Goal: Information Seeking & Learning: Learn about a topic

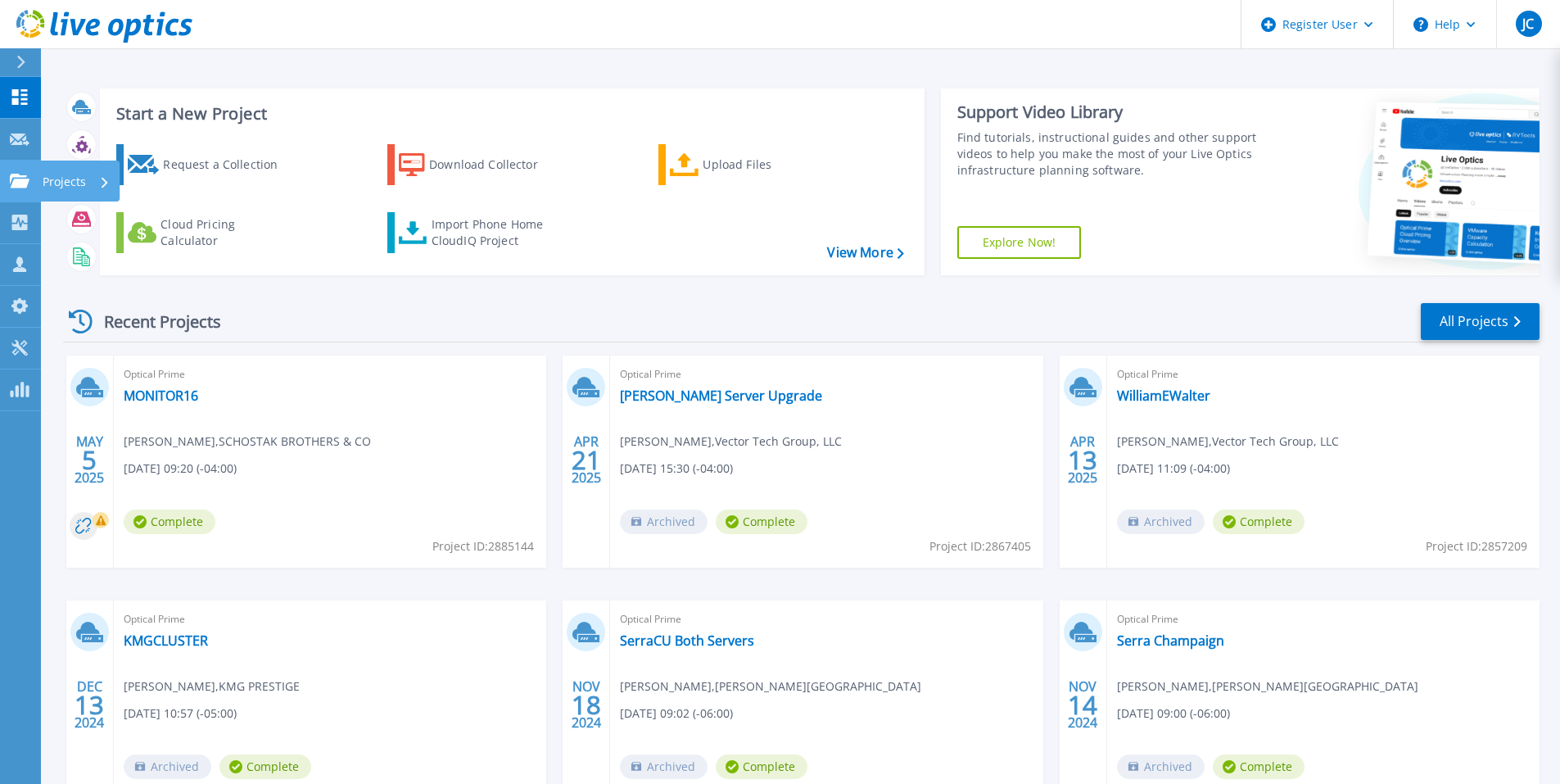
click at [9, 179] on link "Projects Projects" at bounding box center [21, 181] width 41 height 42
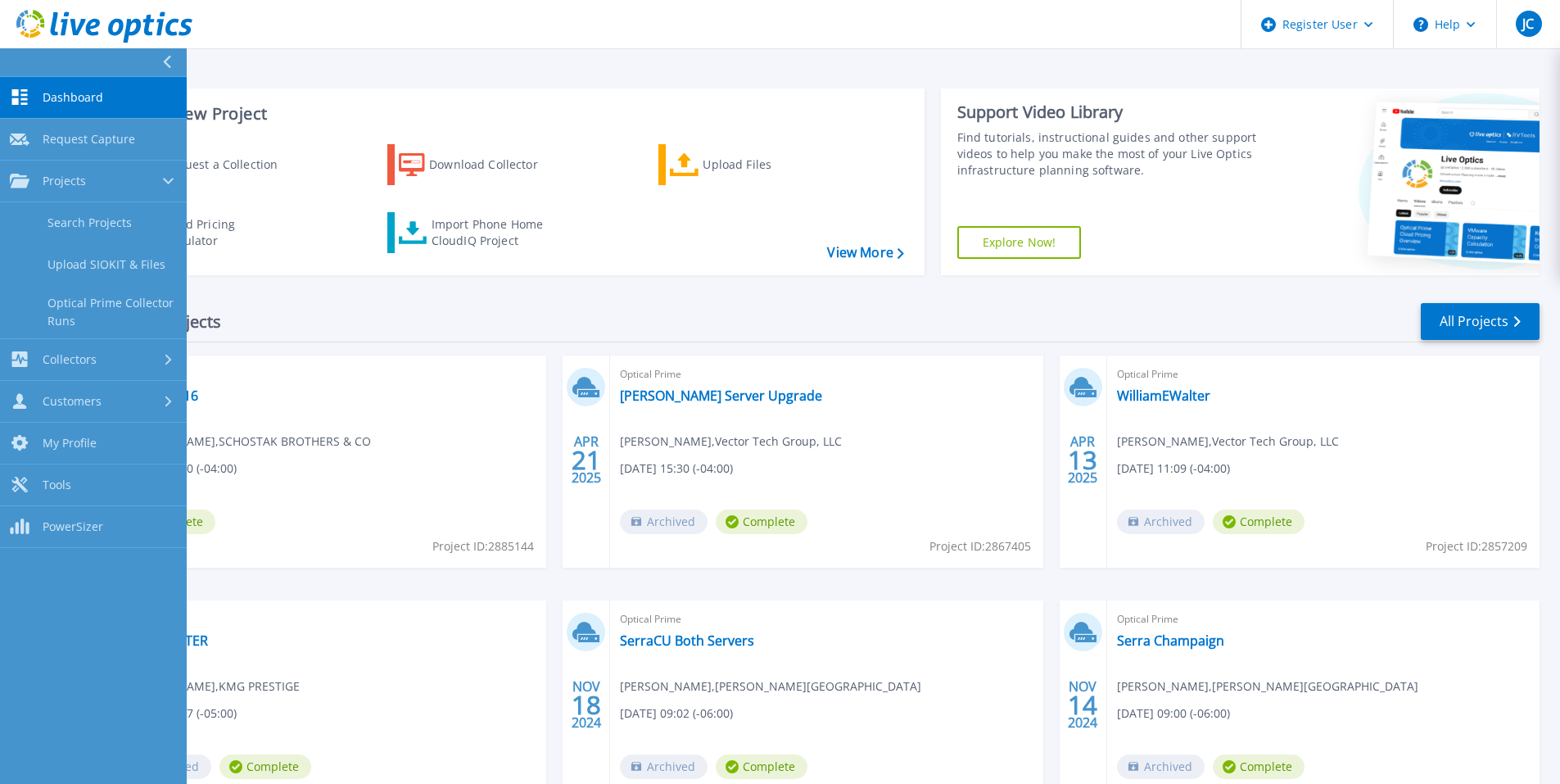
click at [456, 373] on span "Optical Prime" at bounding box center [330, 374] width 413 height 18
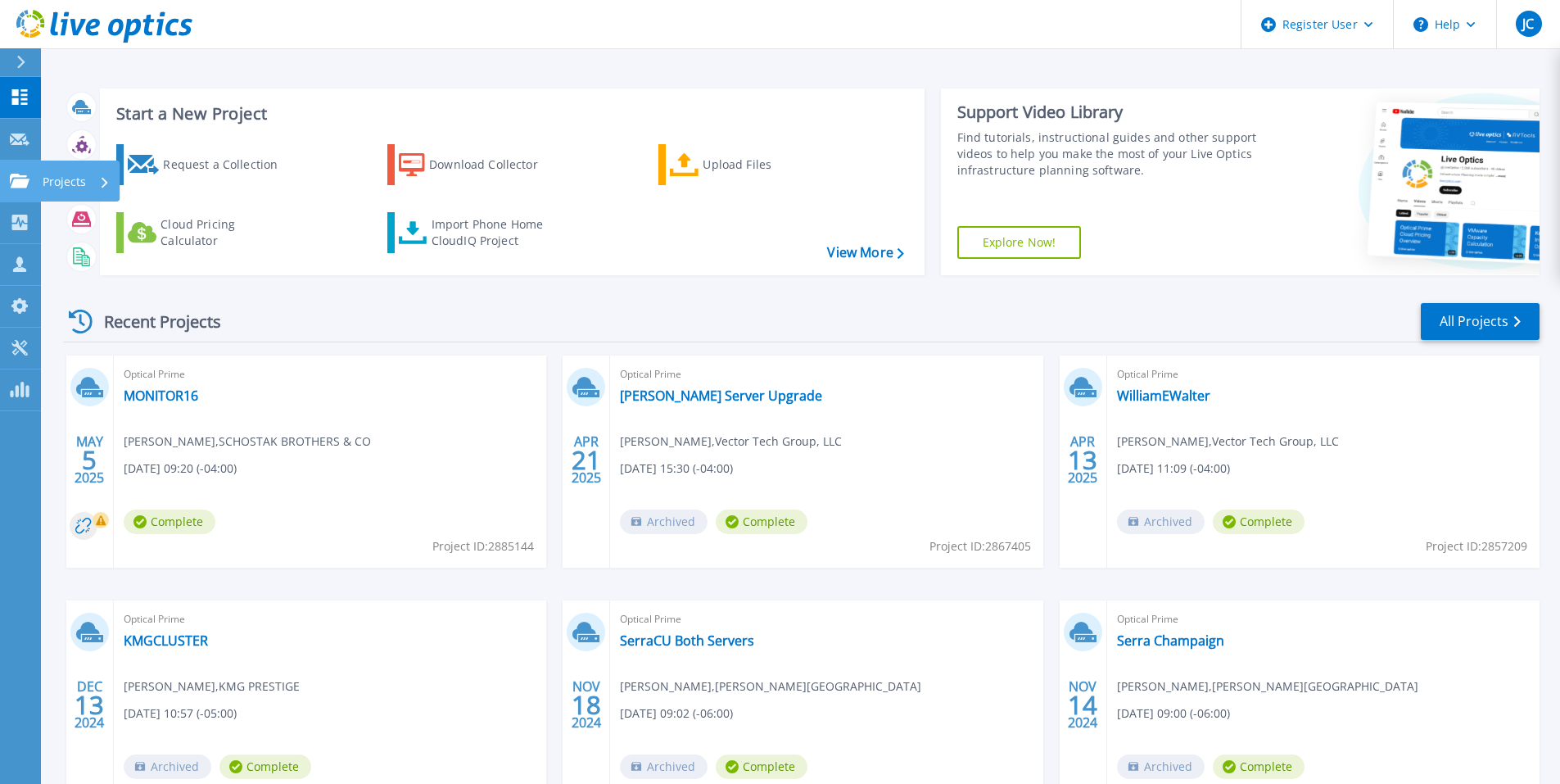
click at [19, 192] on link "Projects Projects" at bounding box center [21, 181] width 41 height 42
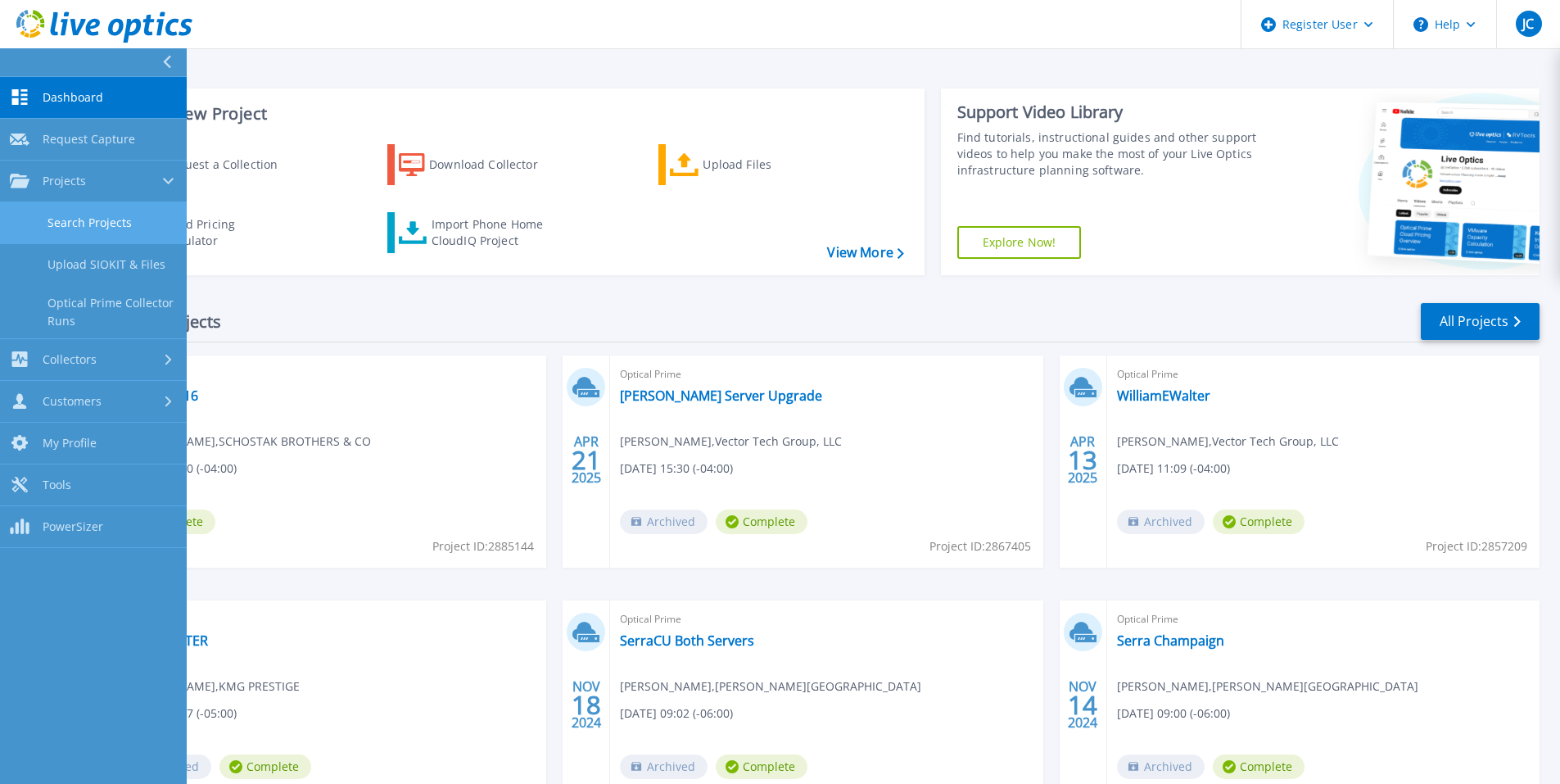
click at [104, 228] on link "Search Projects" at bounding box center [93, 223] width 187 height 42
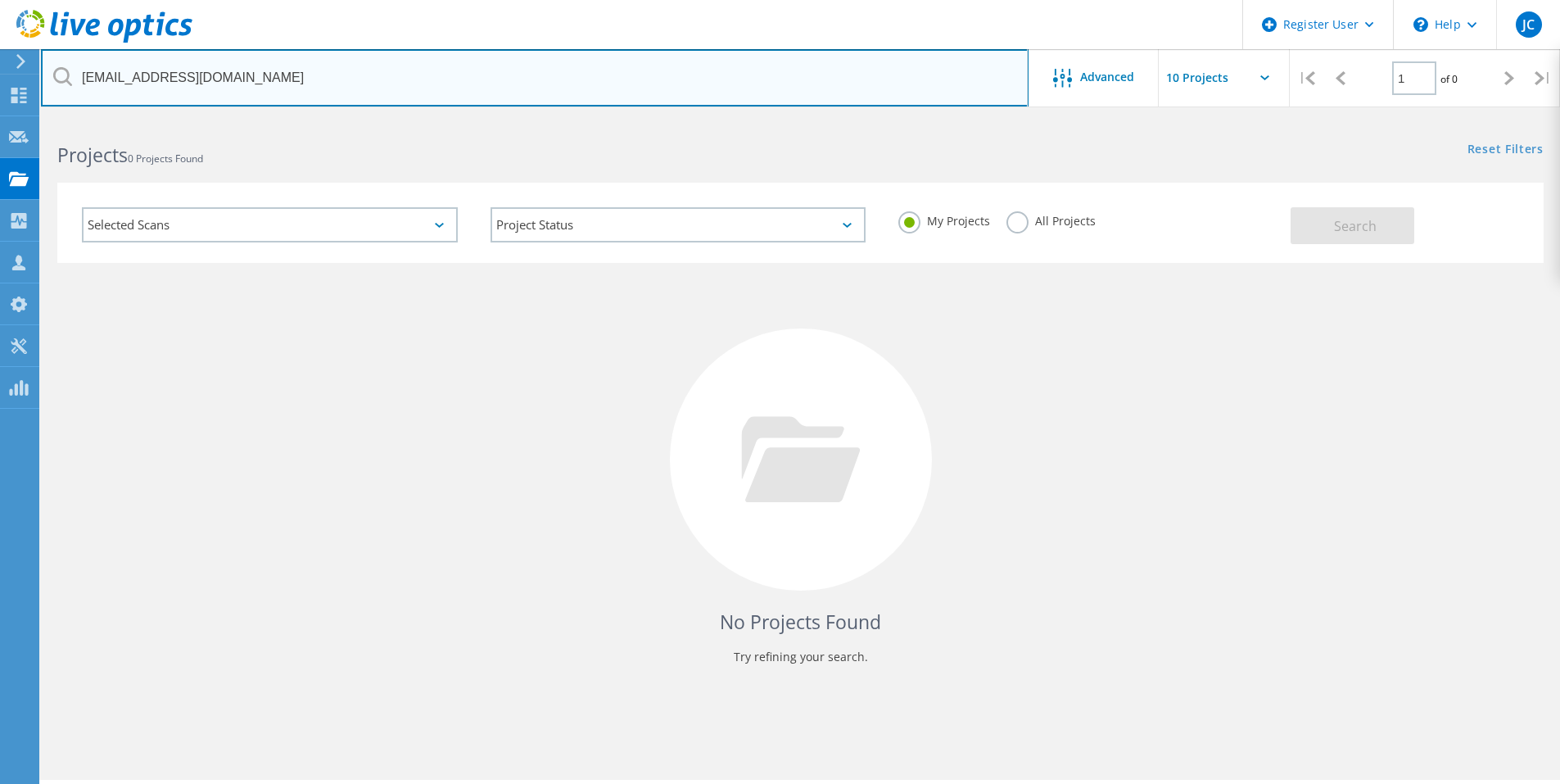
click at [575, 95] on input "[EMAIL_ADDRESS][DOMAIN_NAME]" at bounding box center [535, 78] width 988 height 58
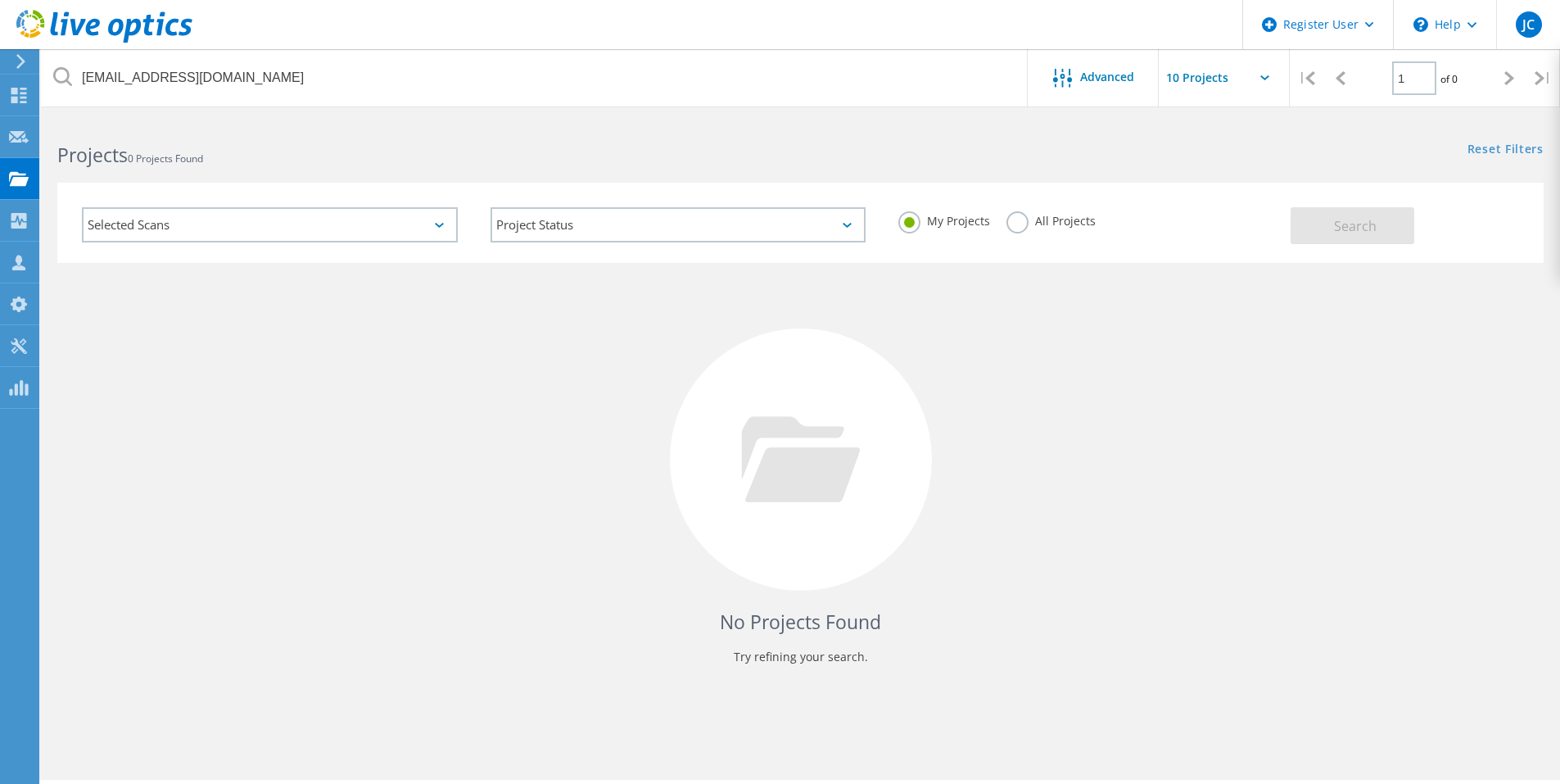
click at [1076, 222] on label "All Projects" at bounding box center [1051, 219] width 90 height 16
click at [0, 0] on input "All Projects" at bounding box center [0, 0] width 0 height 0
click at [1350, 229] on span "Search" at bounding box center [1355, 226] width 43 height 18
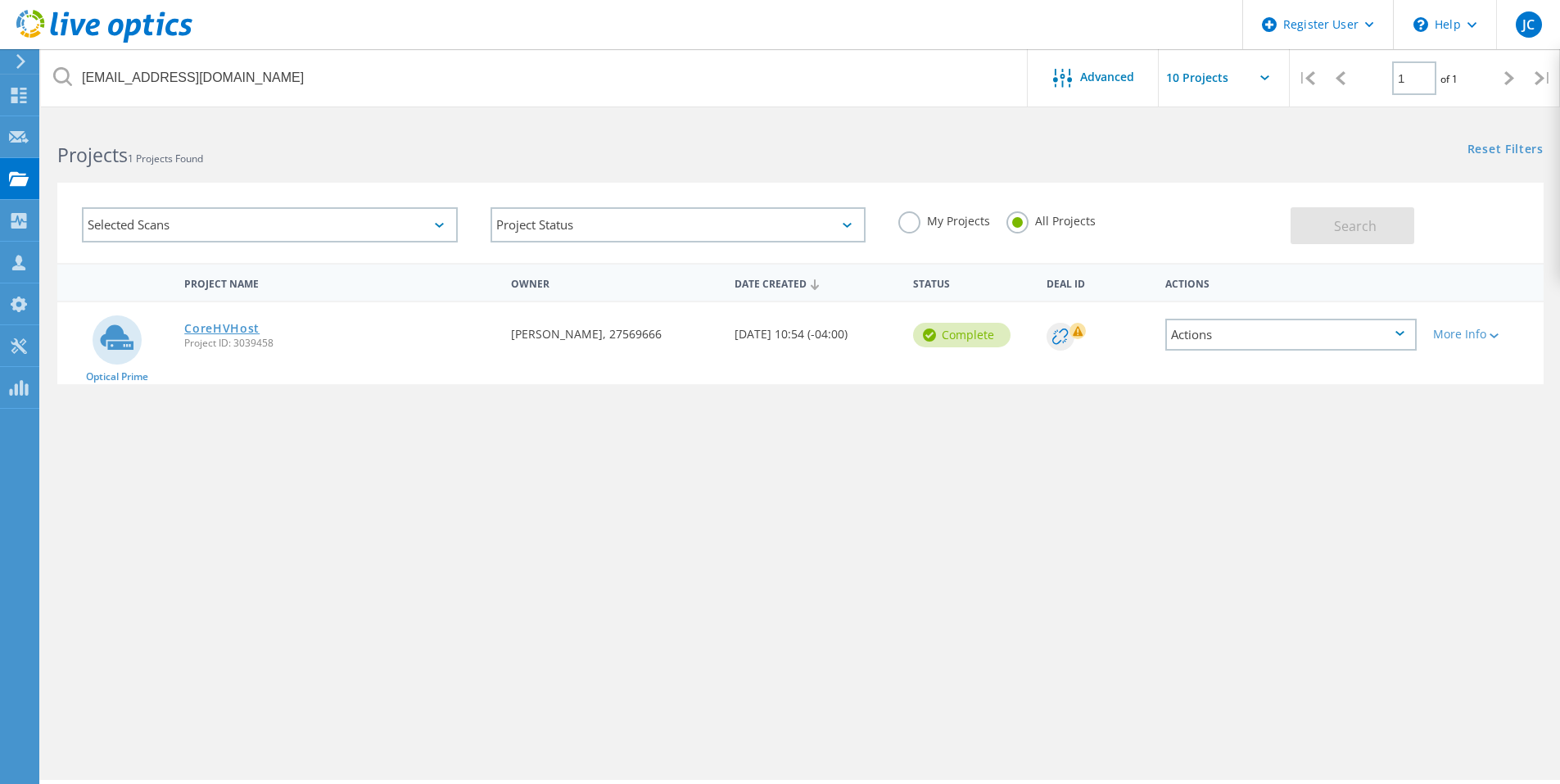
click at [241, 332] on link "CoreHVHost" at bounding box center [222, 329] width 76 height 12
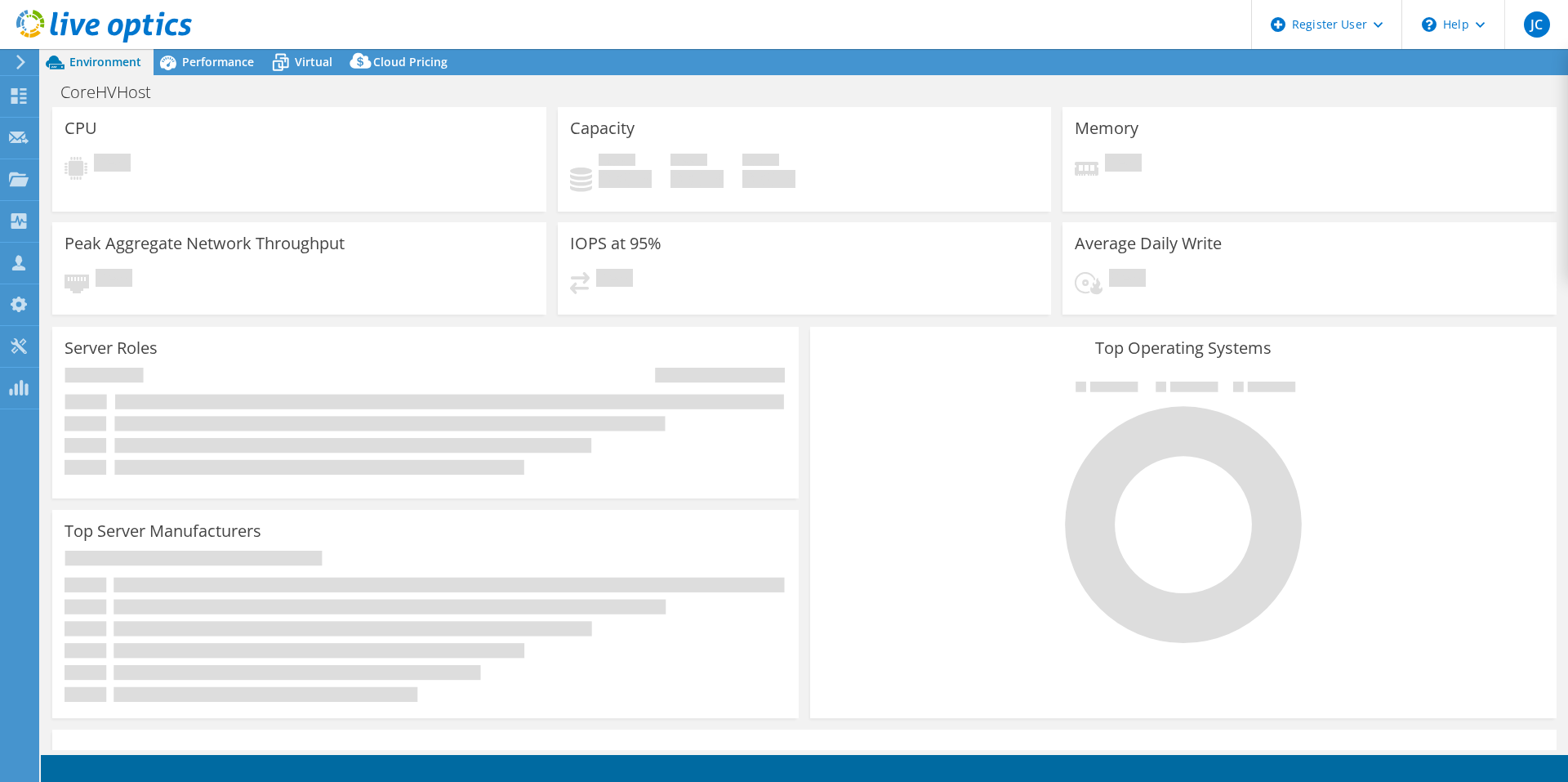
select select "USD"
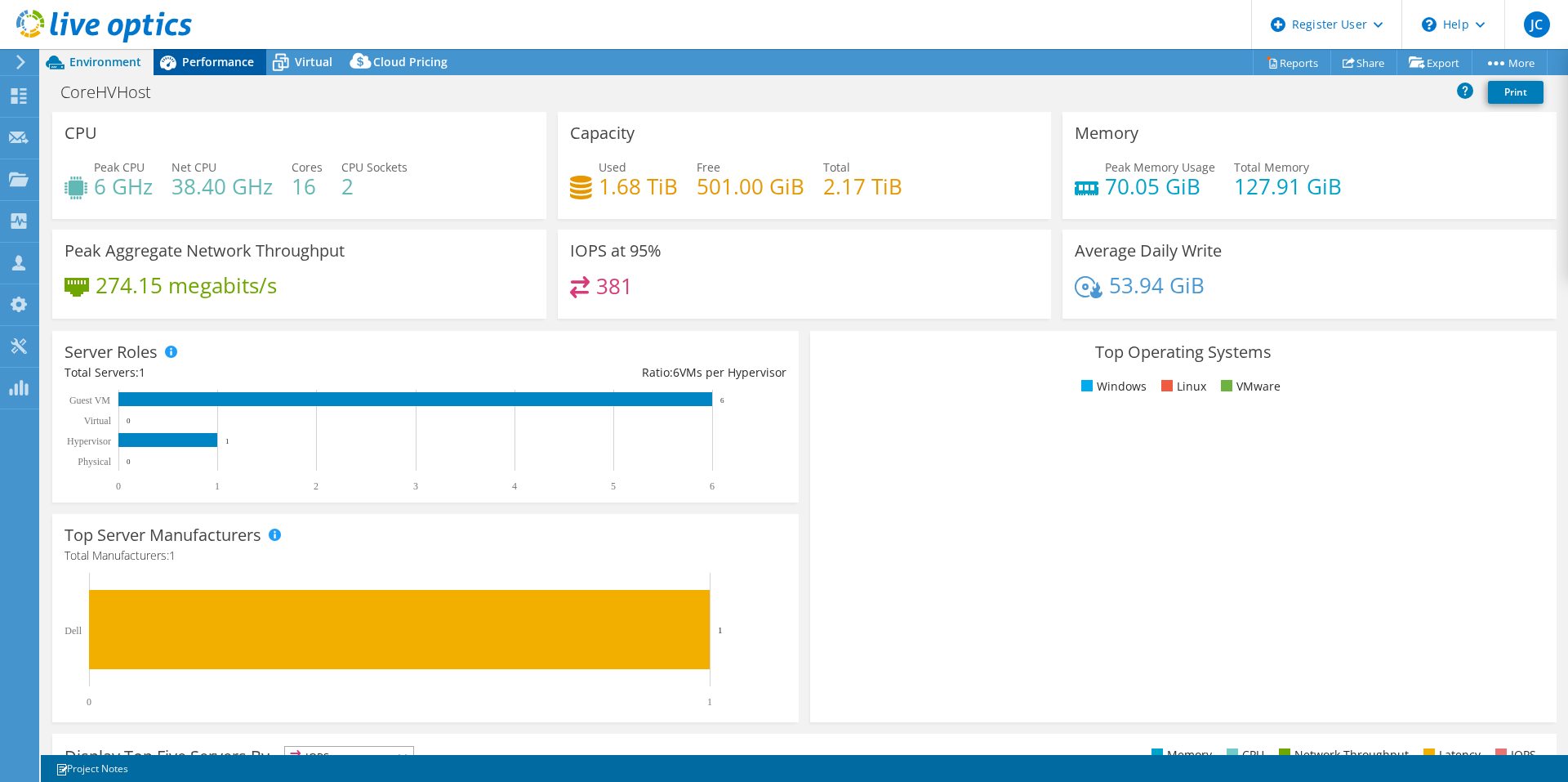
click at [217, 58] on span "Performance" at bounding box center [218, 61] width 72 height 16
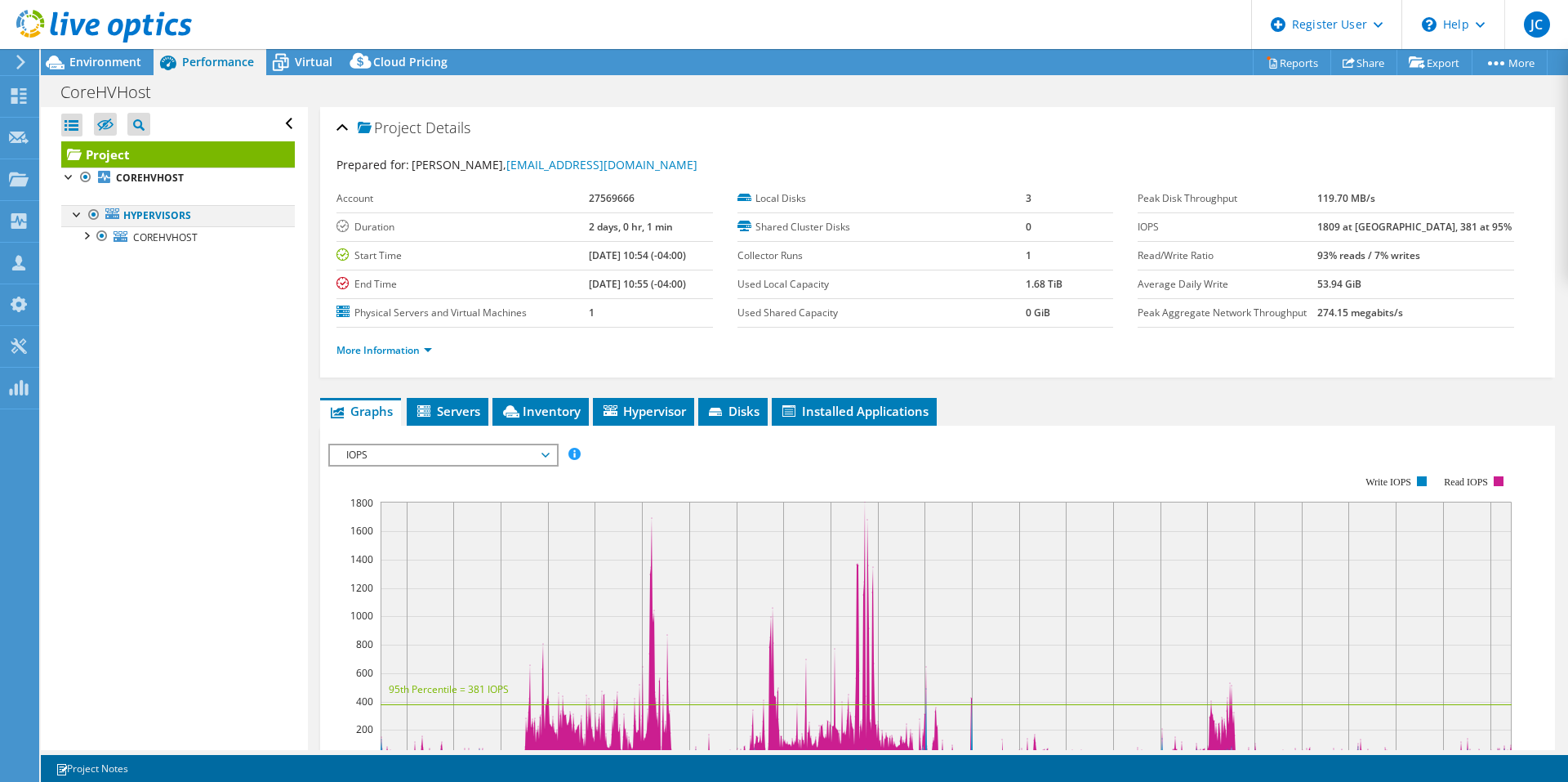
click at [76, 211] on div at bounding box center [78, 213] width 16 height 16
click at [82, 238] on div at bounding box center [86, 234] width 16 height 16
click at [86, 238] on div at bounding box center [86, 234] width 16 height 16
click at [356, 348] on link "More Information" at bounding box center [384, 349] width 96 height 14
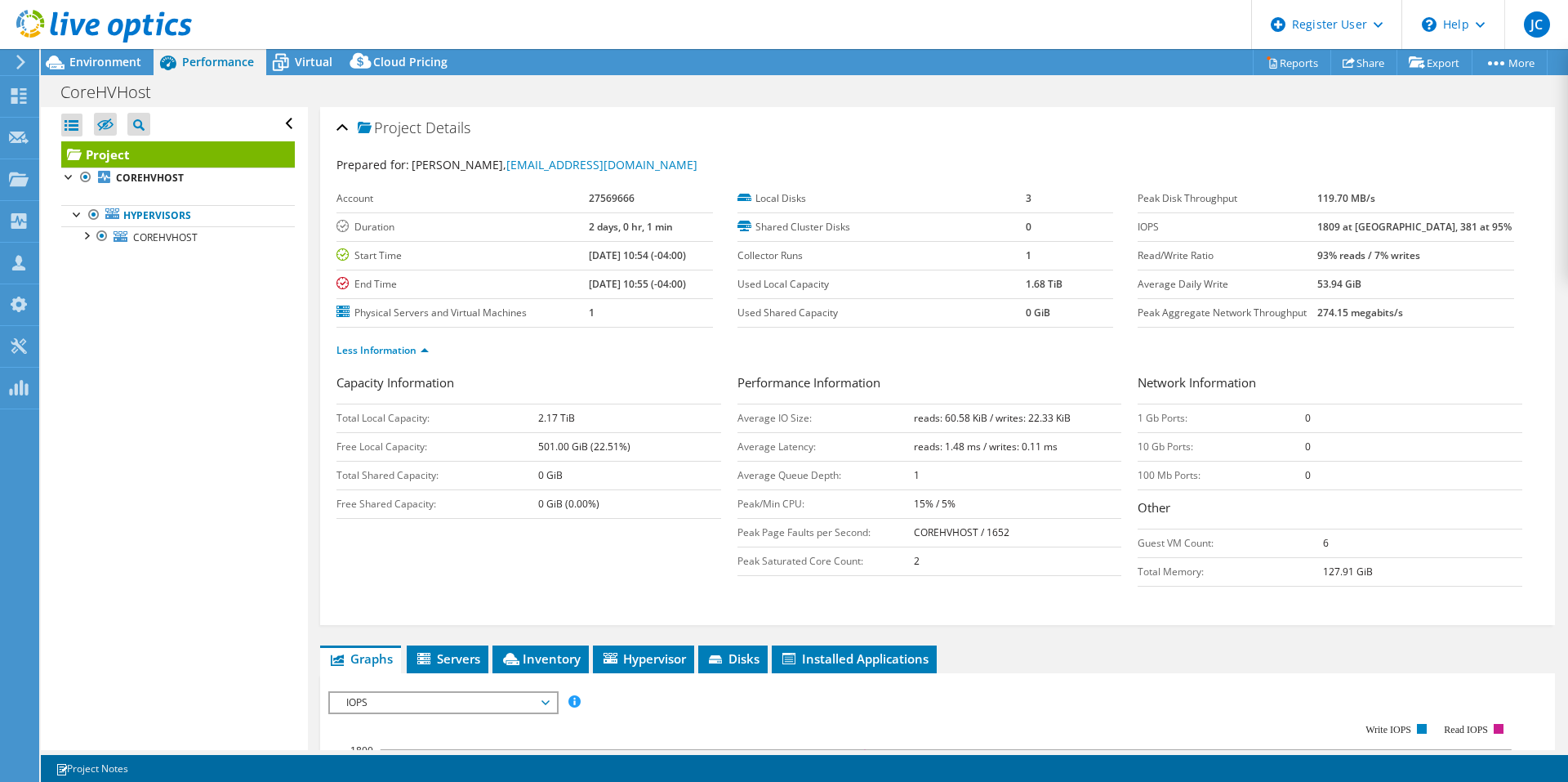
click at [1117, 393] on div "Performance Information Average IO Size: reads: 60.58 KiB / writes: 22.33 KiB A…" at bounding box center [938, 474] width 401 height 202
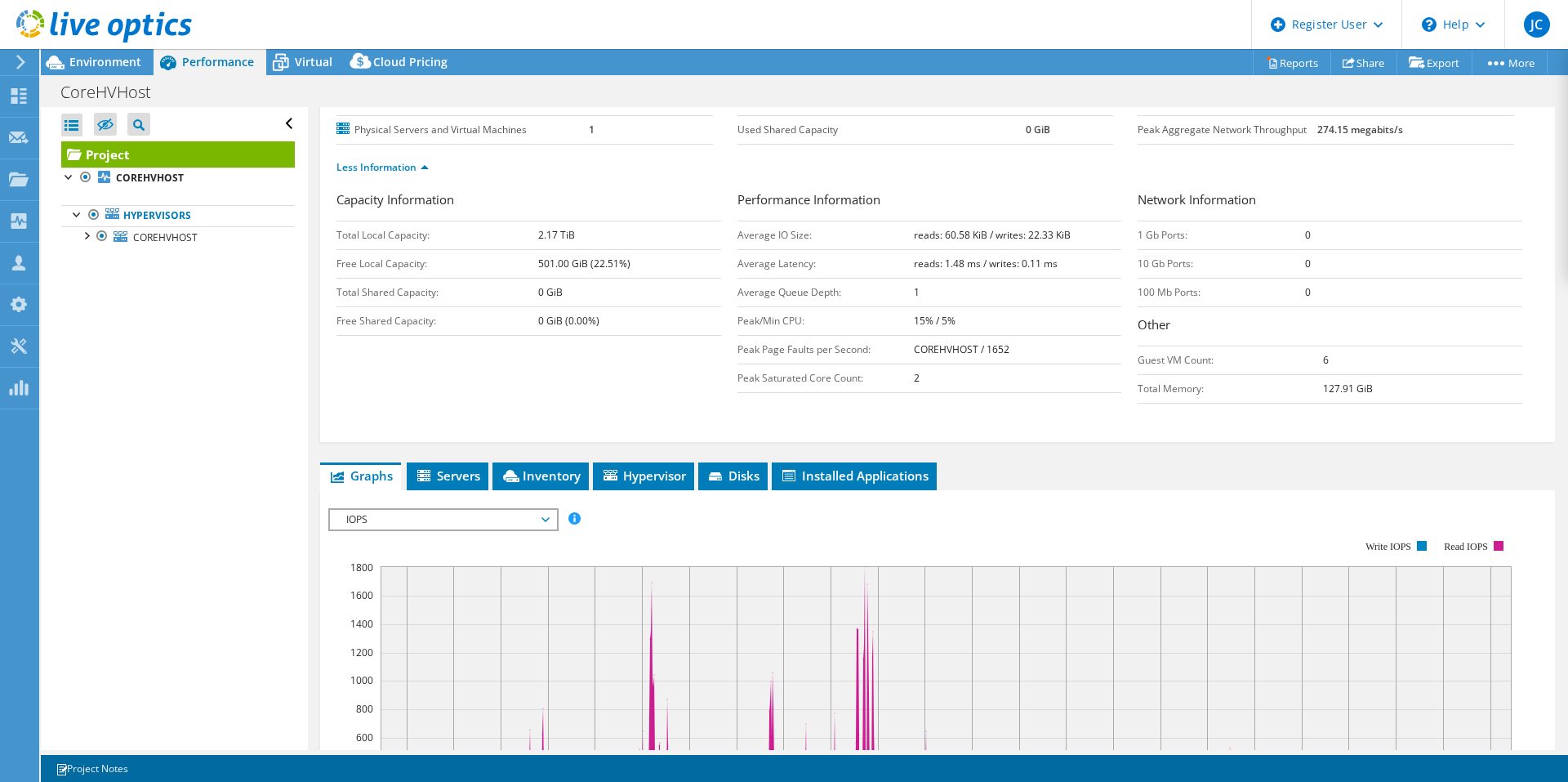
scroll to position [327, 0]
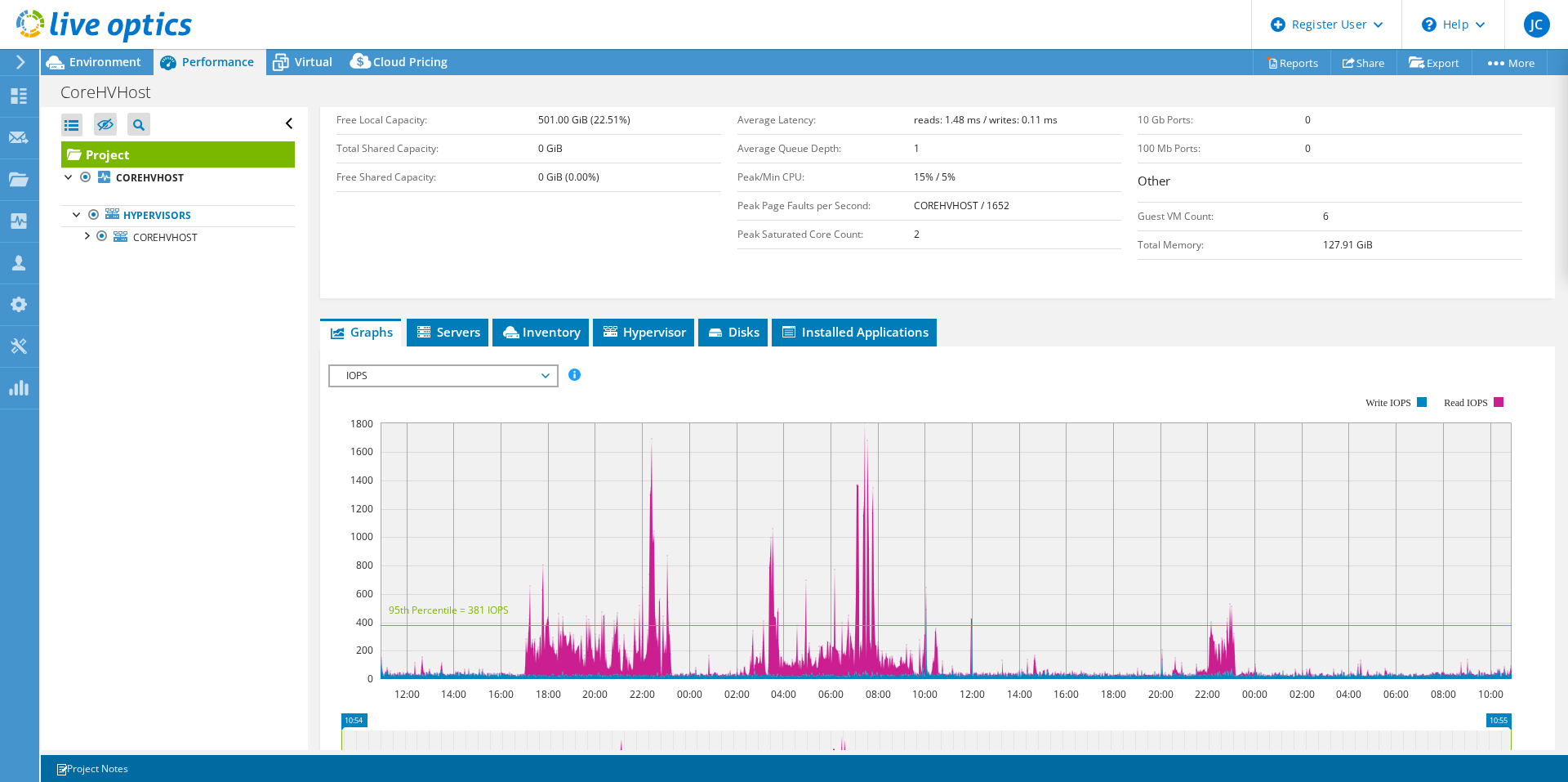
click at [548, 374] on span "IOPS" at bounding box center [443, 375] width 210 height 20
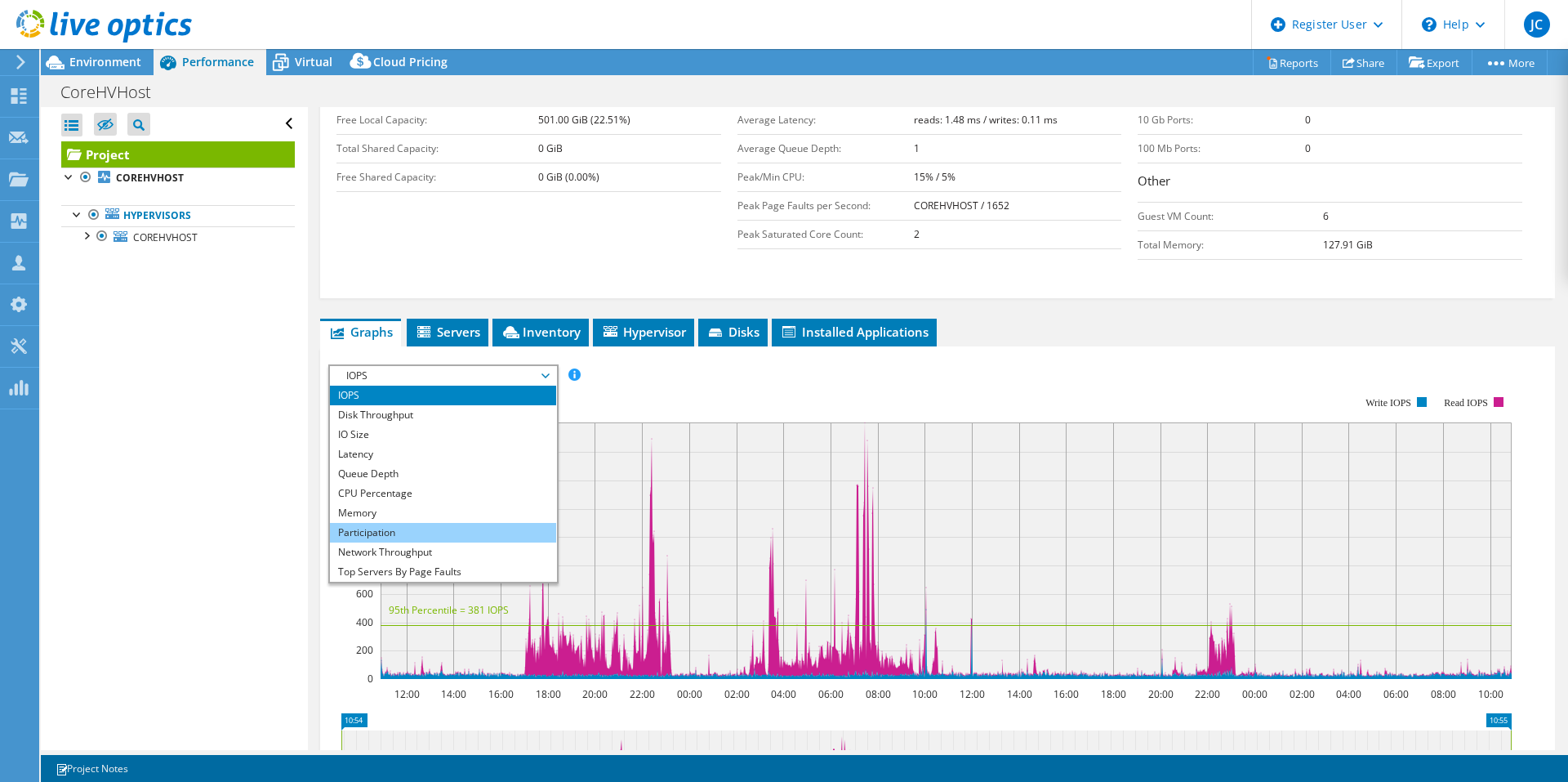
click at [399, 523] on li "Participation" at bounding box center [443, 533] width 226 height 20
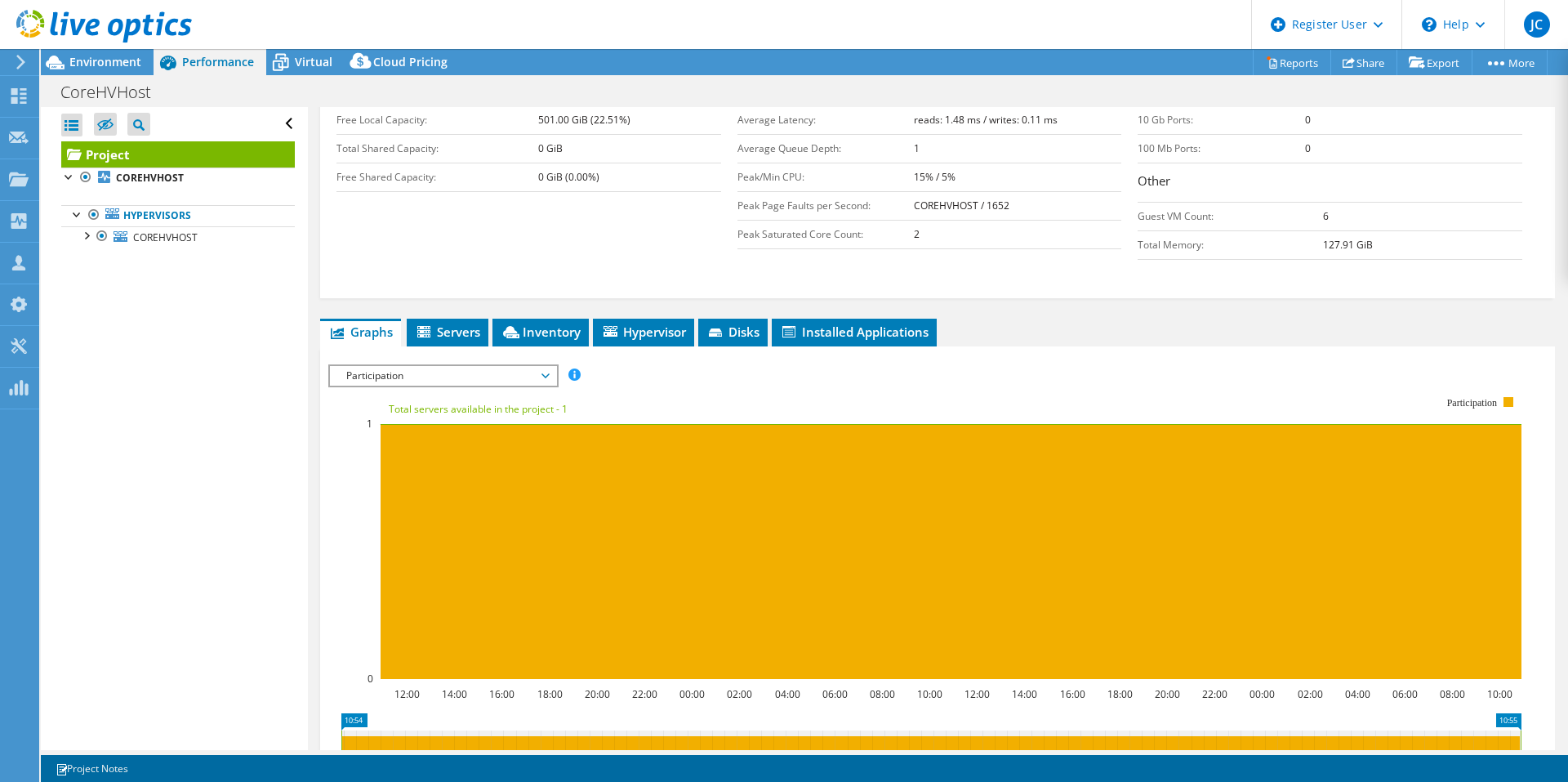
click at [438, 386] on div "Participation IOPS Disk Throughput IO Size Latency Queue Depth CPU Percentage M…" at bounding box center [443, 375] width 230 height 23
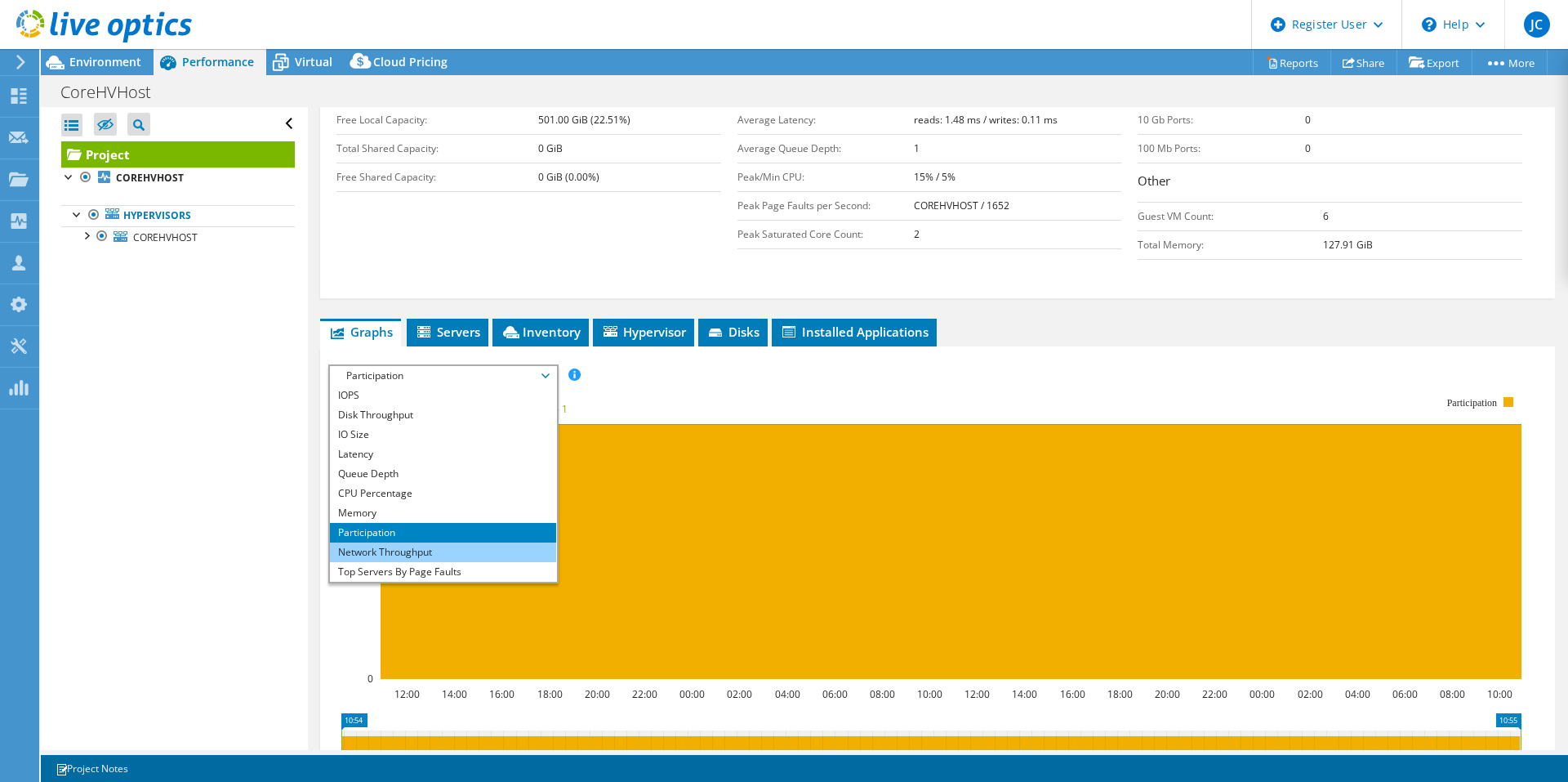
click at [421, 545] on li "Network Throughput" at bounding box center [443, 552] width 226 height 20
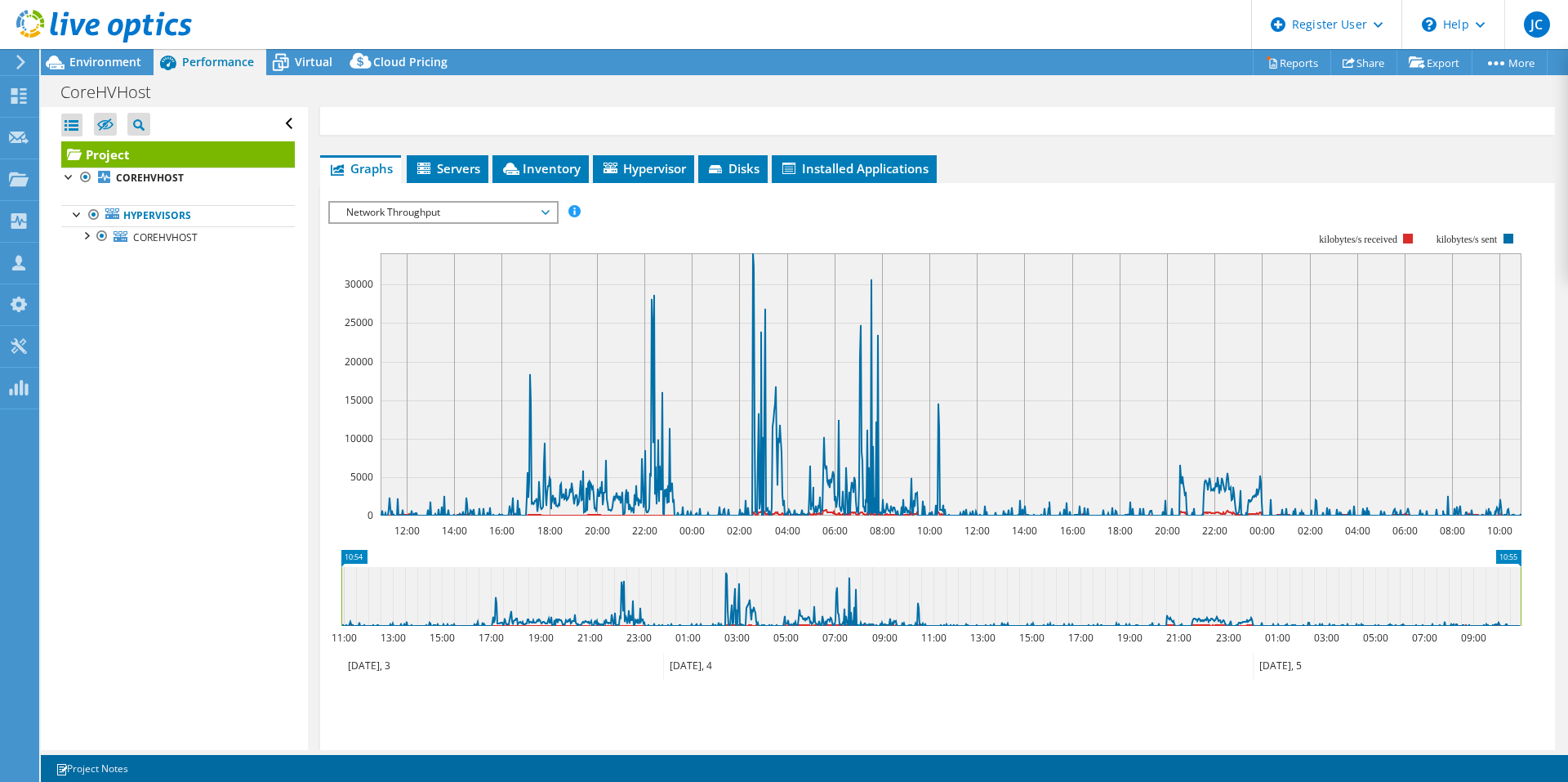
scroll to position [408, 0]
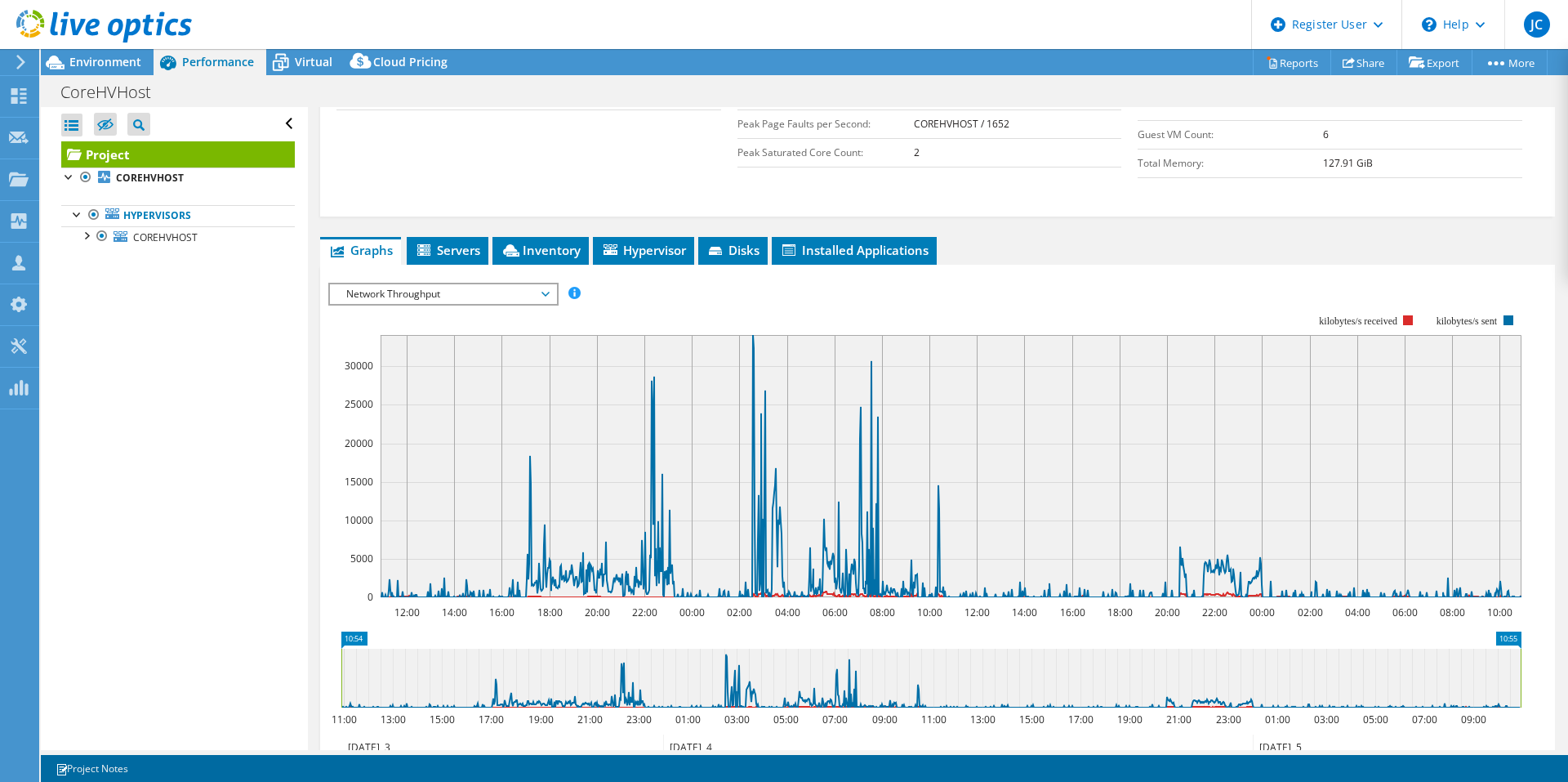
click at [553, 291] on span "Network Throughput" at bounding box center [443, 294] width 226 height 20
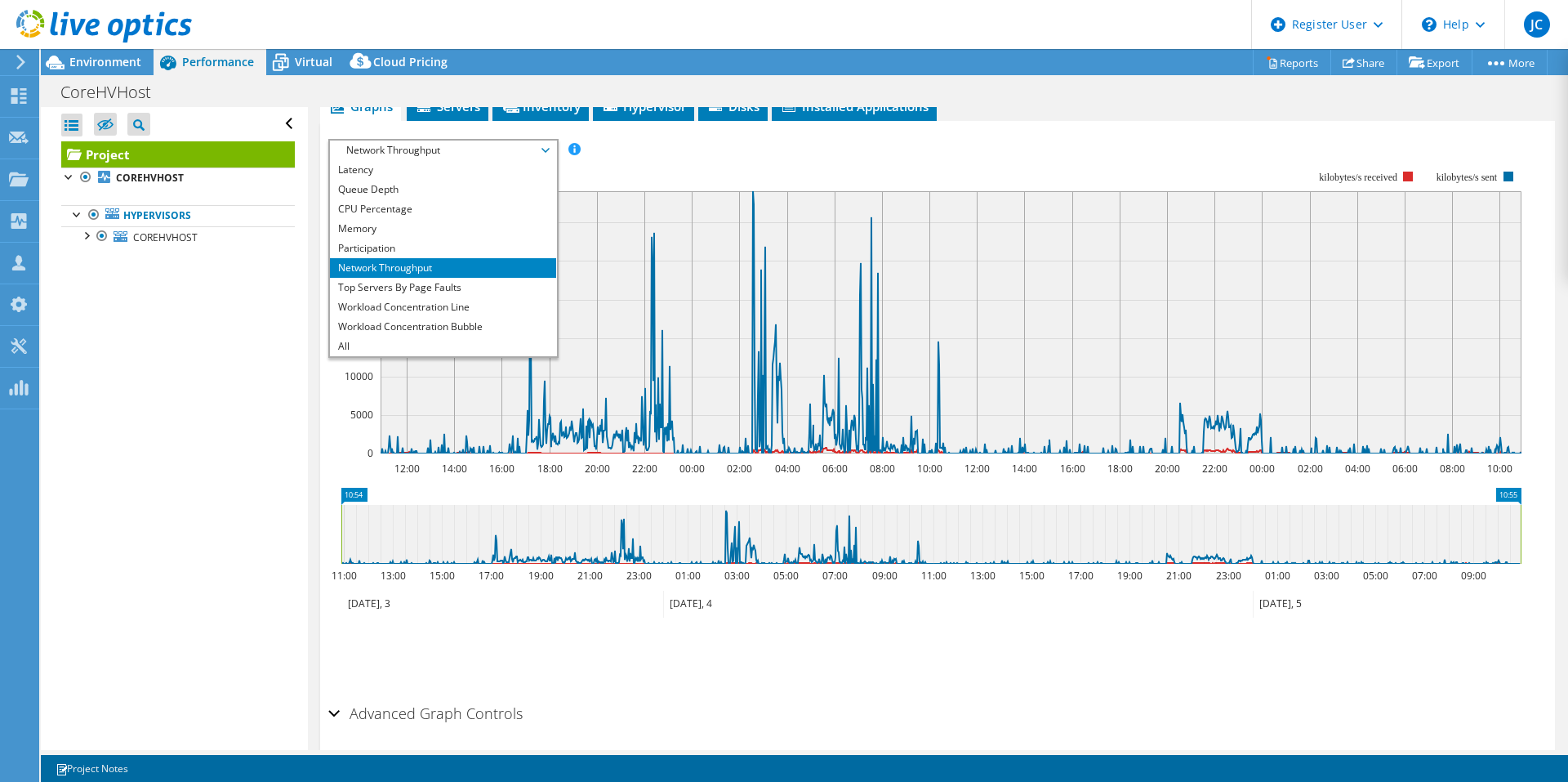
scroll to position [530, 0]
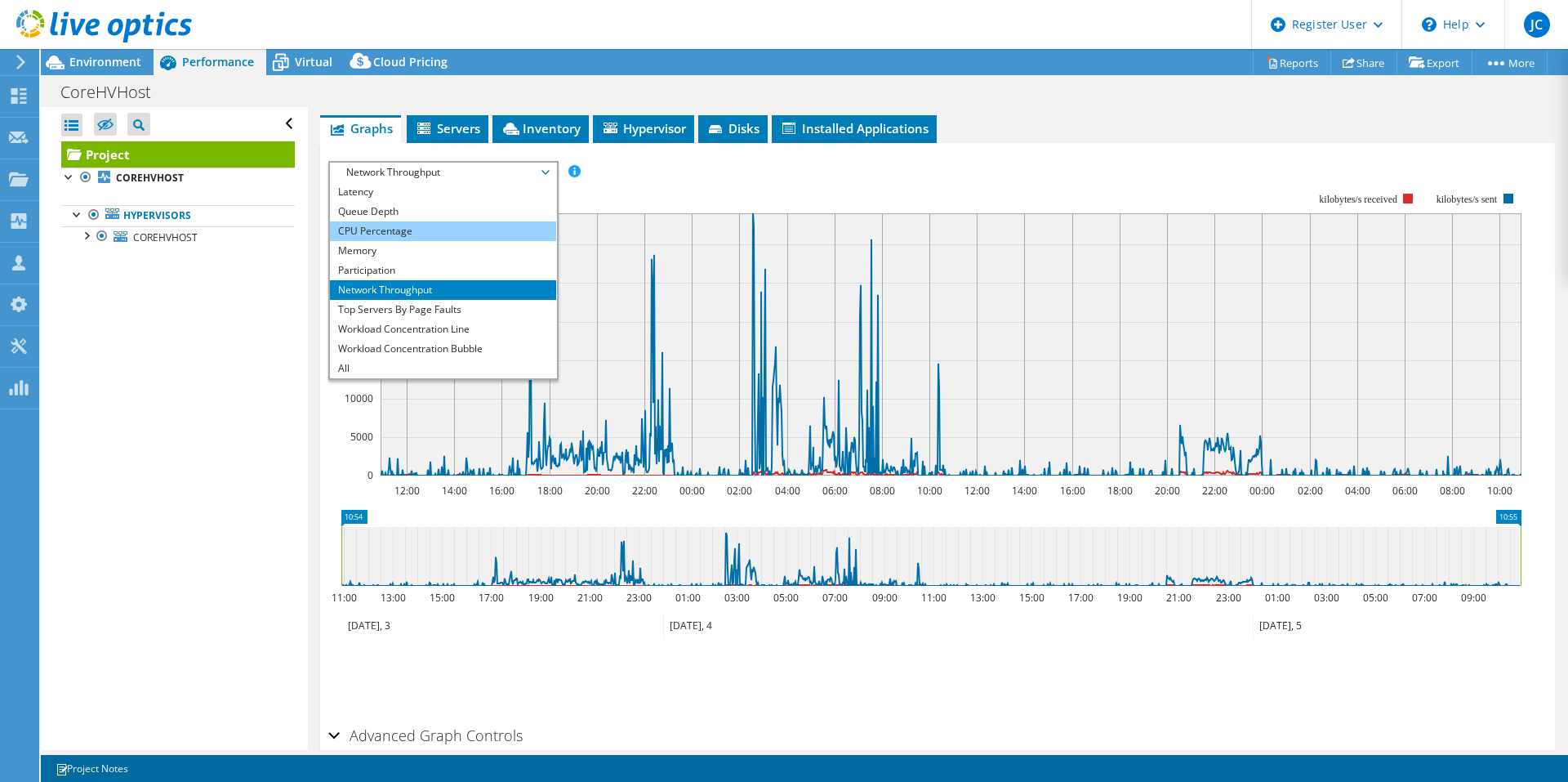
click at [350, 232] on li "CPU Percentage" at bounding box center [443, 231] width 226 height 20
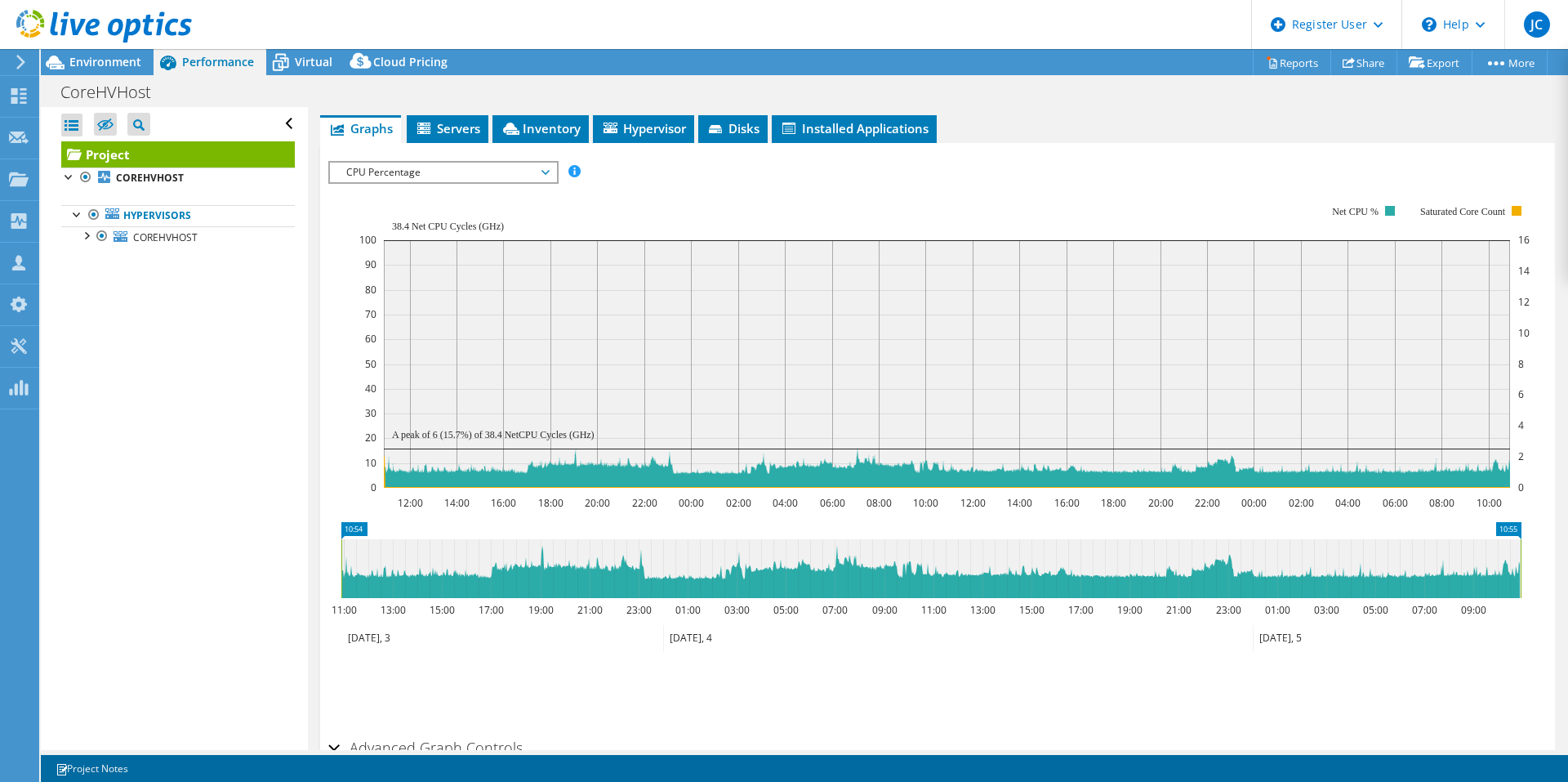
click at [533, 174] on span "CPU Percentage" at bounding box center [443, 172] width 210 height 20
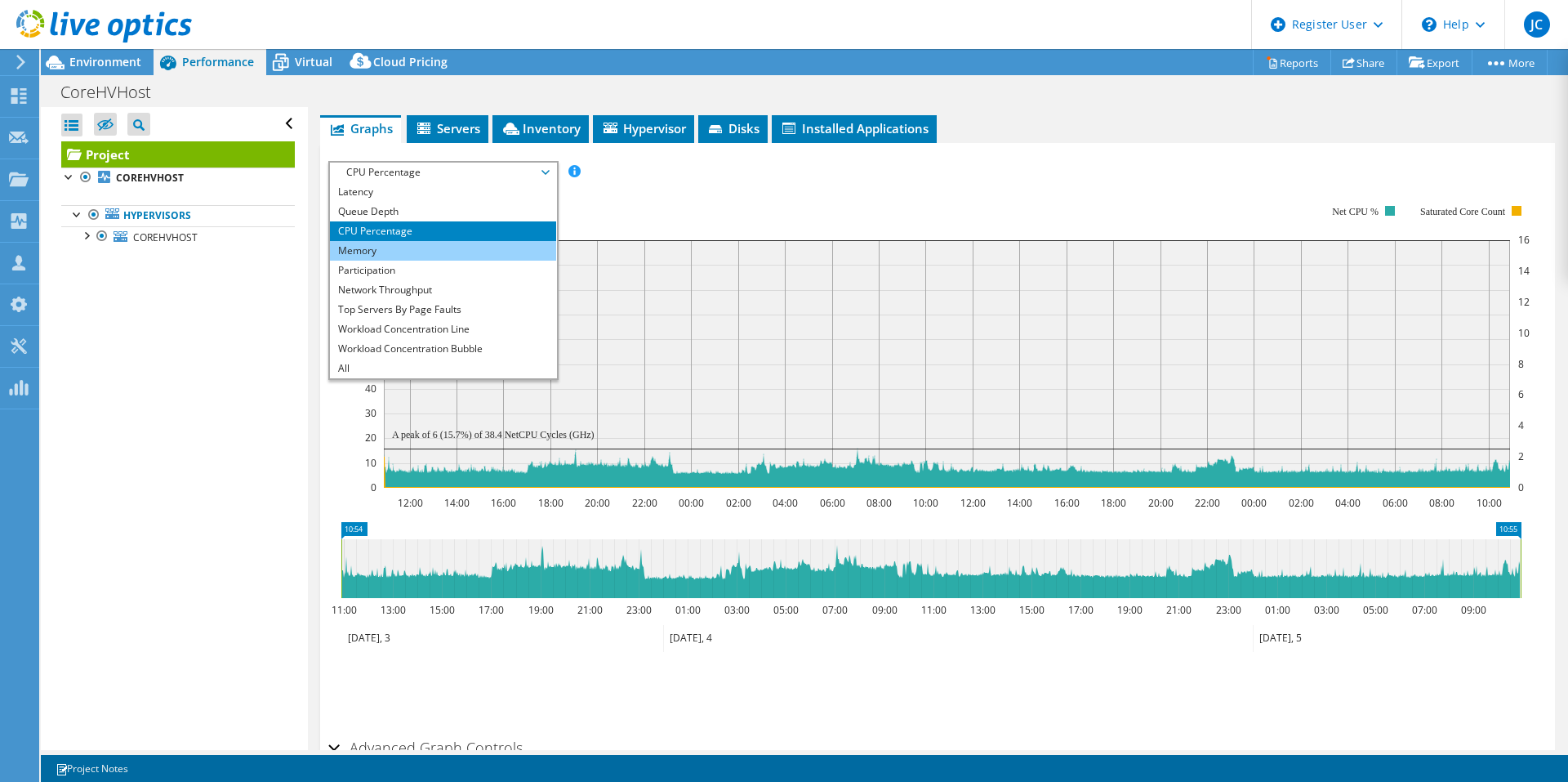
click at [388, 253] on li "Memory" at bounding box center [443, 251] width 226 height 20
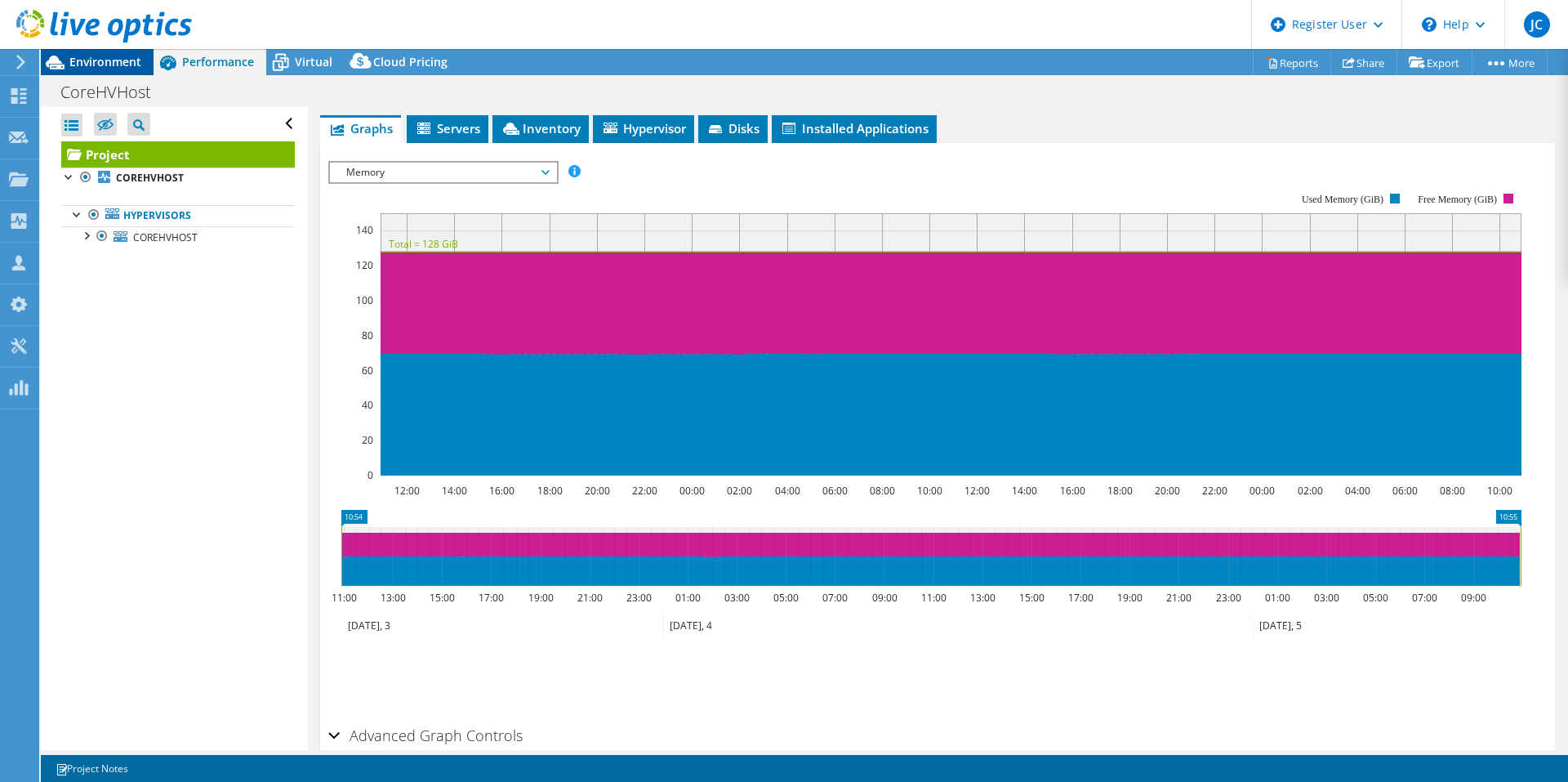
click at [119, 56] on span "Environment" at bounding box center [106, 61] width 72 height 16
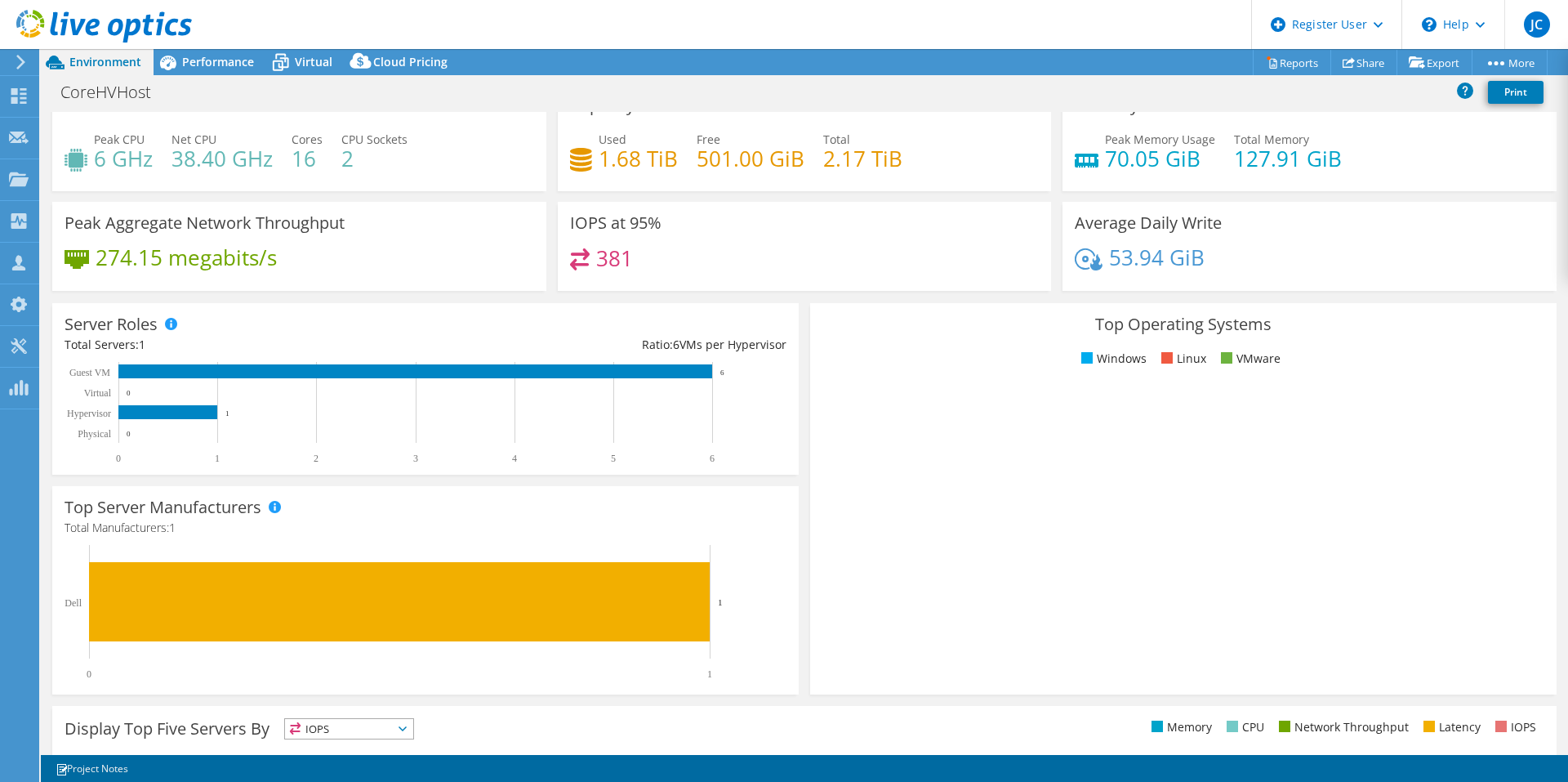
scroll to position [0, 0]
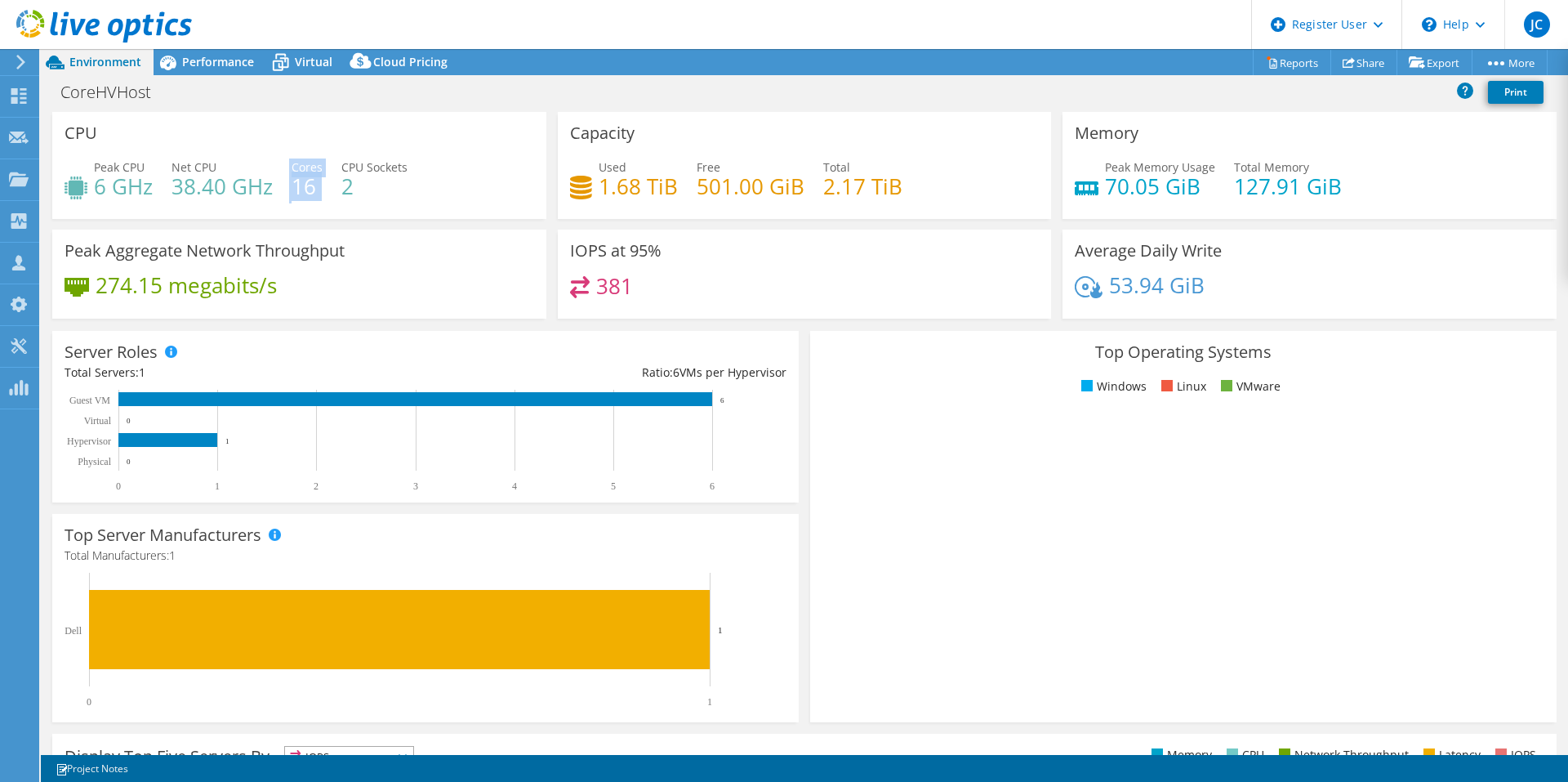
drag, startPoint x: 333, startPoint y: 190, endPoint x: 272, endPoint y: 200, distance: 61.8
click at [268, 200] on div "Peak CPU 6 GHz Net CPU 38.40 GHz Cores 16 CPU Sockets 2" at bounding box center [299, 184] width 470 height 53
click at [413, 205] on div "Peak CPU 6 GHz Net CPU 38.40 GHz Cores 16 CPU Sockets 2" at bounding box center [299, 184] width 470 height 53
drag, startPoint x: 391, startPoint y: 201, endPoint x: 275, endPoint y: 197, distance: 116.1
click at [275, 197] on div "Peak CPU 6 GHz Net CPU 38.40 GHz Cores 16 CPU Sockets 2" at bounding box center [299, 184] width 470 height 53
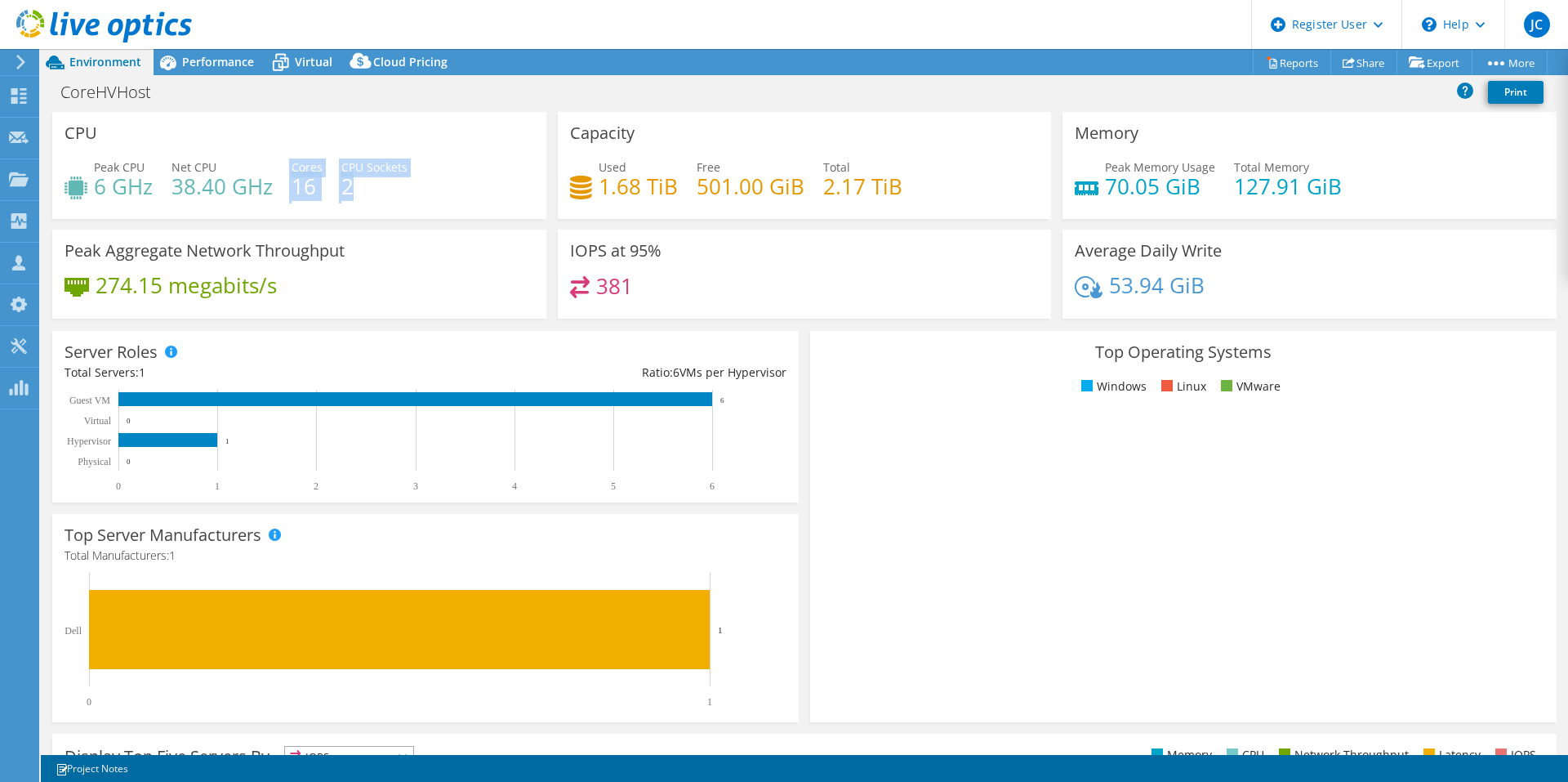
click at [275, 197] on div "Peak CPU 6 GHz Net CPU 38.40 GHz Cores 16 CPU Sockets 2" at bounding box center [299, 184] width 470 height 53
click at [239, 61] on span "Performance" at bounding box center [218, 61] width 72 height 16
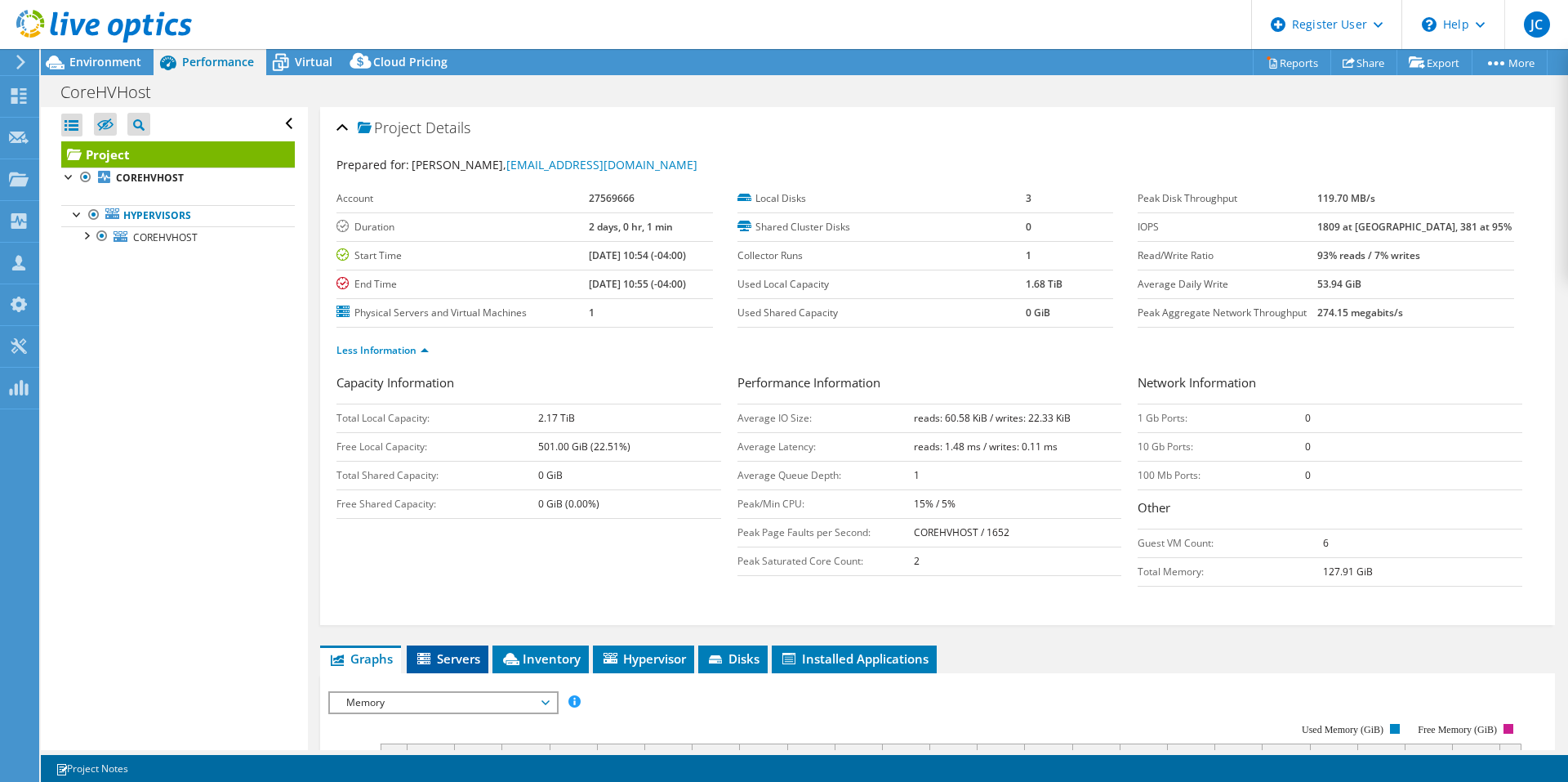
drag, startPoint x: 403, startPoint y: 659, endPoint x: 427, endPoint y: 670, distance: 26.4
click at [406, 662] on ul "Graphs Servers Inventory Hypervisor Disks Cluster Disks Installed Applications" at bounding box center [938, 659] width 1235 height 28
click at [427, 670] on li "Servers" at bounding box center [448, 659] width 82 height 28
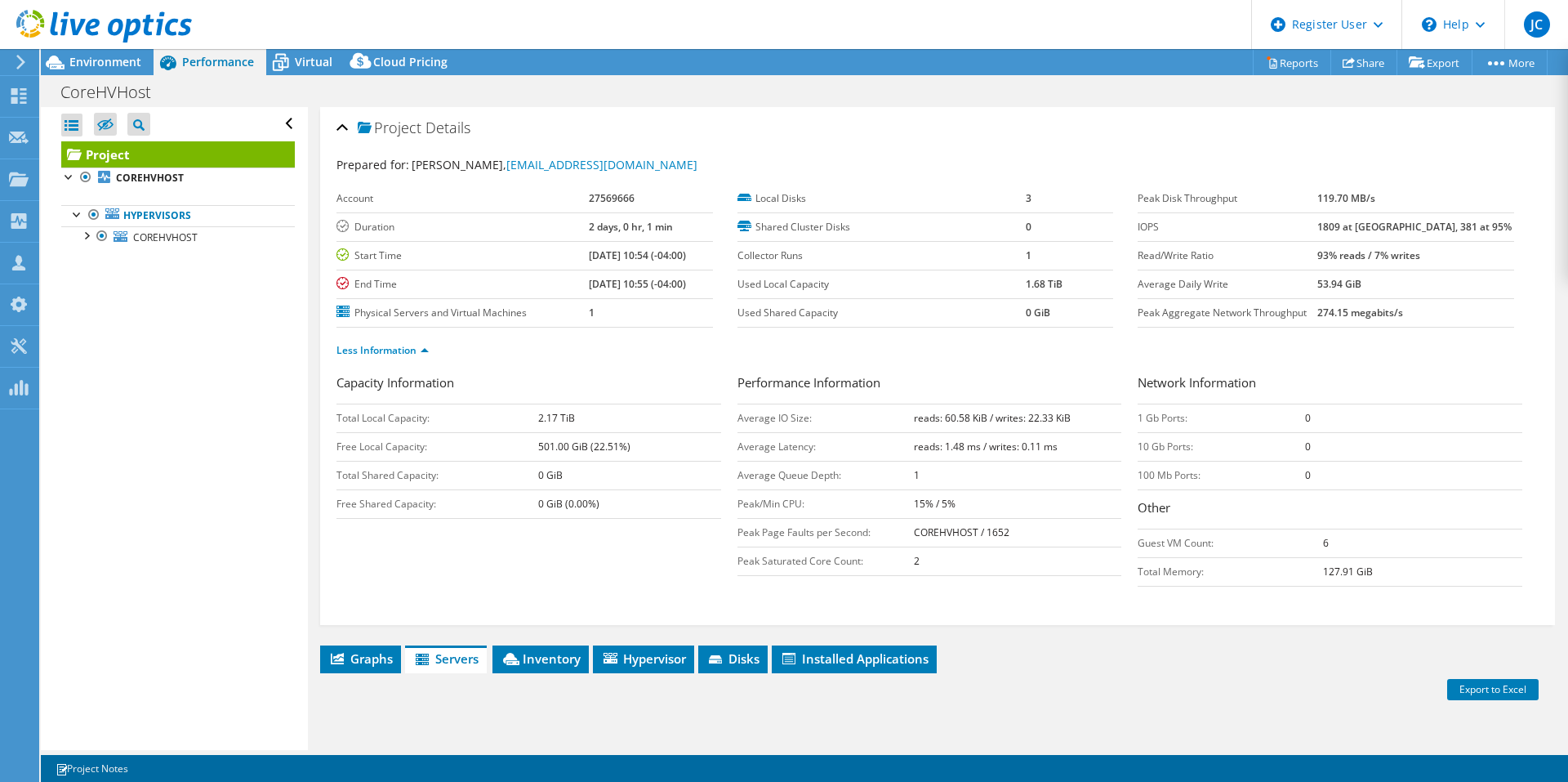
scroll to position [7, 0]
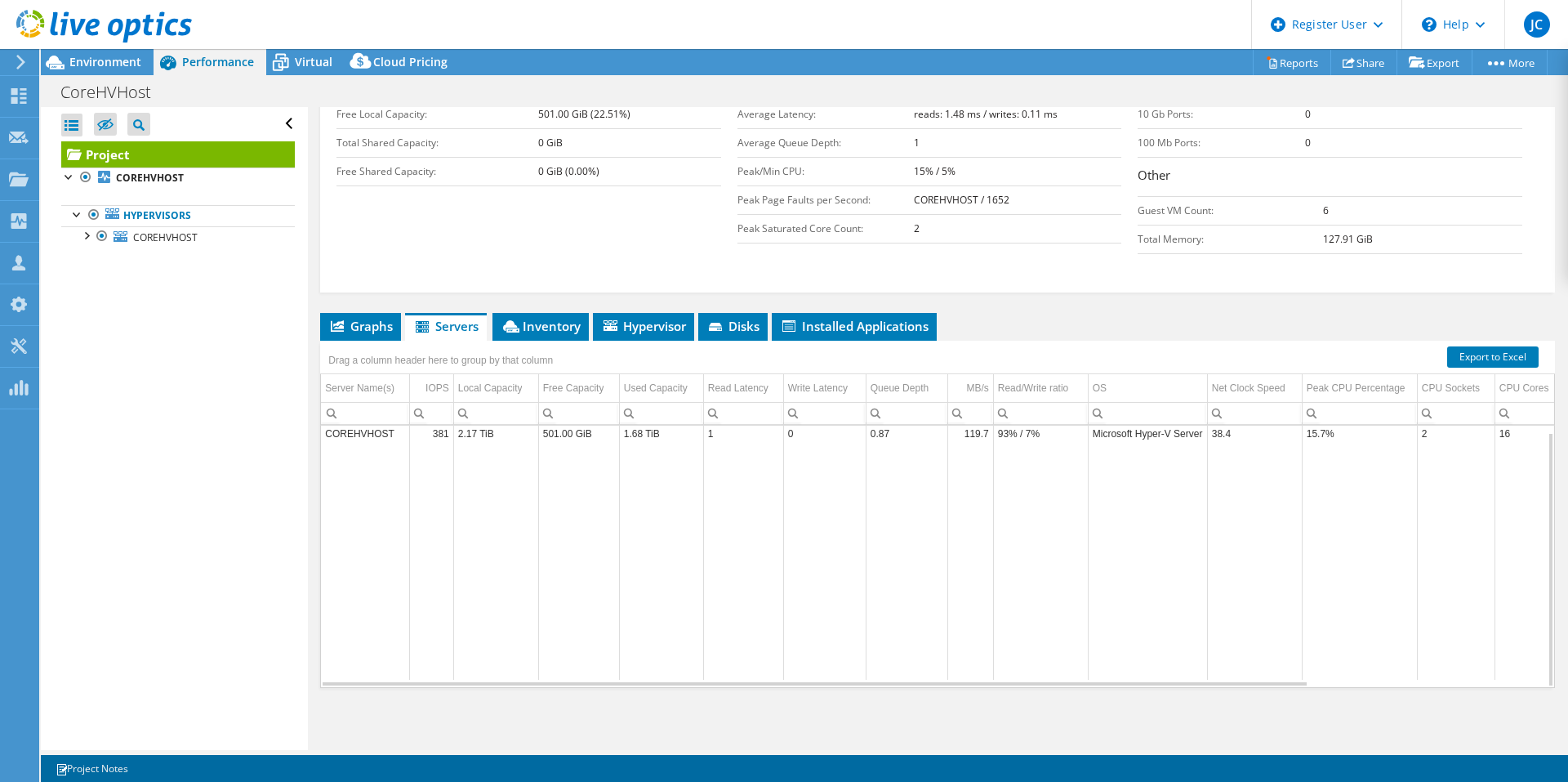
drag, startPoint x: 1141, startPoint y: 476, endPoint x: 1286, endPoint y: 480, distance: 145.1
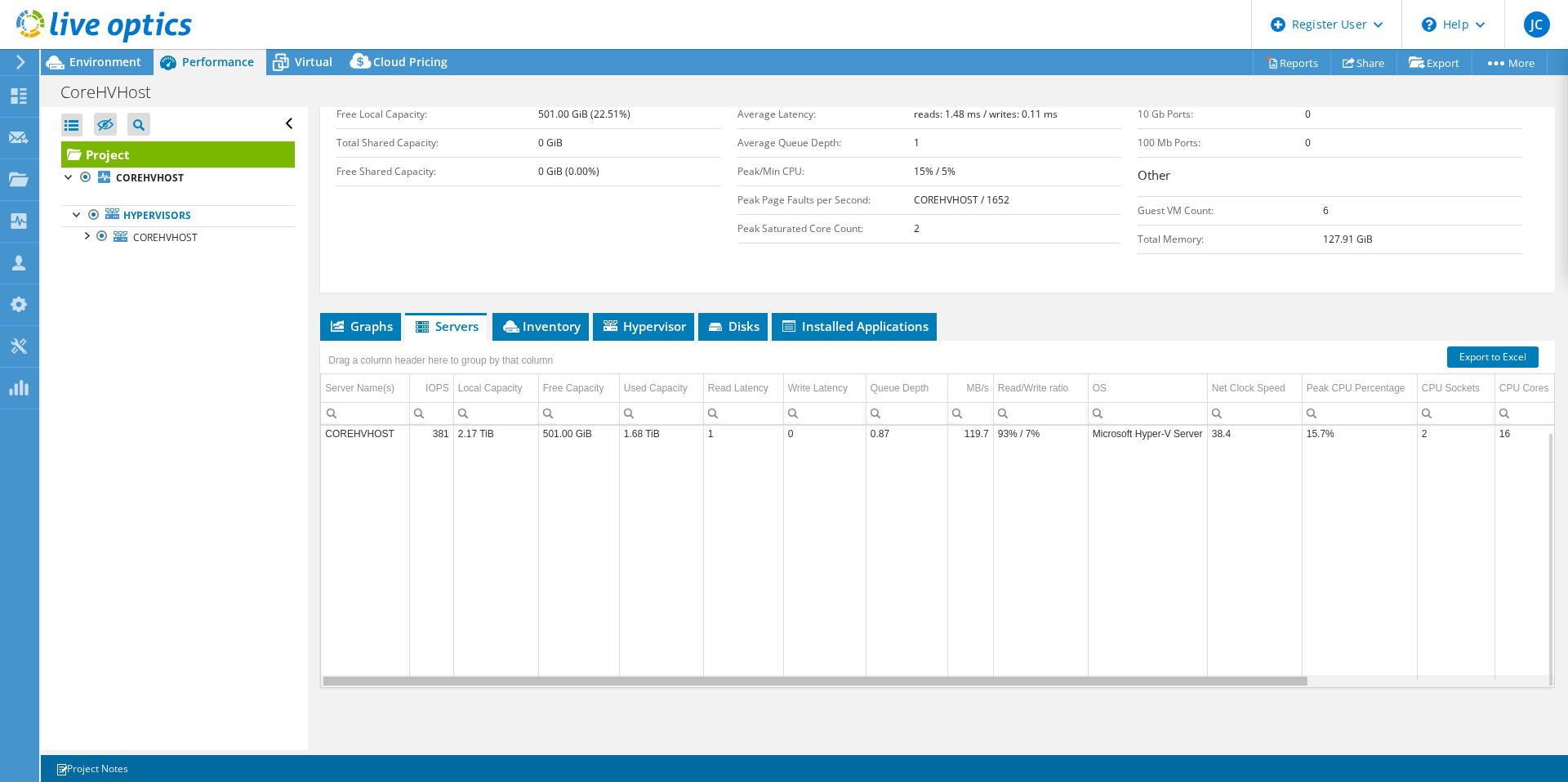
drag, startPoint x: 1250, startPoint y: 680, endPoint x: 1267, endPoint y: 683, distance: 17.3
click at [1266, 684] on body "JC Dell User [PERSON_NAME] [PERSON_NAME][EMAIL_ADDRESS][DOMAIN_NAME] Dell My Pr…" at bounding box center [784, 391] width 1568 height 782
drag, startPoint x: 1267, startPoint y: 683, endPoint x: 561, endPoint y: 572, distance: 714.7
click at [616, 598] on body "JC Dell User [PERSON_NAME] [PERSON_NAME][EMAIL_ADDRESS][DOMAIN_NAME] Dell My Pr…" at bounding box center [784, 391] width 1568 height 782
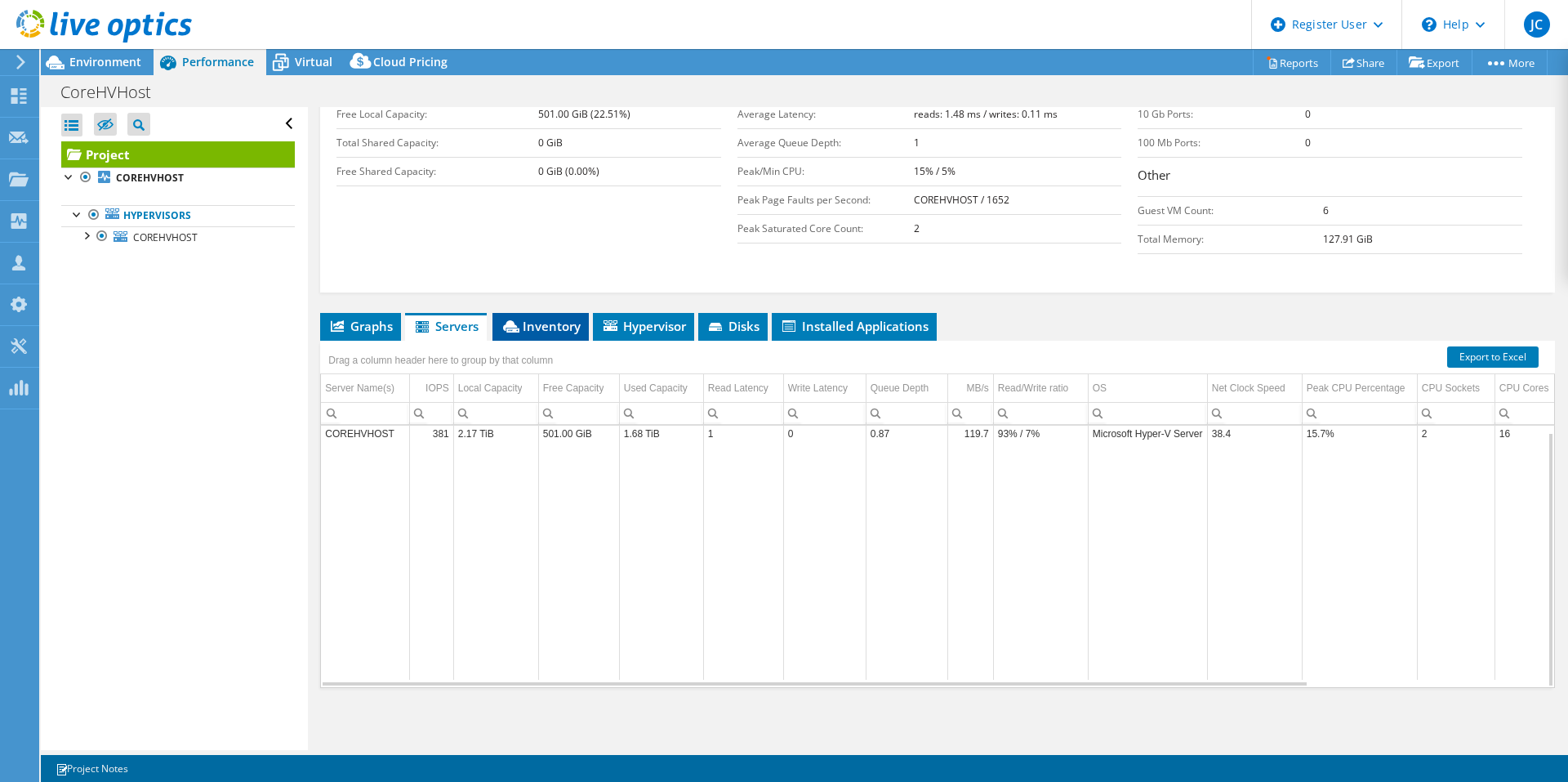
click at [552, 328] on span "Inventory" at bounding box center [541, 326] width 80 height 16
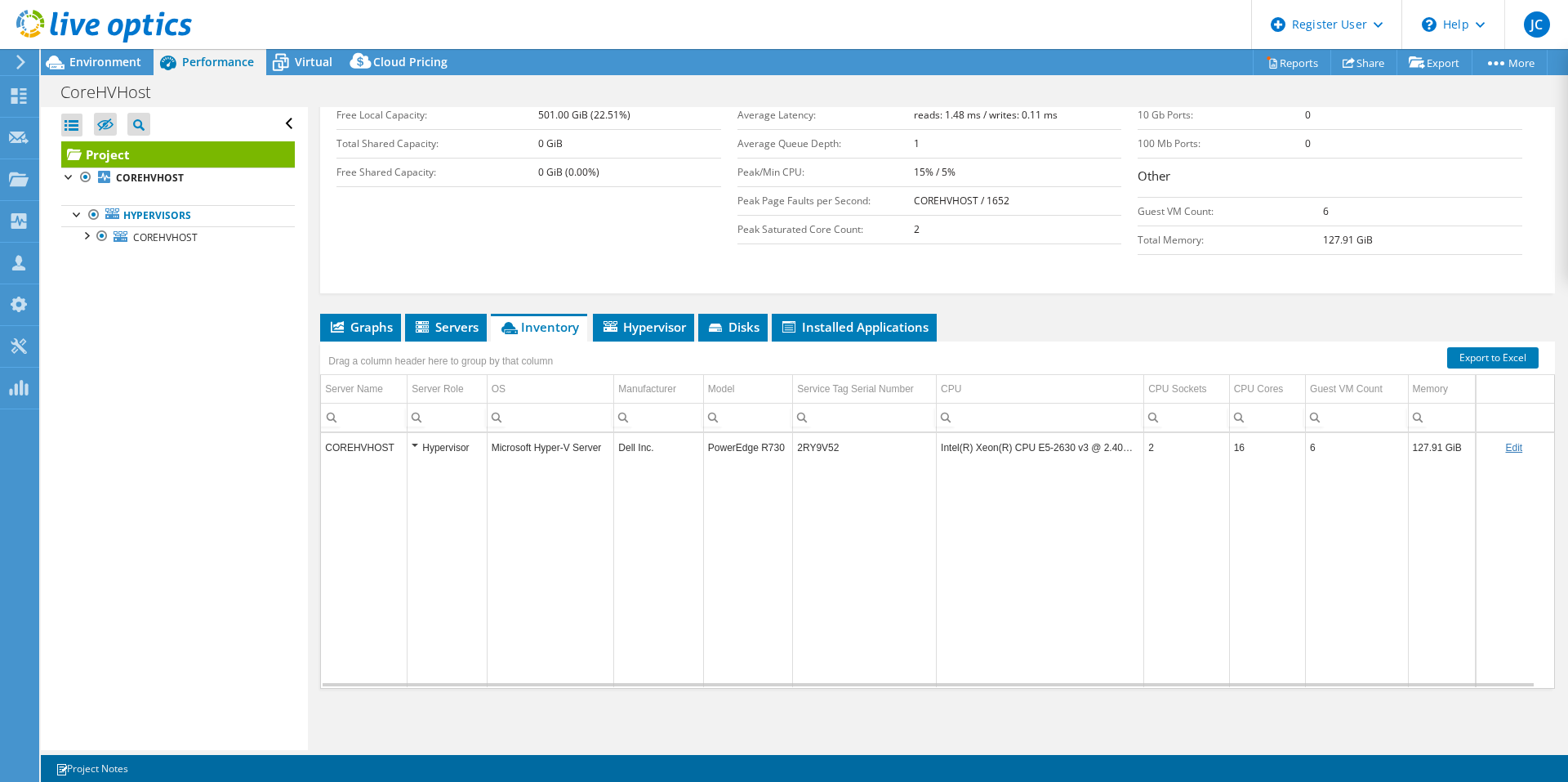
scroll to position [333, 0]
click at [482, 330] on li "Servers" at bounding box center [446, 327] width 82 height 28
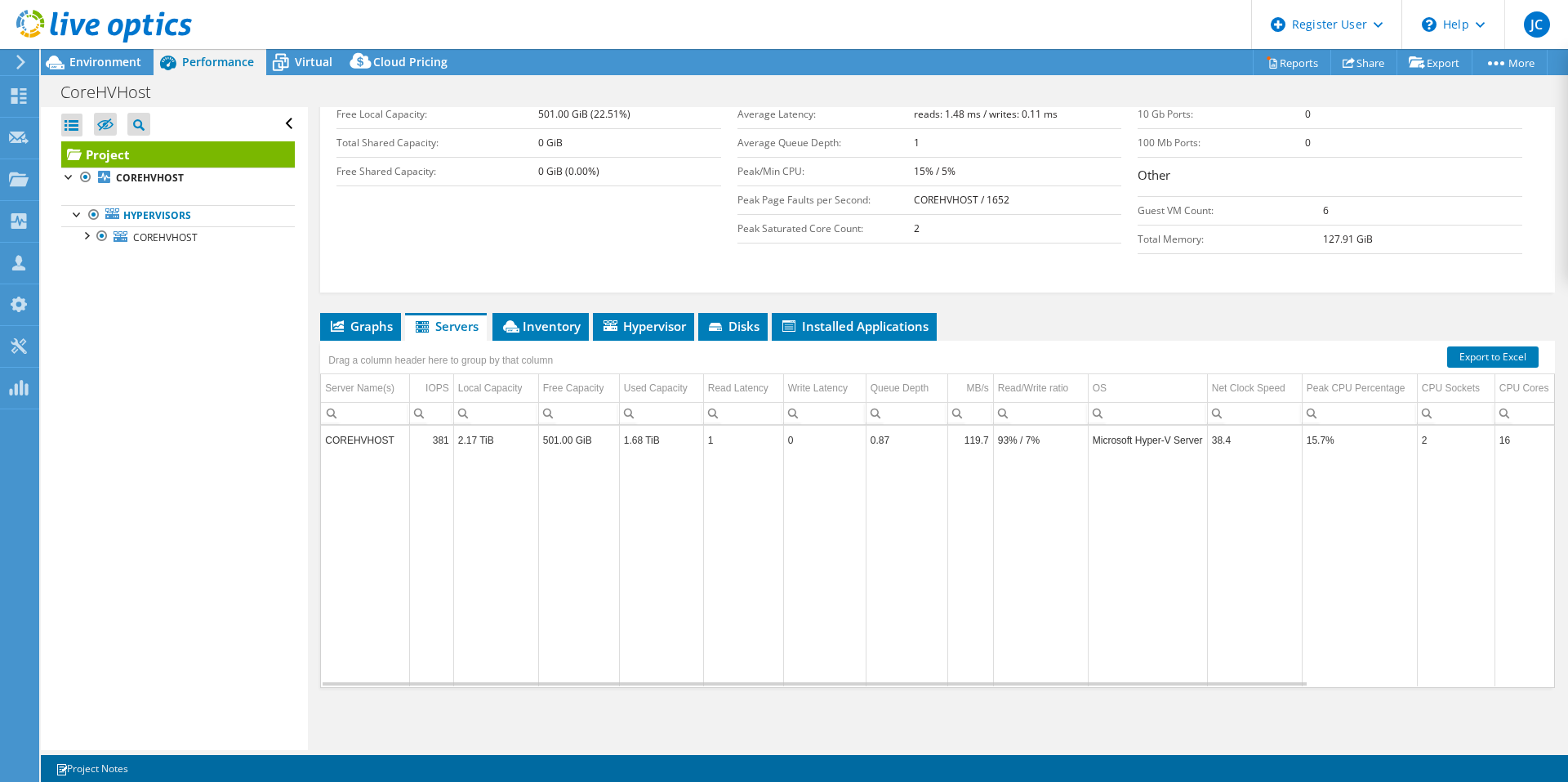
drag, startPoint x: 654, startPoint y: 472, endPoint x: 503, endPoint y: 474, distance: 151.0
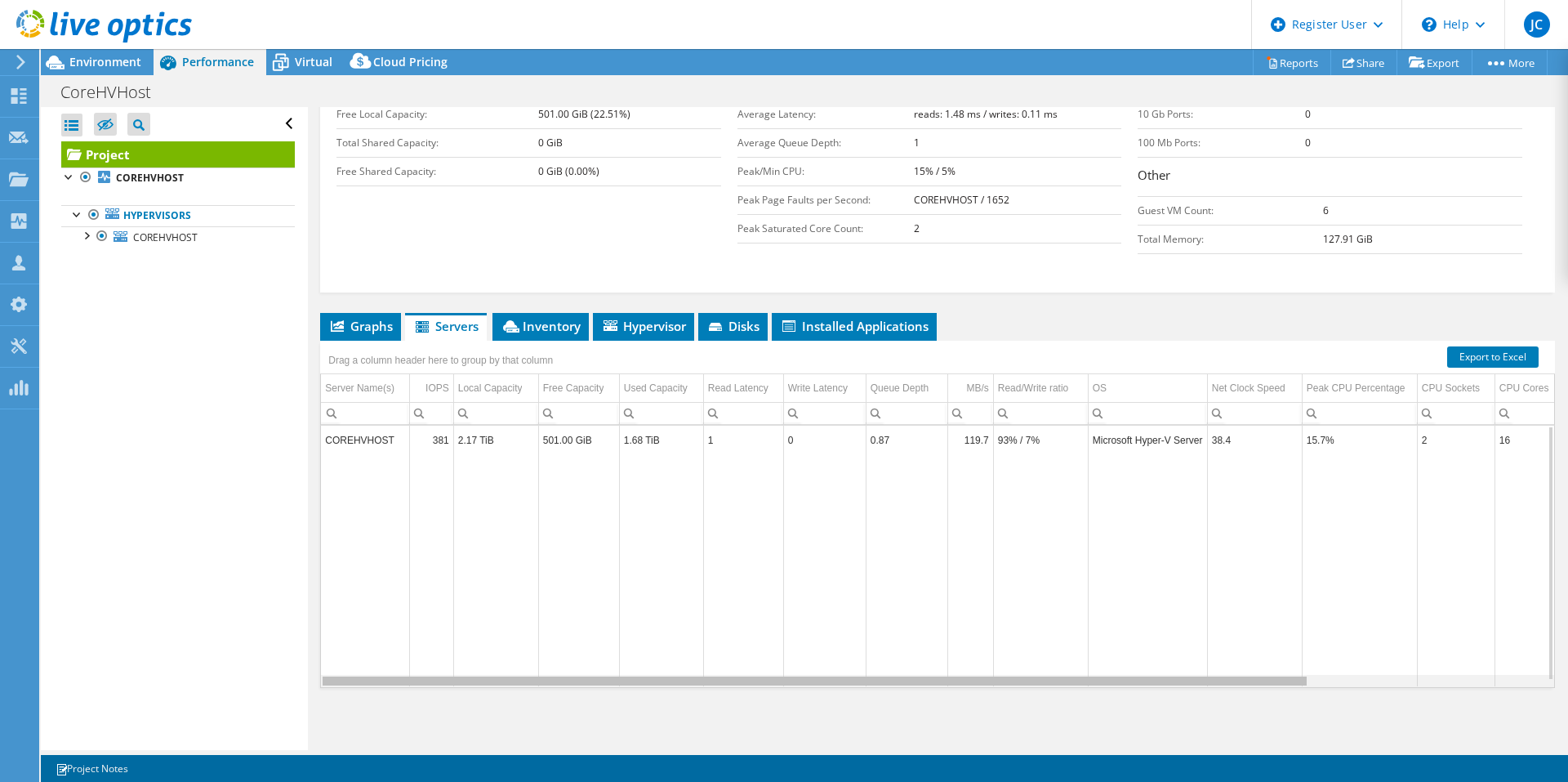
click at [1198, 682] on div "Data grid" at bounding box center [815, 680] width 984 height 9
drag, startPoint x: 1198, startPoint y: 682, endPoint x: 390, endPoint y: 594, distance: 812.8
click at [396, 596] on body "JC Dell User [PERSON_NAME] [PERSON_NAME][EMAIL_ADDRESS][DOMAIN_NAME] Dell My Pr…" at bounding box center [784, 391] width 1568 height 782
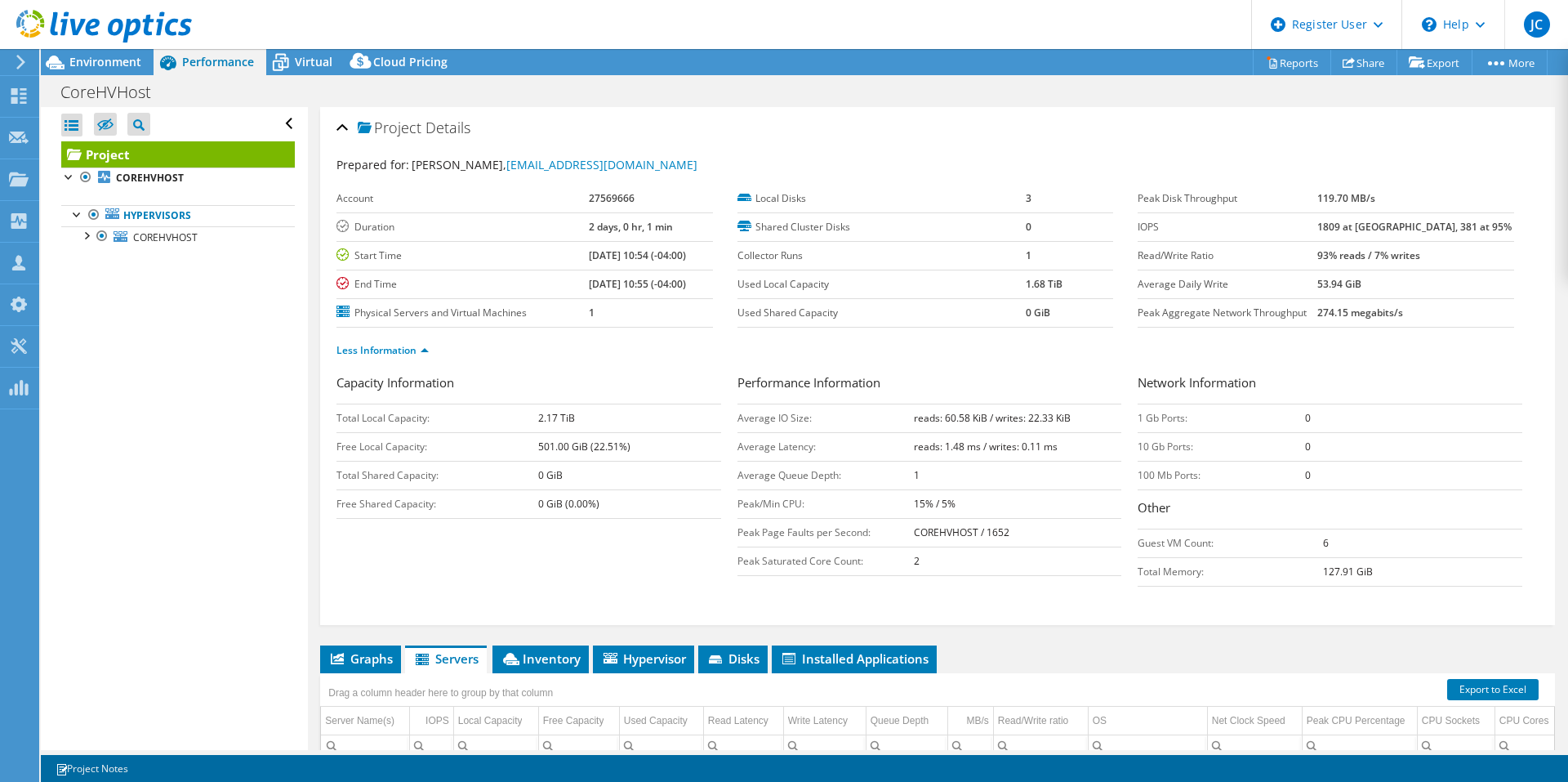
click at [348, 130] on h2 "Project Details" at bounding box center [403, 128] width 134 height 33
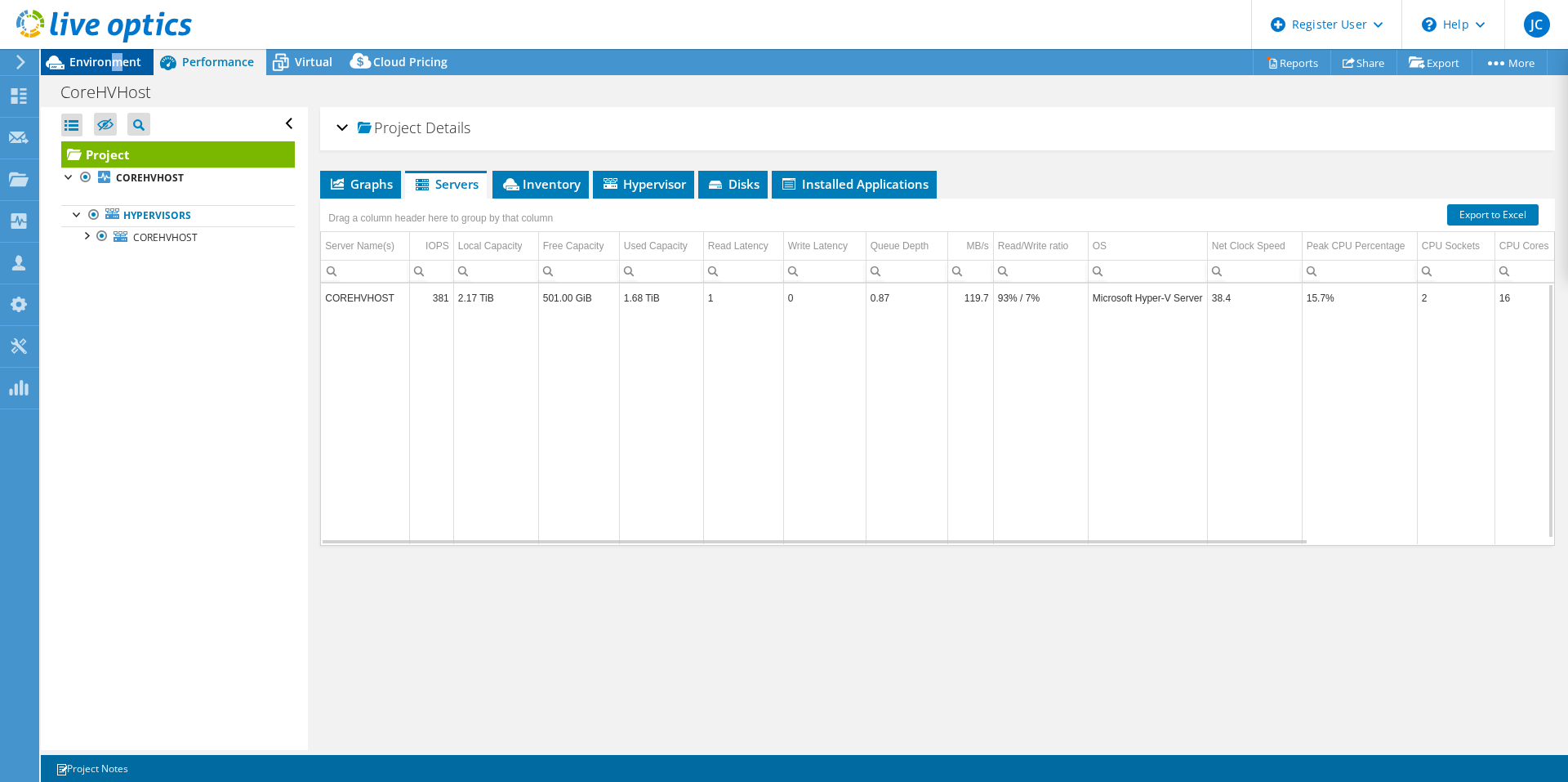
click at [115, 70] on div "Environment" at bounding box center [98, 62] width 113 height 26
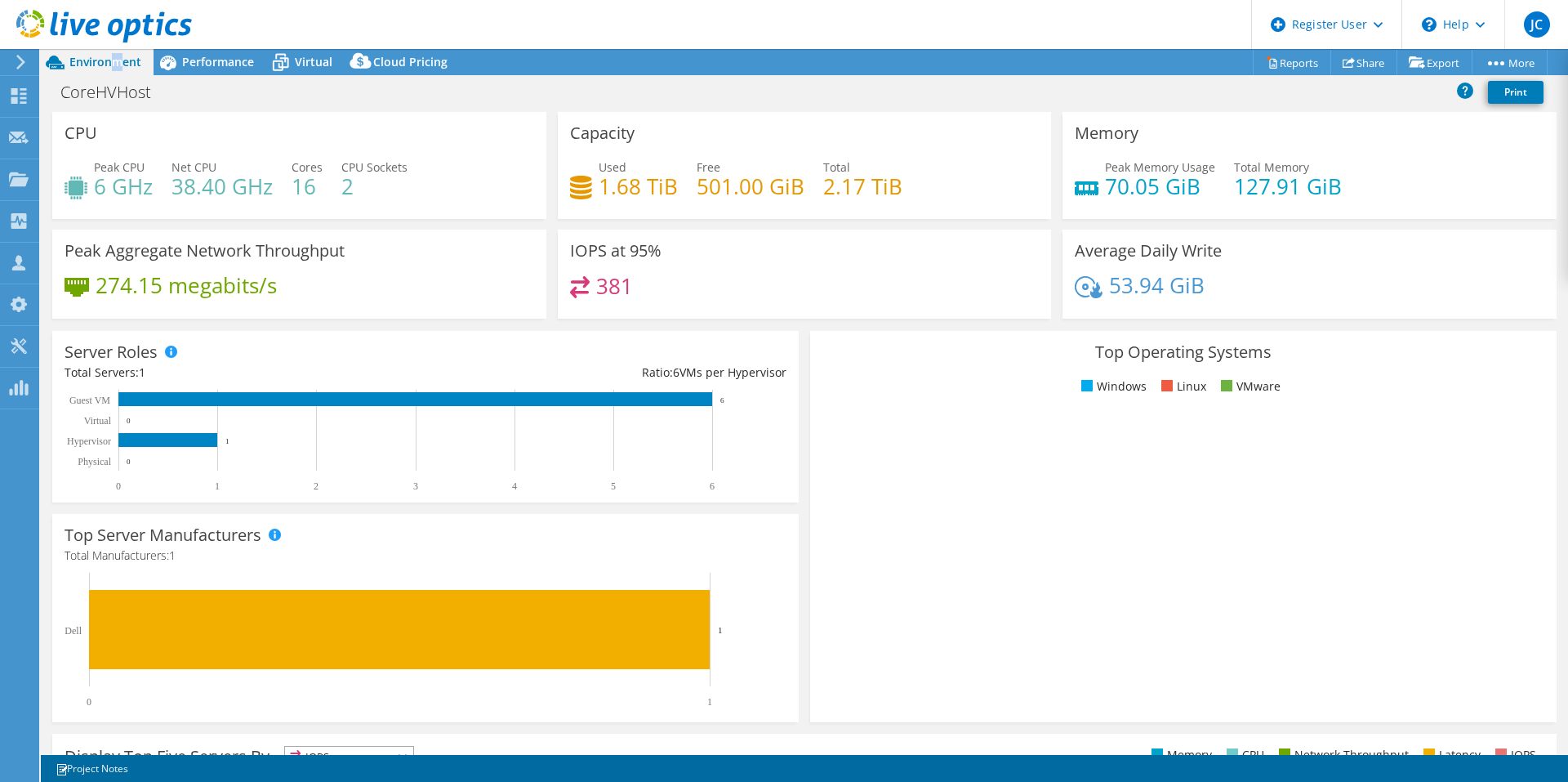
click at [929, 521] on rect at bounding box center [1175, 555] width 707 height 286
click at [224, 54] on span "Performance" at bounding box center [218, 61] width 72 height 16
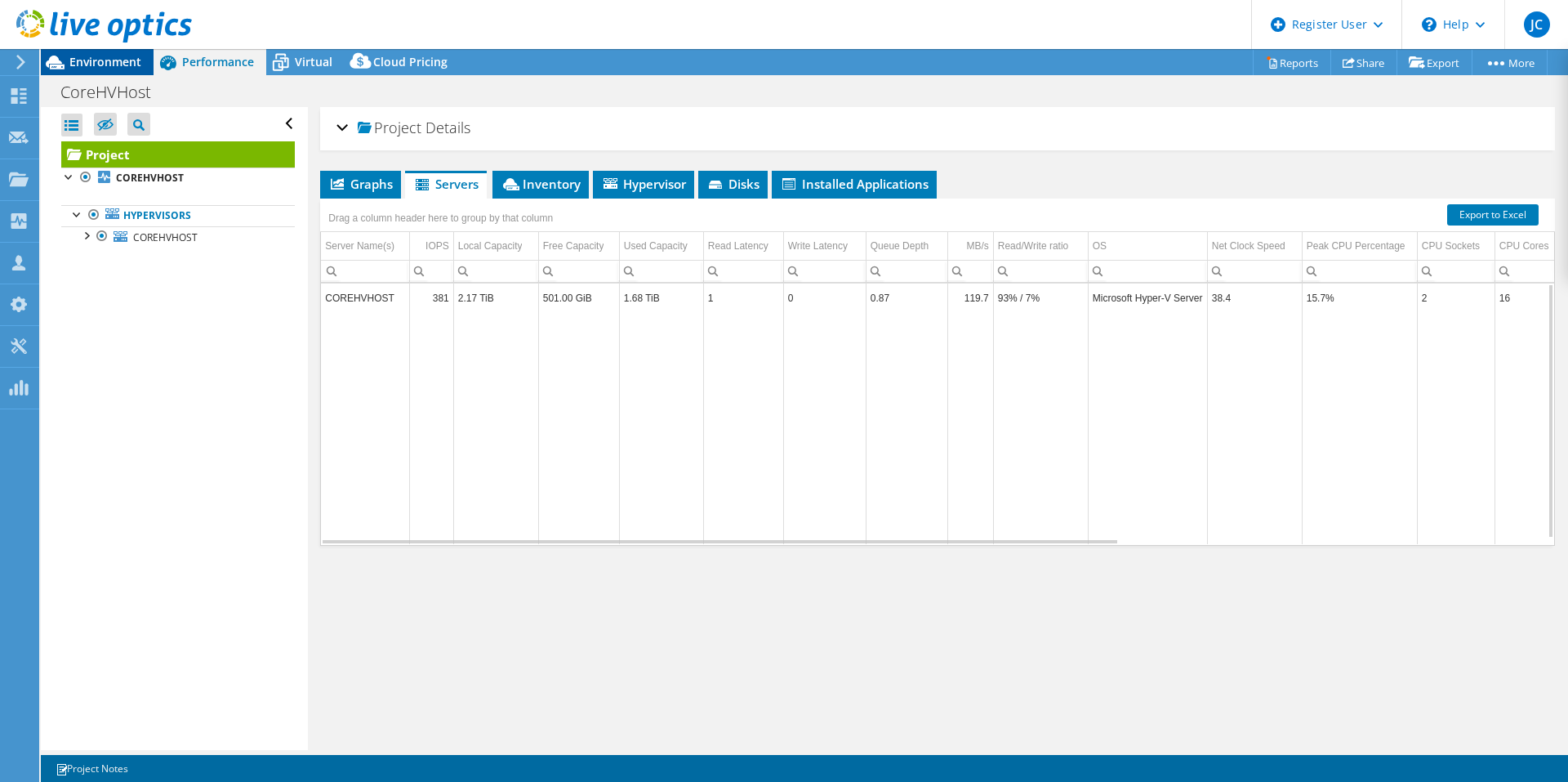
click at [97, 61] on span "Environment" at bounding box center [106, 61] width 72 height 16
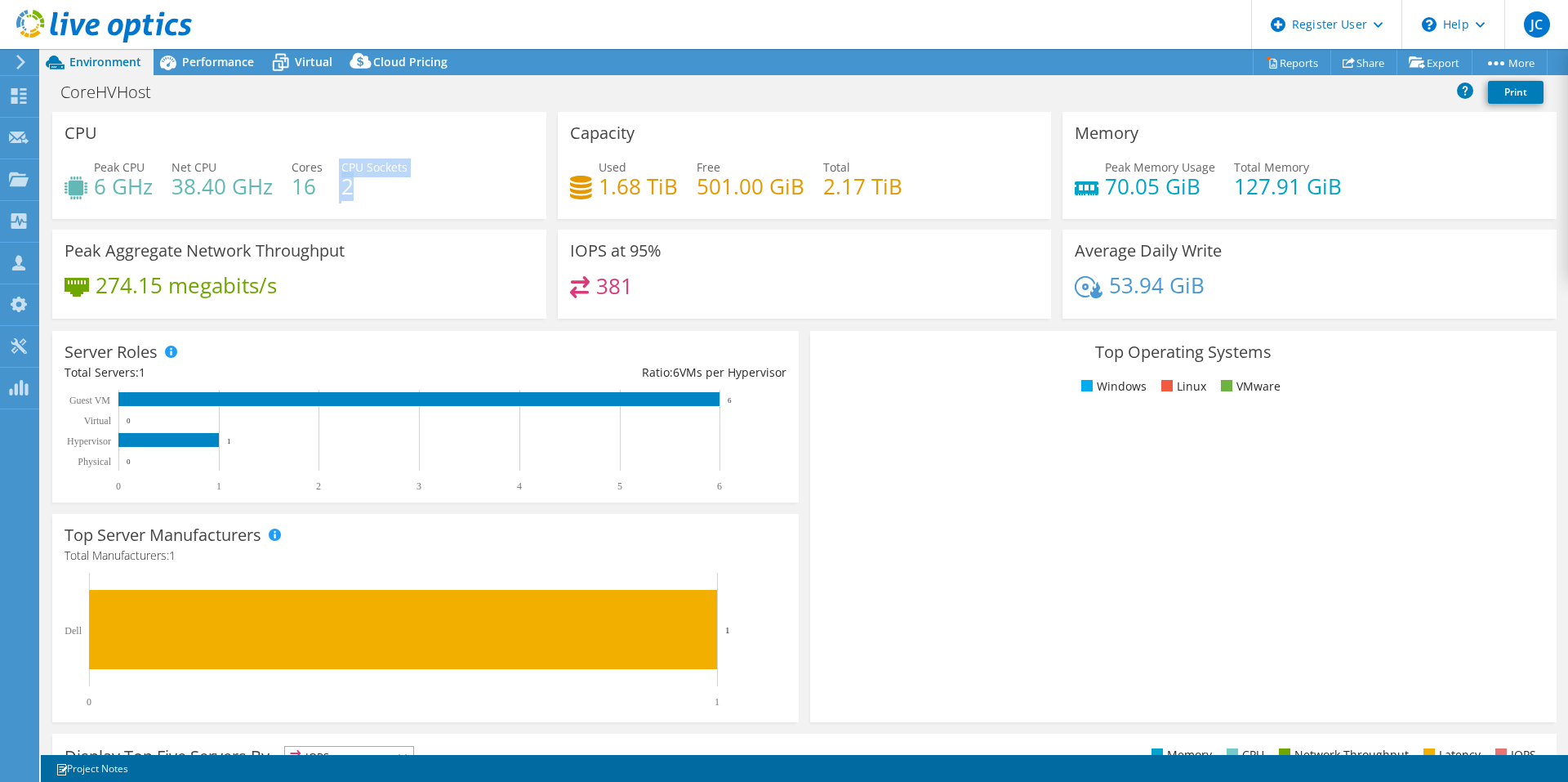
drag, startPoint x: 382, startPoint y: 193, endPoint x: 338, endPoint y: 190, distance: 44.1
click at [338, 190] on div "Peak CPU 6 GHz Net CPU 38.40 GHz Cores 16 CPU Sockets 2" at bounding box center [299, 184] width 470 height 53
click at [333, 190] on div "Peak CPU 6 GHz Net CPU 38.40 GHz Cores 16 CPU Sockets 2" at bounding box center [299, 184] width 470 height 53
drag, startPoint x: 319, startPoint y: 188, endPoint x: 293, endPoint y: 188, distance: 26.0
click at [293, 188] on h4 "16" at bounding box center [307, 186] width 31 height 18
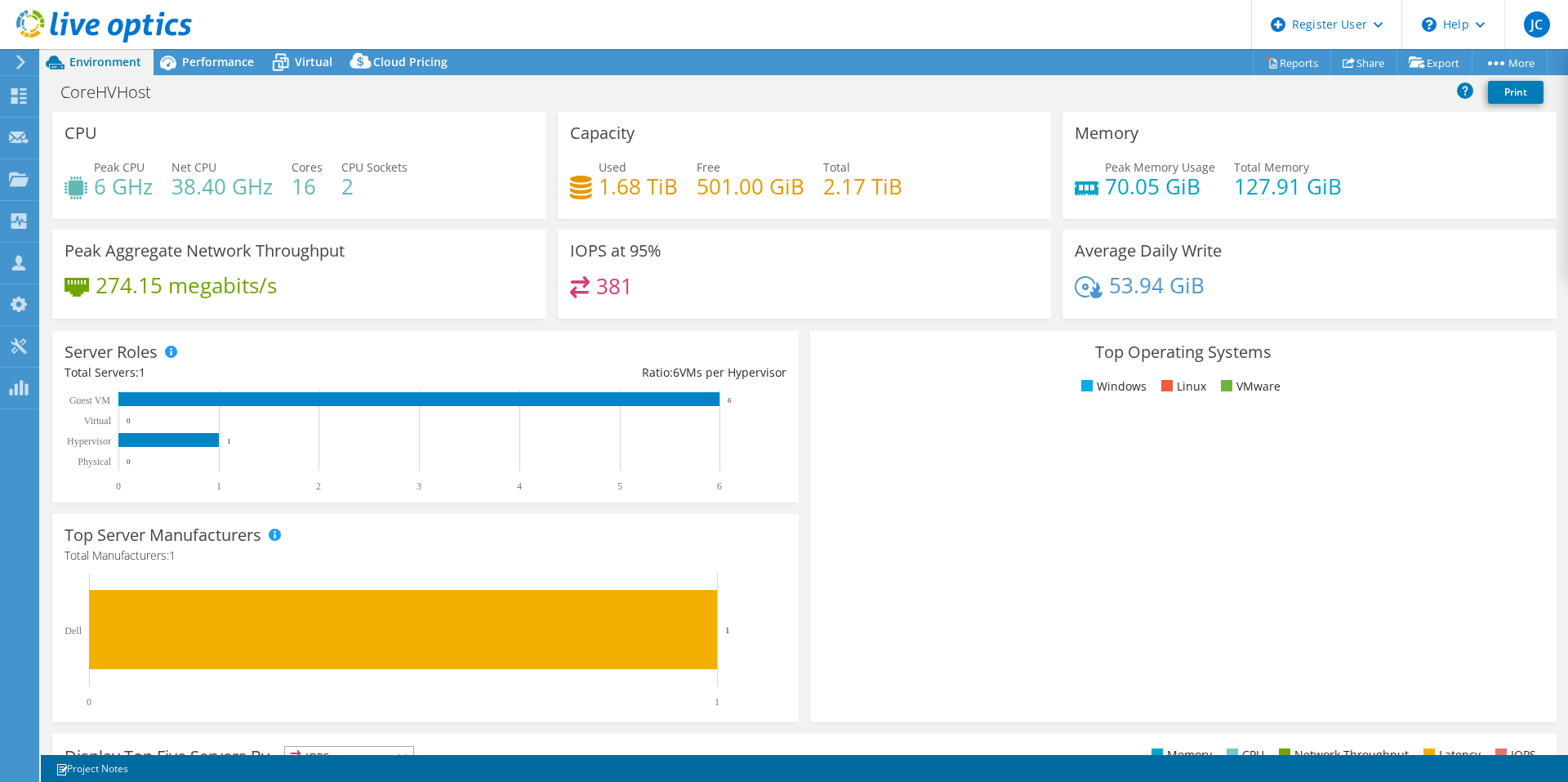
click at [389, 202] on div "Peak CPU 6 GHz Net CPU 38.40 GHz Cores 16 CPU Sockets 2" at bounding box center [299, 184] width 470 height 53
drag, startPoint x: 173, startPoint y: 189, endPoint x: 224, endPoint y: 199, distance: 52.0
click at [224, 195] on h4 "38.40 GHz" at bounding box center [222, 186] width 102 height 18
drag, startPoint x: 152, startPoint y: 192, endPoint x: 98, endPoint y: 192, distance: 54.0
click at [98, 192] on h4 "6 GHz" at bounding box center [124, 186] width 59 height 18
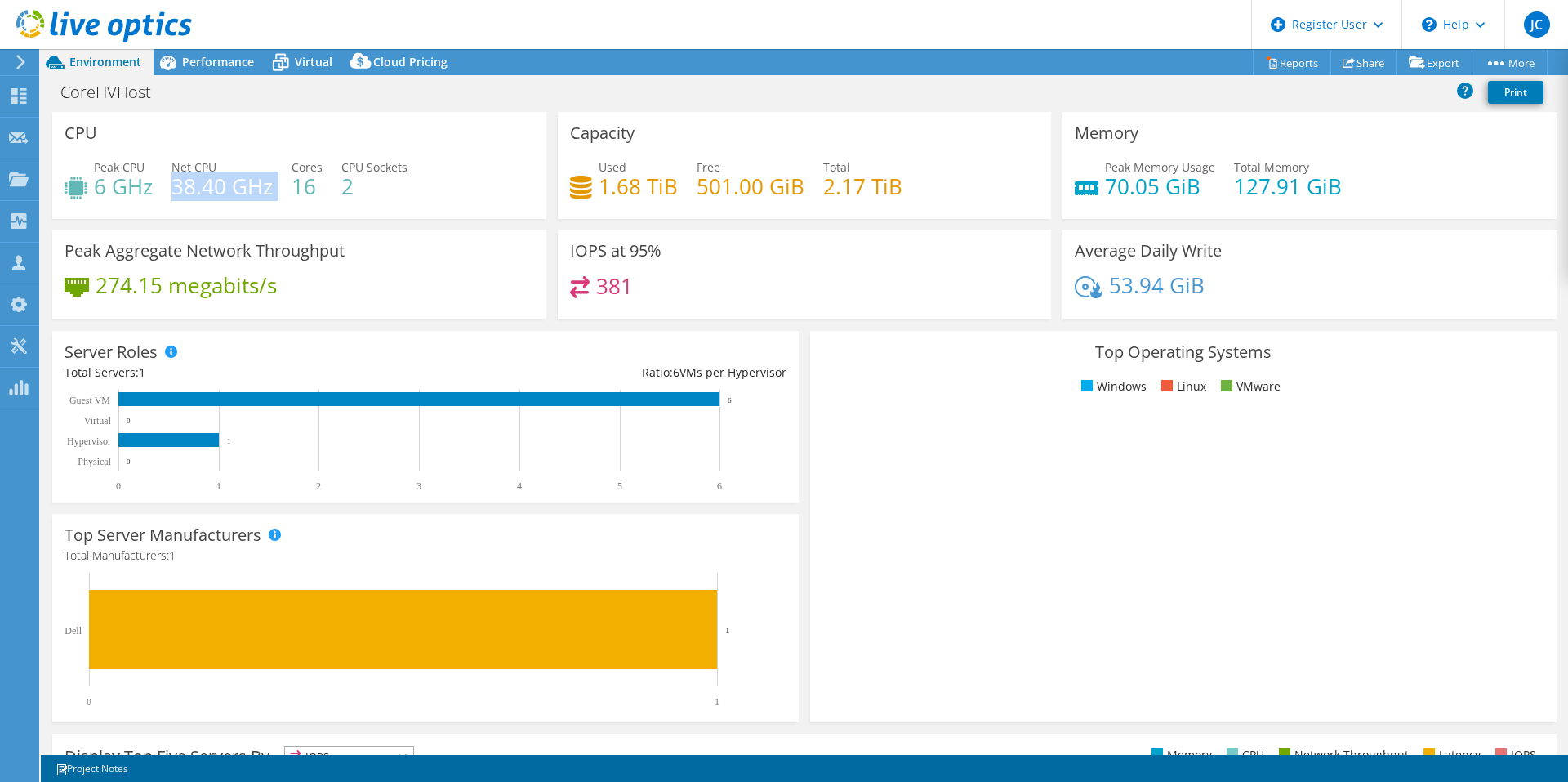
drag, startPoint x: 281, startPoint y: 191, endPoint x: 177, endPoint y: 189, distance: 104.0
click at [177, 189] on div "Peak CPU 6 GHz Net CPU 38.40 GHz Cores 16 CPU Sockets 2" at bounding box center [299, 184] width 470 height 53
drag, startPoint x: 916, startPoint y: 193, endPoint x: 820, endPoint y: 192, distance: 96.0
click at [820, 192] on div "Used 1.68 TiB Free 501.00 GiB Total 2.17 TiB" at bounding box center [804, 184] width 470 height 53
click at [894, 189] on h4 "2.17 TiB" at bounding box center [862, 186] width 80 height 18
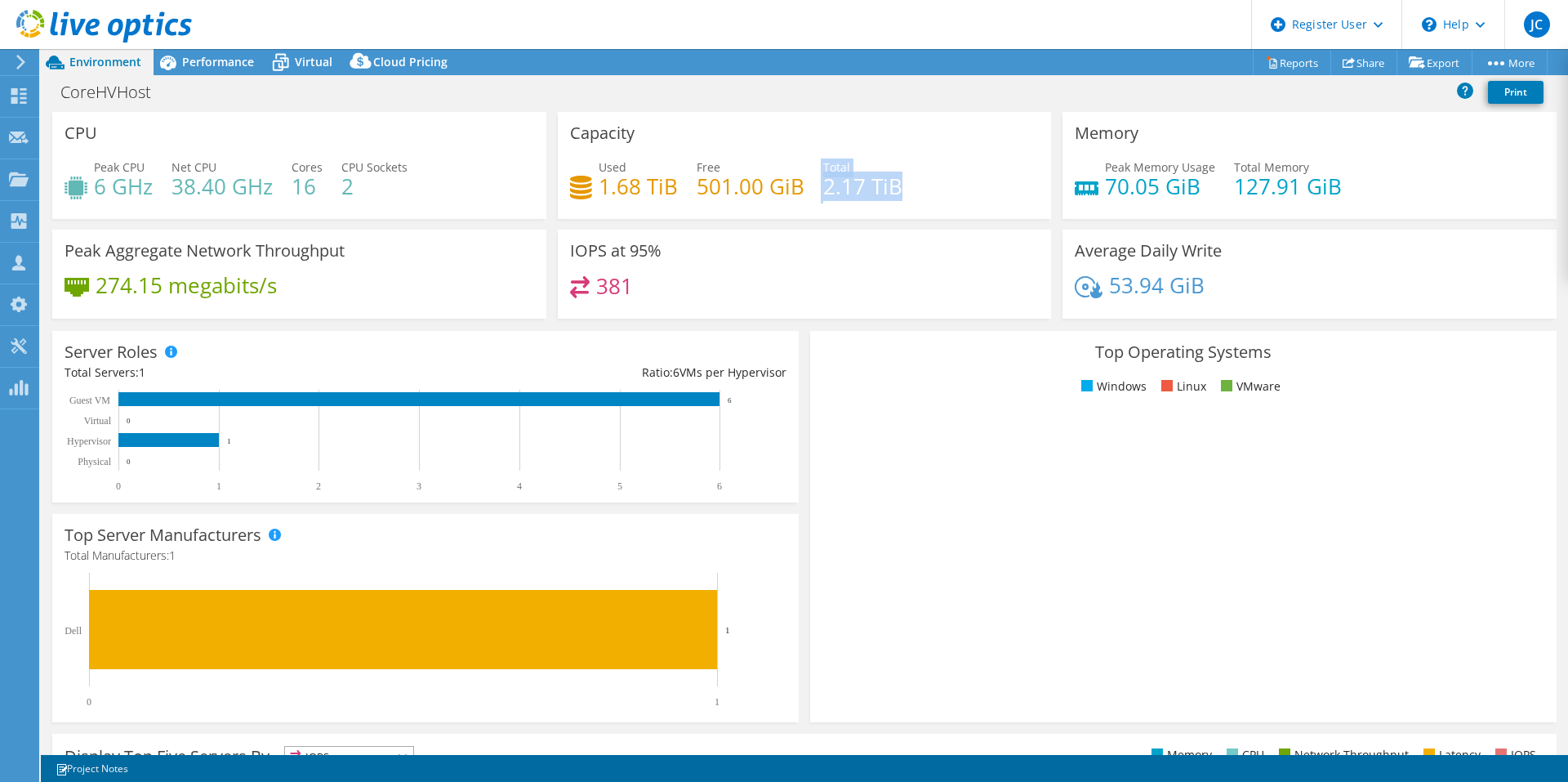
drag, startPoint x: 899, startPoint y: 190, endPoint x: 806, endPoint y: 196, distance: 93.2
click at [806, 196] on div "Used 1.68 TiB Free 501.00 GiB Total 2.17 TiB" at bounding box center [804, 184] width 470 height 53
drag, startPoint x: 677, startPoint y: 192, endPoint x: 589, endPoint y: 189, distance: 88.1
click at [589, 189] on div "Used 1.68 TiB Free 501.00 GiB Total 2.17 TiB" at bounding box center [804, 184] width 470 height 53
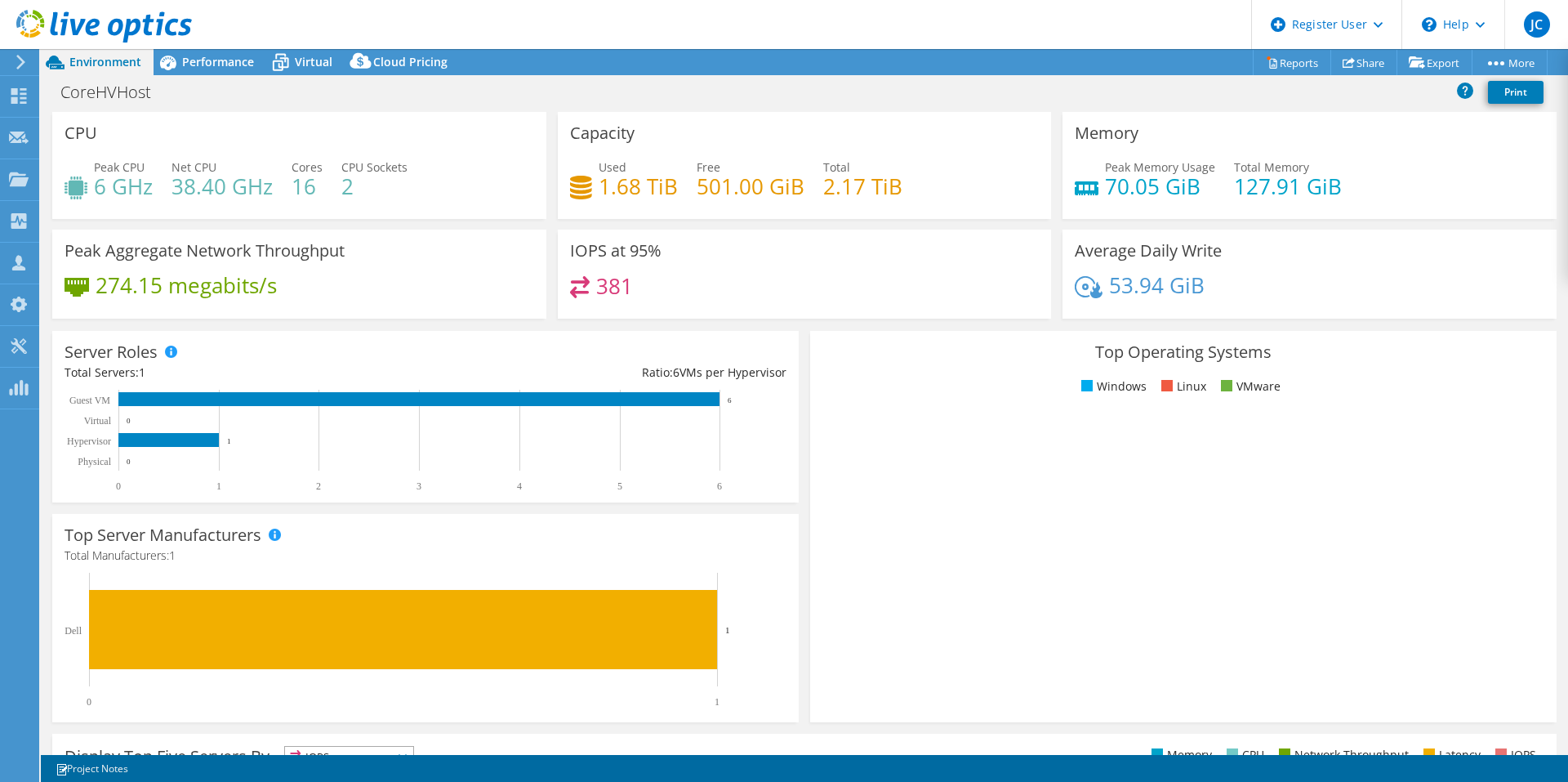
click at [715, 195] on h4 "501.00 GiB" at bounding box center [751, 186] width 108 height 18
drag, startPoint x: 806, startPoint y: 190, endPoint x: 696, endPoint y: 190, distance: 110.0
click at [696, 190] on div "Used 1.68 TiB Free 501.00 GiB Total 2.17 TiB" at bounding box center [804, 184] width 470 height 53
click at [711, 133] on div "Capacity Used 1.68 TiB Free 501.00 GiB Total 2.17 TiB" at bounding box center [805, 166] width 494 height 107
drag, startPoint x: 1346, startPoint y: 189, endPoint x: 1098, endPoint y: 166, distance: 249.1
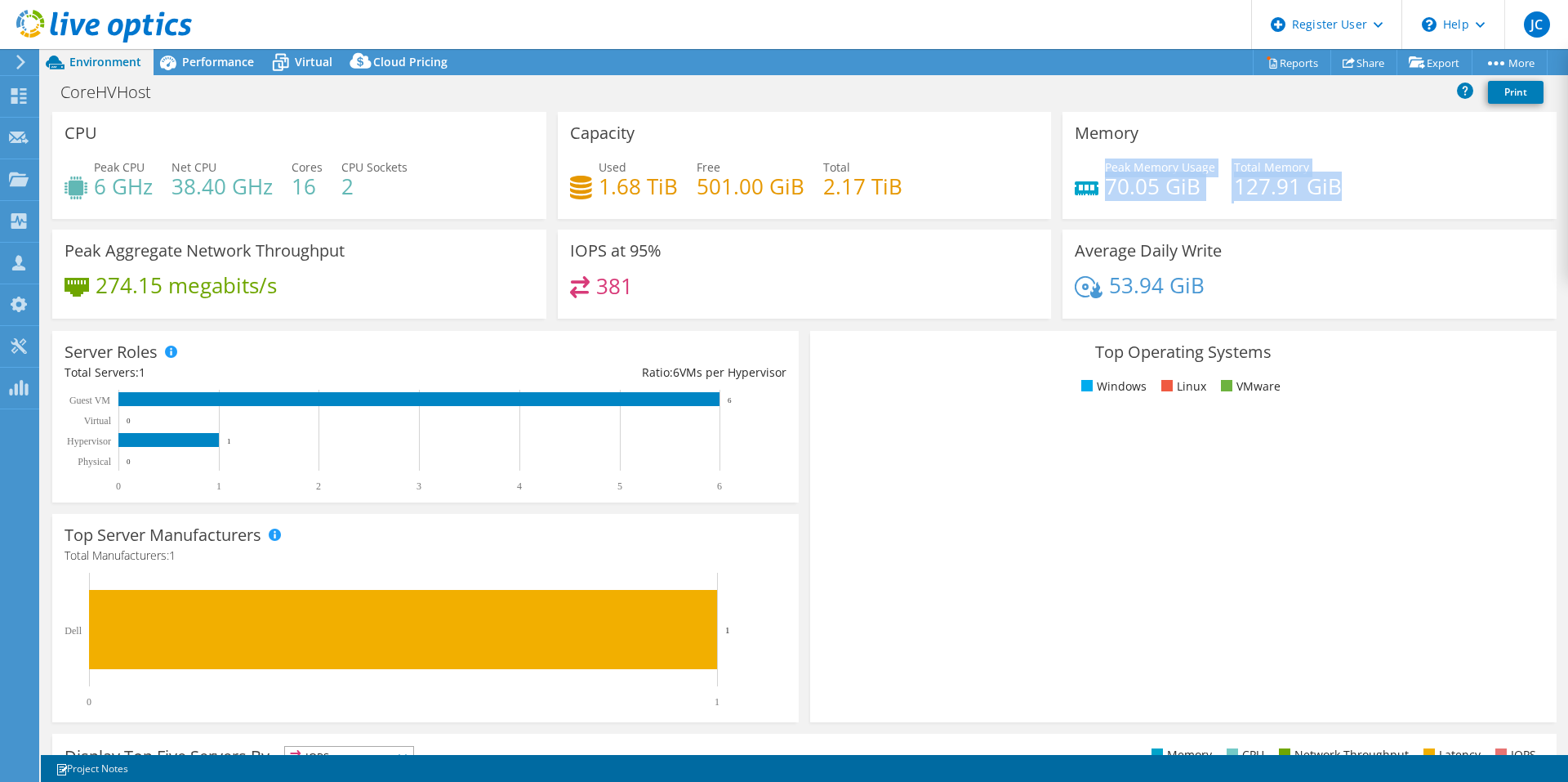
click at [1098, 166] on div "Peak Memory Usage 70.05 GiB Total Memory 127.91 GiB" at bounding box center [1309, 184] width 470 height 53
click at [1090, 165] on div "Peak Memory Usage 70.05 GiB" at bounding box center [1144, 176] width 140 height 37
drag, startPoint x: 1095, startPoint y: 165, endPoint x: 1343, endPoint y: 188, distance: 249.1
click at [1343, 188] on div "Peak Memory Usage 70.05 GiB Total Memory 127.91 GiB" at bounding box center [1309, 184] width 470 height 53
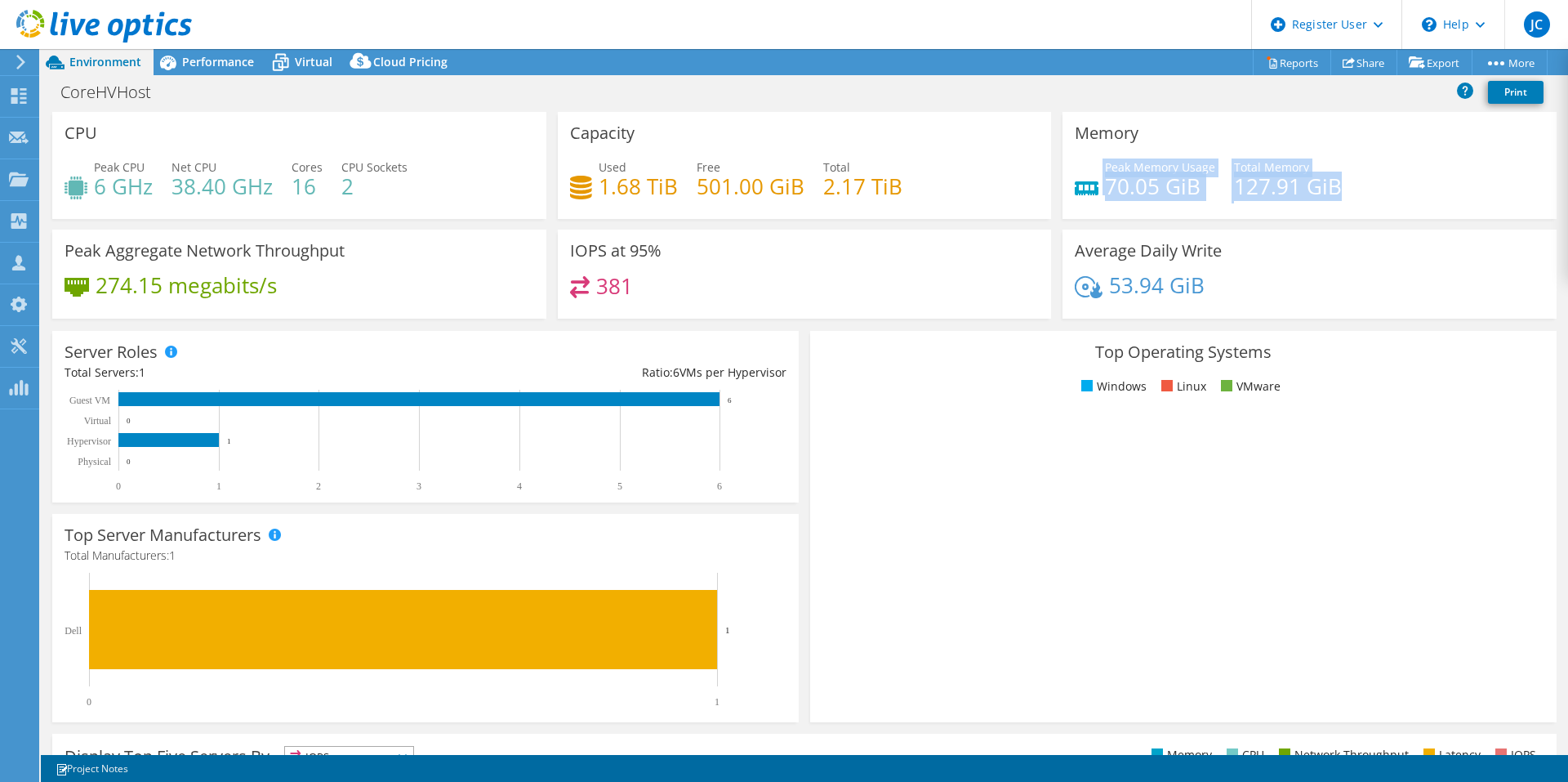
drag, startPoint x: 1343, startPoint y: 188, endPoint x: 1093, endPoint y: 162, distance: 251.3
click at [1093, 162] on div "Peak Memory Usage 70.05 GiB Total Memory 127.91 GiB" at bounding box center [1309, 184] width 470 height 53
click at [1093, 161] on div "Peak Memory Usage 70.05 GiB" at bounding box center [1144, 176] width 140 height 37
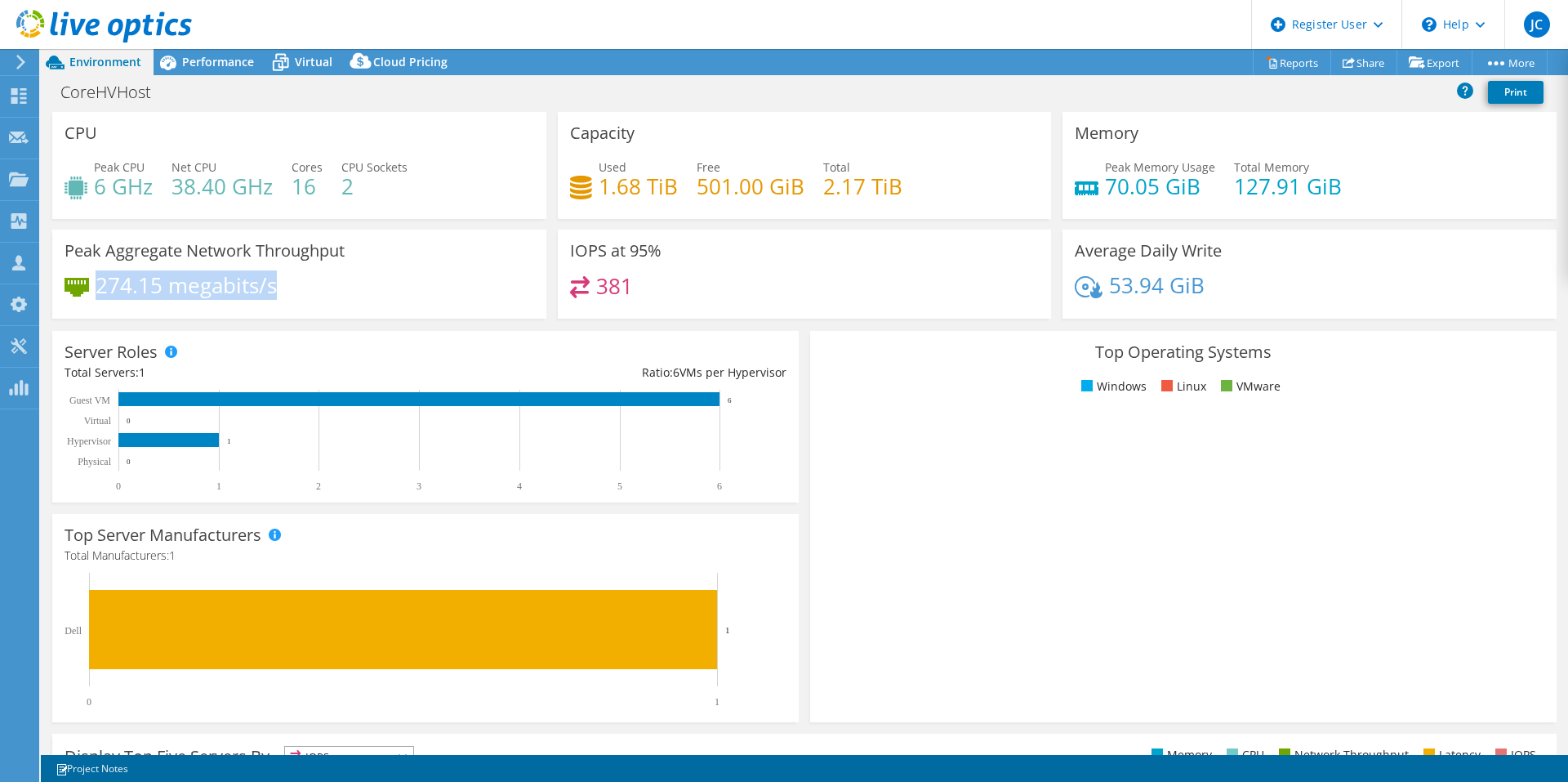
drag, startPoint x: 334, startPoint y: 293, endPoint x: 102, endPoint y: 284, distance: 232.2
click at [102, 284] on div "274.15 megabits/s" at bounding box center [299, 293] width 470 height 34
click at [350, 291] on div "274.15 megabits/s" at bounding box center [299, 293] width 470 height 34
drag, startPoint x: 311, startPoint y: 293, endPoint x: 105, endPoint y: 285, distance: 206.2
click at [101, 285] on div "274.15 megabits/s" at bounding box center [299, 293] width 470 height 34
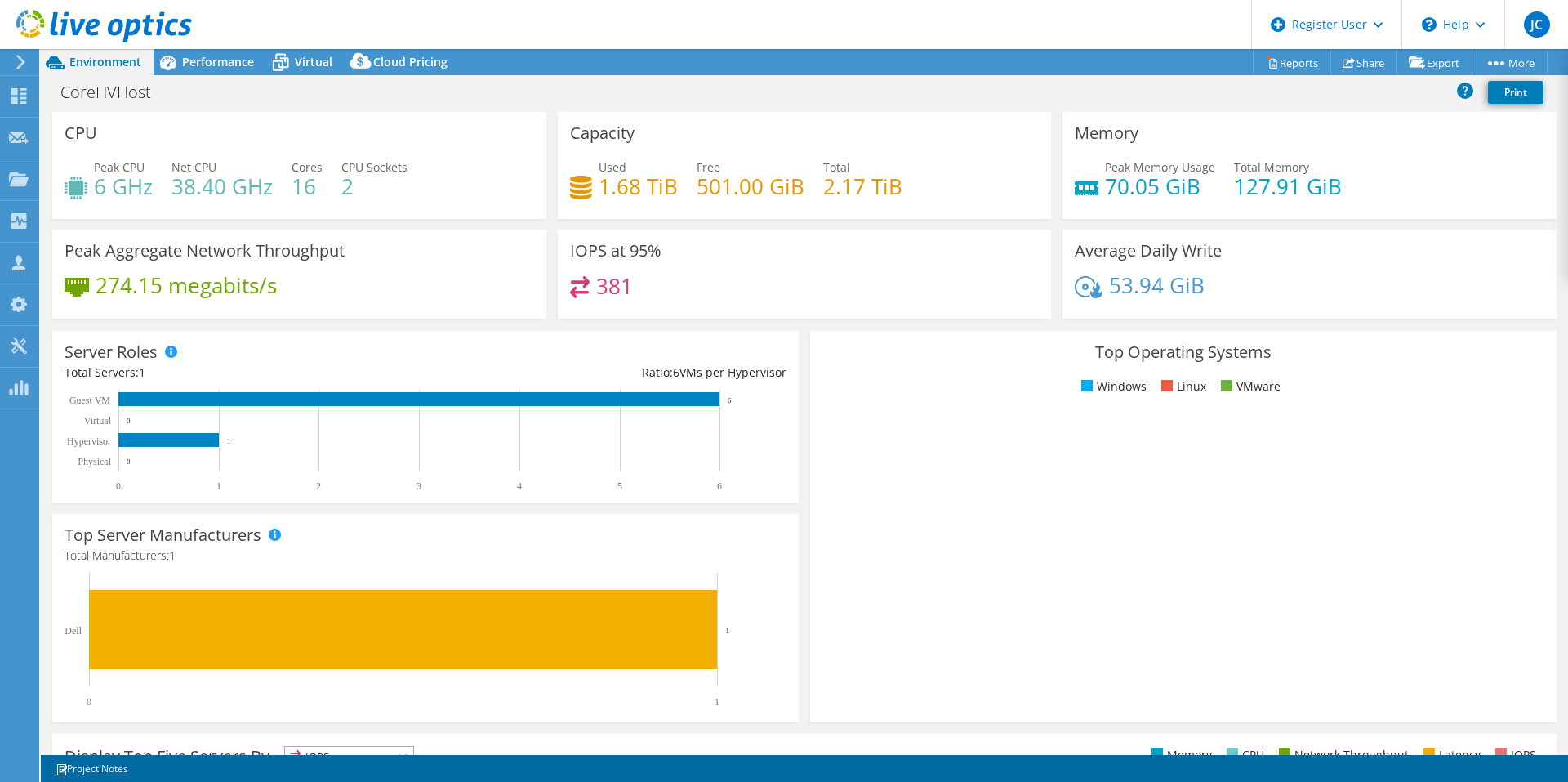
click at [452, 284] on div "274.15 megabits/s" at bounding box center [299, 293] width 470 height 34
drag, startPoint x: 97, startPoint y: 287, endPoint x: 285, endPoint y: 286, distance: 188.0
click at [285, 286] on div "274.15 megabits/s" at bounding box center [299, 293] width 470 height 34
drag, startPoint x: 285, startPoint y: 286, endPoint x: 89, endPoint y: 293, distance: 196.1
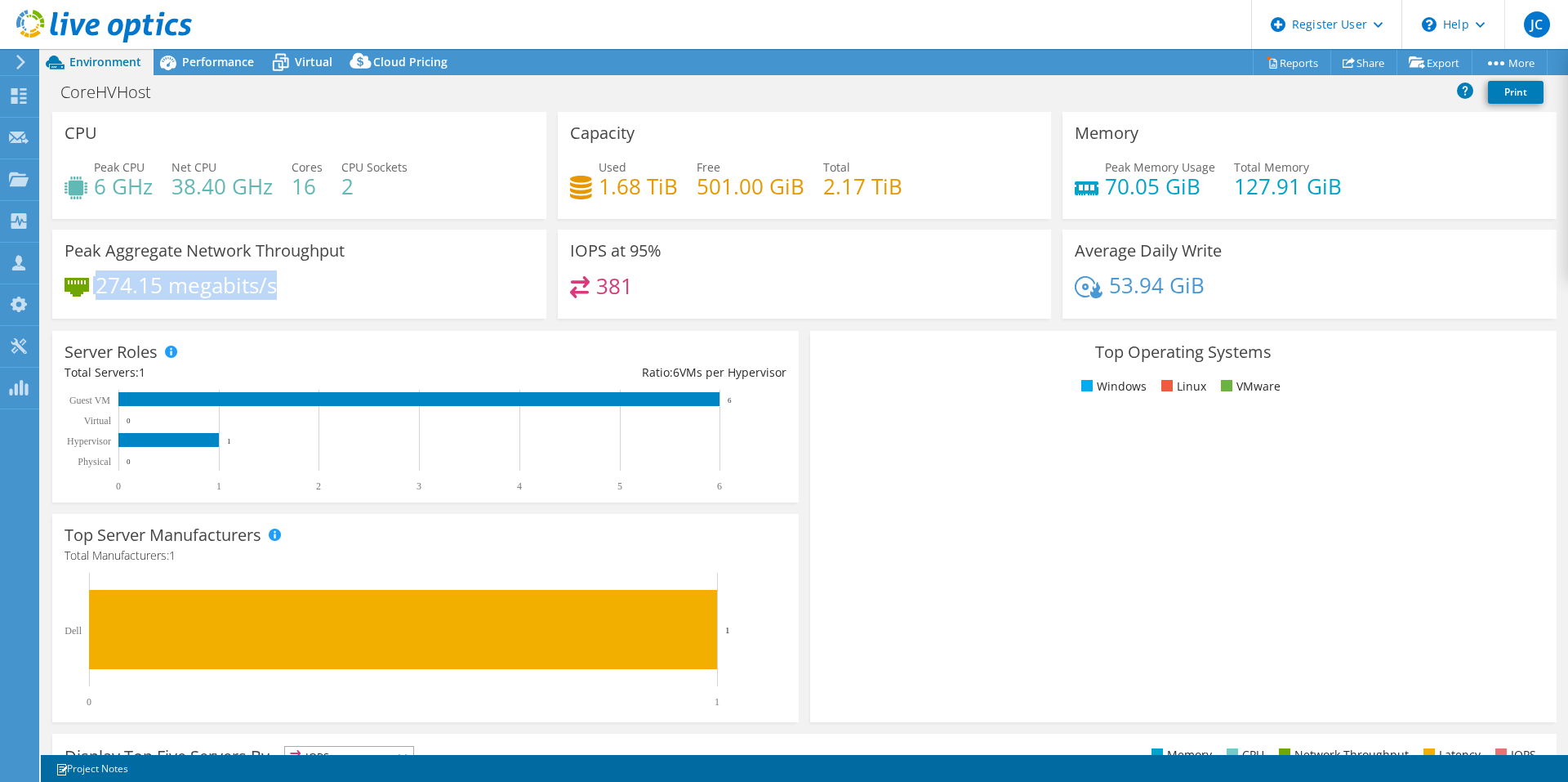
click at [89, 293] on div "274.15 megabits/s" at bounding box center [299, 293] width 470 height 34
click at [312, 264] on div "Peak Aggregate Network Throughput 274.15 megabits/s" at bounding box center [299, 274] width 494 height 89
click at [229, 72] on div "Performance" at bounding box center [210, 62] width 113 height 26
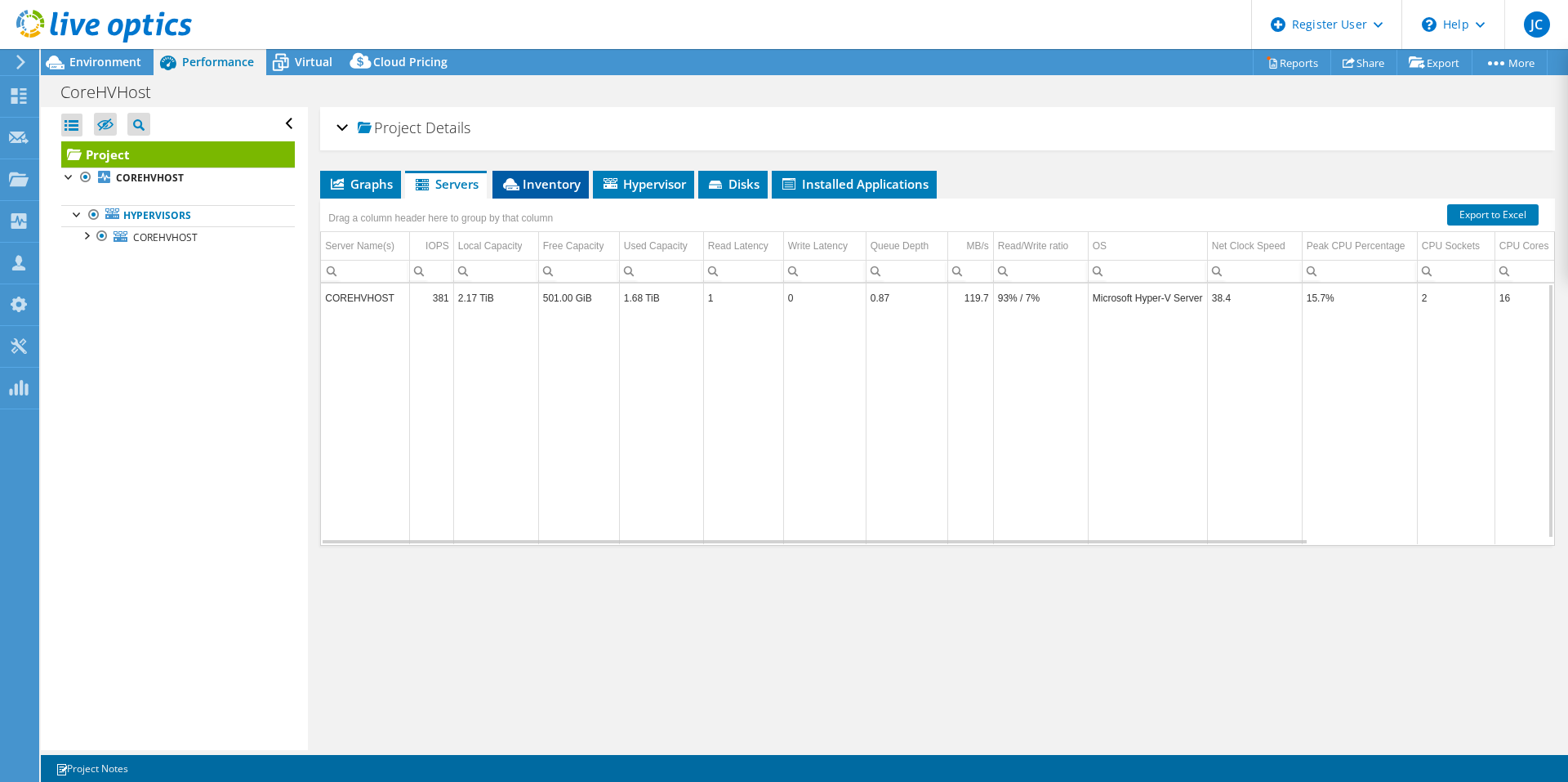
click at [549, 192] on li "Inventory" at bounding box center [541, 184] width 97 height 28
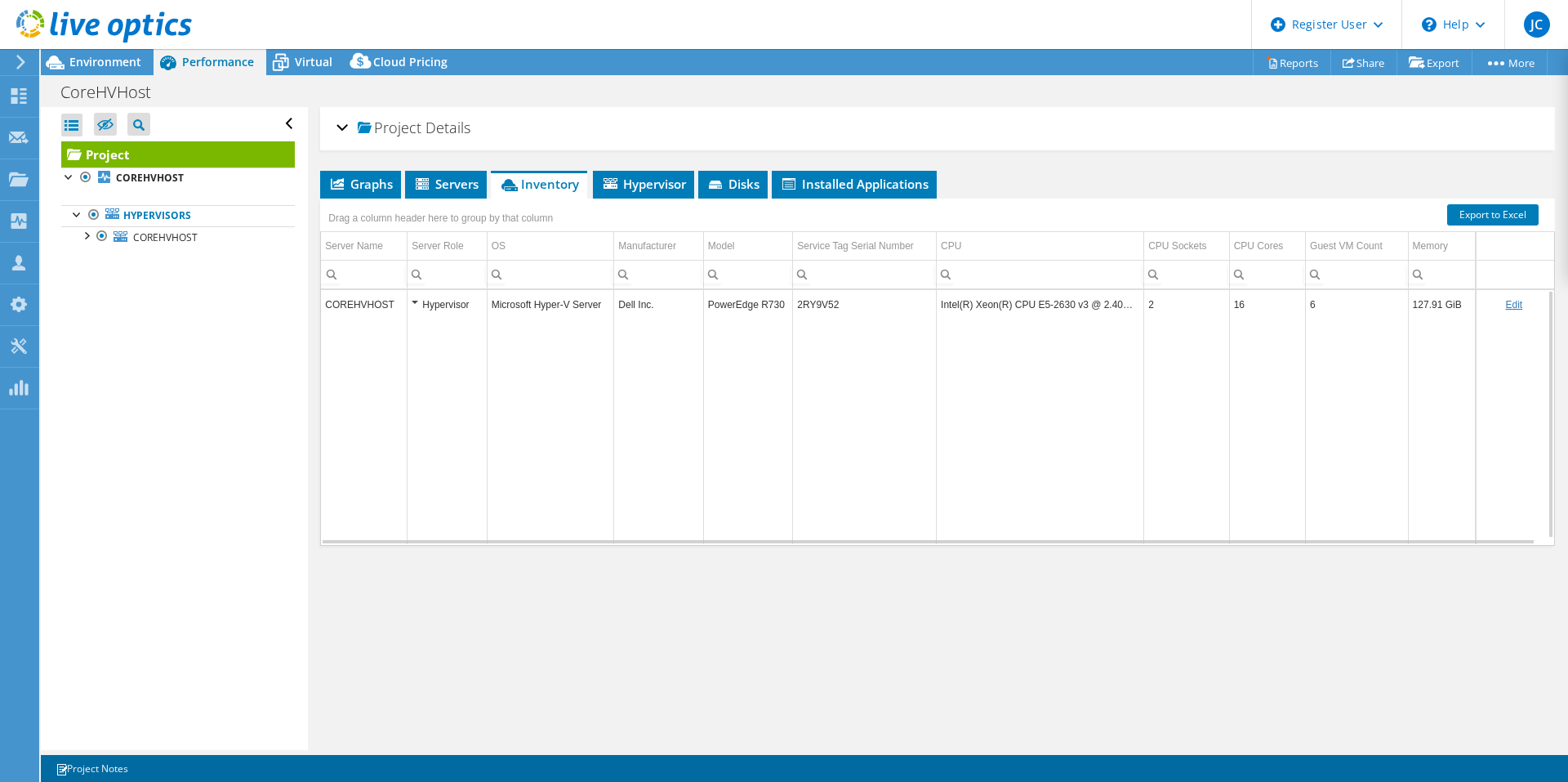
click at [343, 122] on div "Project Details" at bounding box center [938, 129] width 1202 height 35
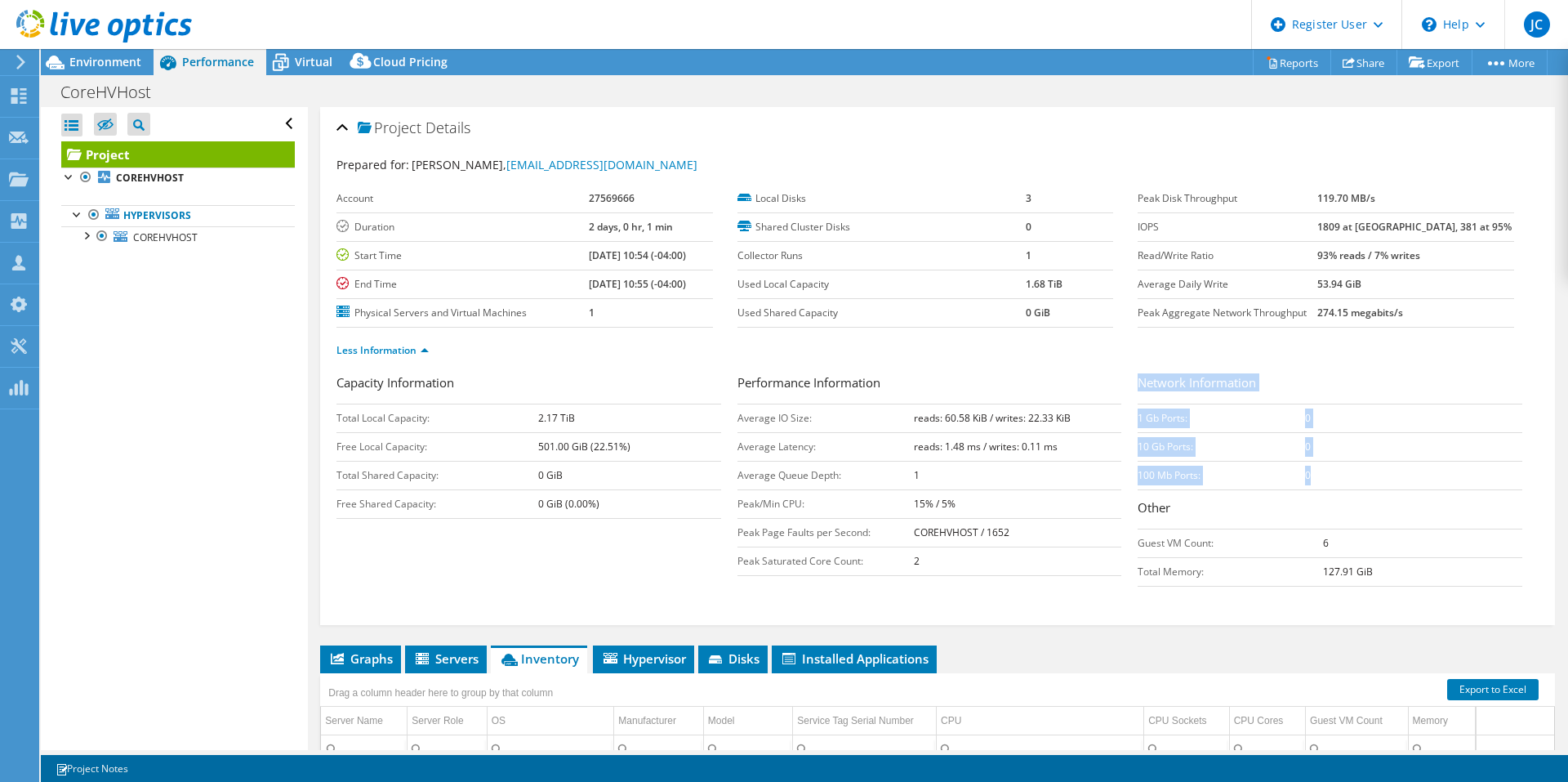
drag, startPoint x: 1320, startPoint y: 474, endPoint x: 1131, endPoint y: 375, distance: 213.4
click at [1138, 375] on div "Network Information 1 Gb Ports: 0 10 Gb Ports: 0 100 Mb Ports: 0 Other Guest VM…" at bounding box center [1338, 480] width 401 height 213
click at [1138, 375] on h3 "Network Information" at bounding box center [1329, 384] width 384 height 22
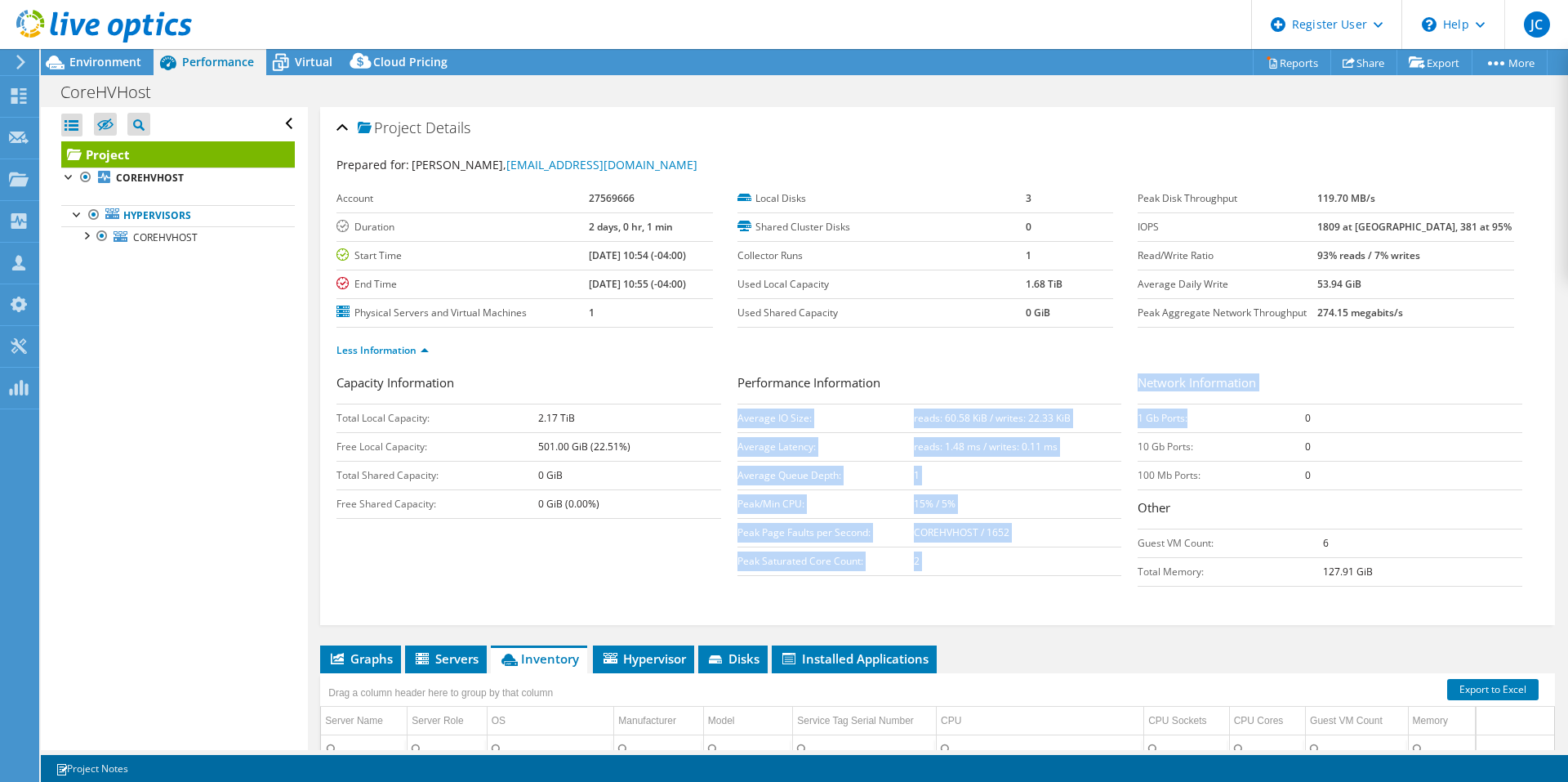
drag, startPoint x: 1123, startPoint y: 389, endPoint x: 1289, endPoint y: 411, distance: 167.5
click at [1289, 411] on div "Capacity Information Total Local Capacity: 2.17 TiB Free Local Capacity: 501.00…" at bounding box center [938, 484] width 1202 height 221
click at [1293, 407] on td "1 Gb Ports:" at bounding box center [1221, 417] width 167 height 29
drag, startPoint x: 1125, startPoint y: 383, endPoint x: 1282, endPoint y: 428, distance: 163.3
click at [1282, 428] on div "Capacity Information Total Local Capacity: 2.17 TiB Free Local Capacity: 501.00…" at bounding box center [938, 484] width 1202 height 221
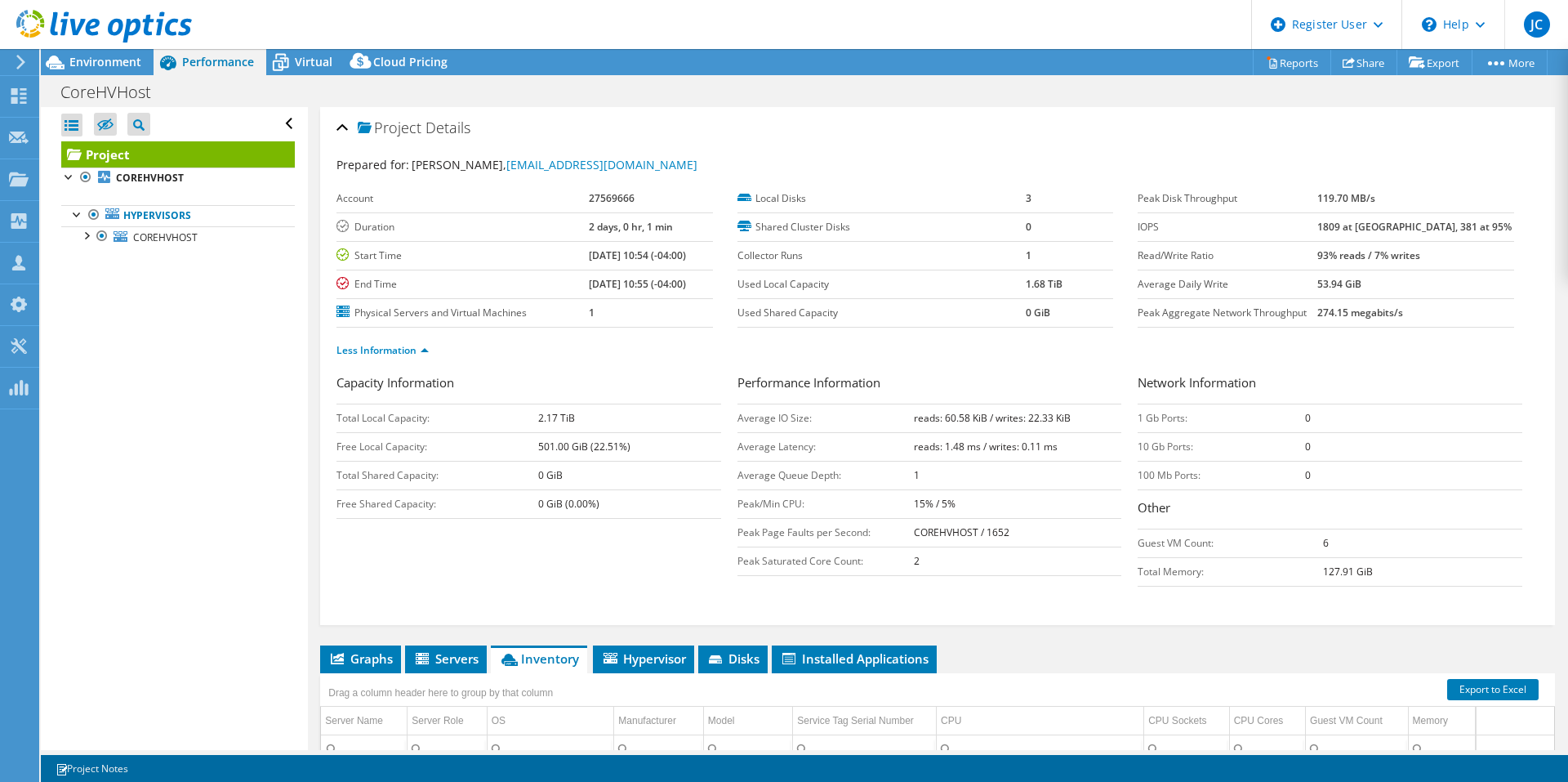
click at [1318, 435] on td "0" at bounding box center [1413, 446] width 217 height 29
click at [120, 60] on span "Environment" at bounding box center [106, 61] width 72 height 16
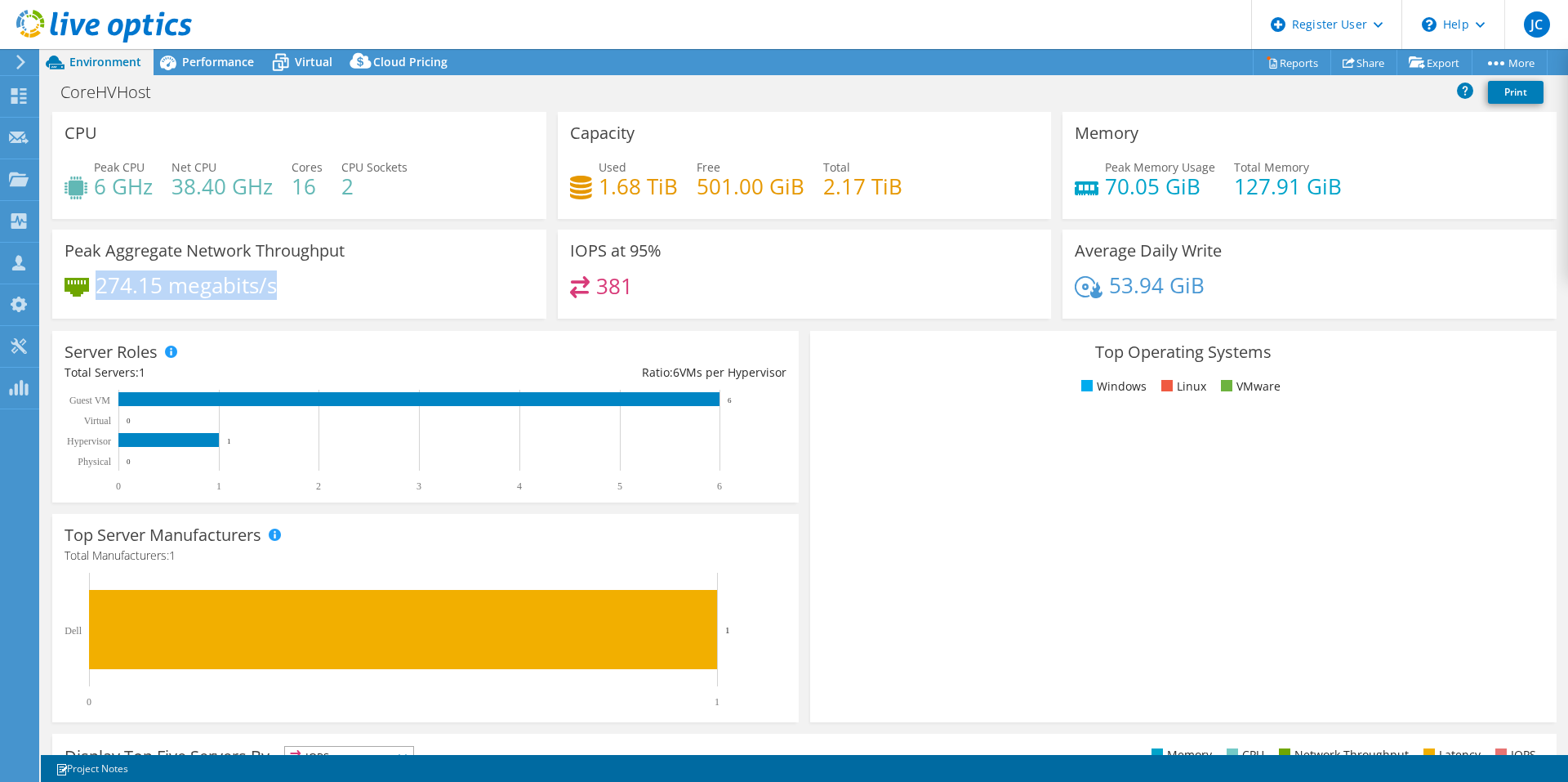
drag, startPoint x: 320, startPoint y: 293, endPoint x: 101, endPoint y: 294, distance: 219.0
click at [101, 294] on div "274.15 megabits/s" at bounding box center [299, 293] width 470 height 34
click at [410, 298] on div "274.15 megabits/s" at bounding box center [299, 293] width 470 height 34
drag, startPoint x: 304, startPoint y: 296, endPoint x: 100, endPoint y: 274, distance: 205.2
click at [100, 276] on div "274.15 megabits/s" at bounding box center [299, 293] width 470 height 34
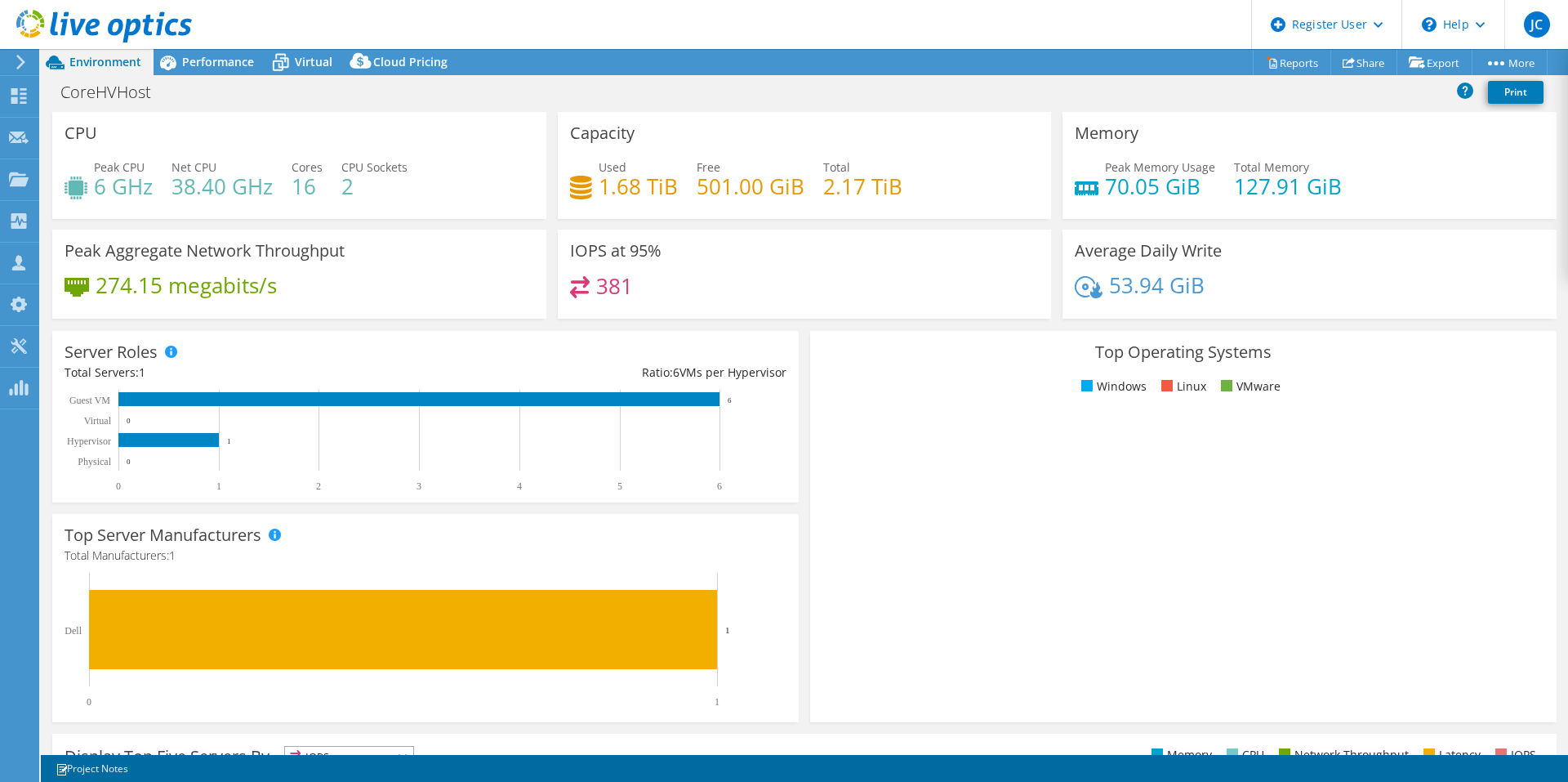
click at [342, 266] on div "Peak Aggregate Network Throughput 274.15 megabits/s" at bounding box center [299, 274] width 494 height 89
drag, startPoint x: 652, startPoint y: 285, endPoint x: 584, endPoint y: 285, distance: 68.0
click at [584, 285] on div "381" at bounding box center [804, 293] width 470 height 35
click at [695, 270] on div "IOPS at 95% 381" at bounding box center [805, 274] width 494 height 89
drag, startPoint x: 671, startPoint y: 298, endPoint x: 609, endPoint y: 286, distance: 63.2
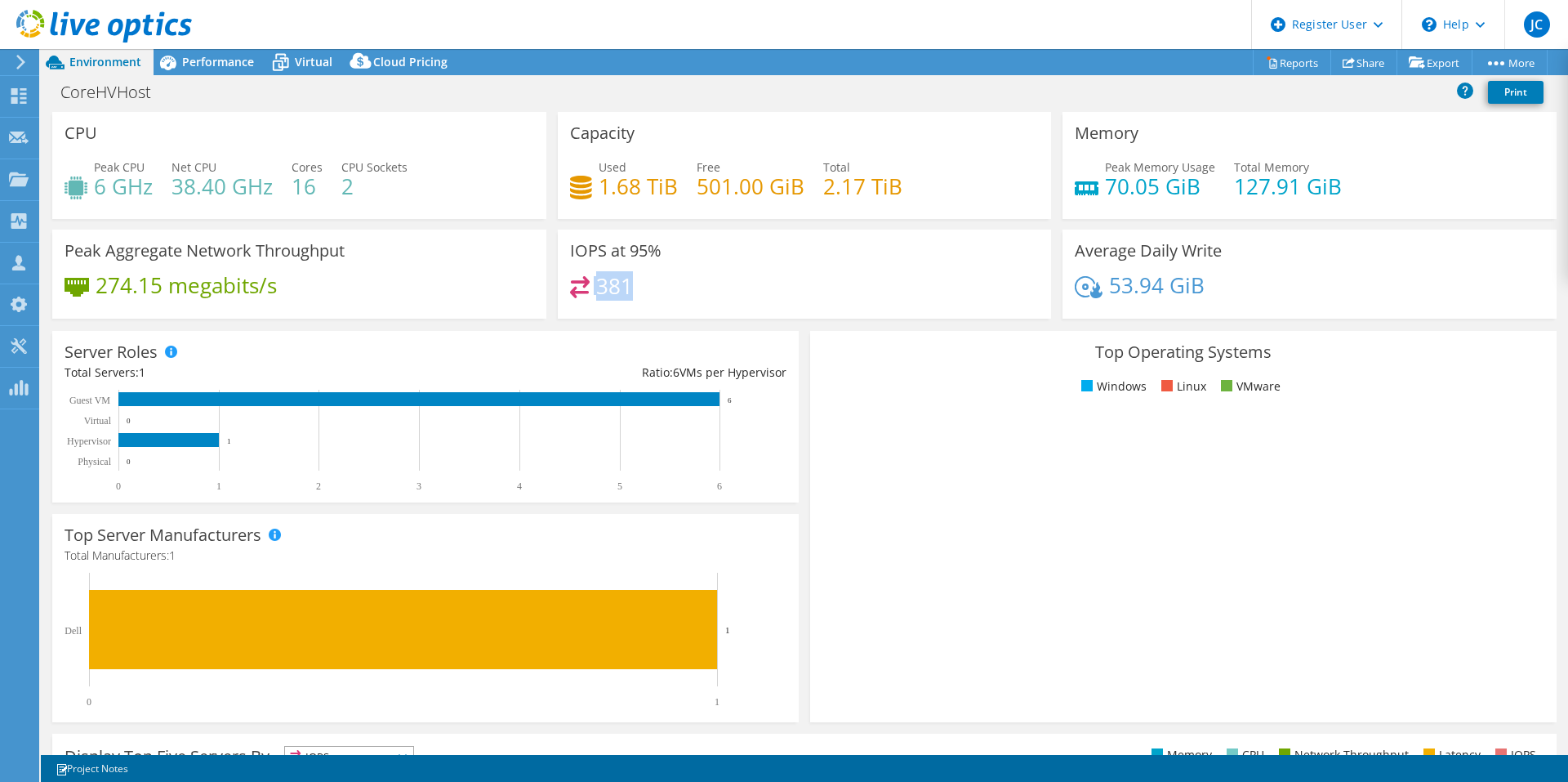
click at [576, 296] on div "381" at bounding box center [804, 293] width 470 height 35
click at [664, 279] on div "381" at bounding box center [804, 293] width 470 height 35
drag, startPoint x: 667, startPoint y: 289, endPoint x: 643, endPoint y: 284, distance: 24.5
click at [612, 286] on div "381" at bounding box center [804, 293] width 470 height 35
click at [652, 286] on div "381" at bounding box center [804, 293] width 470 height 35
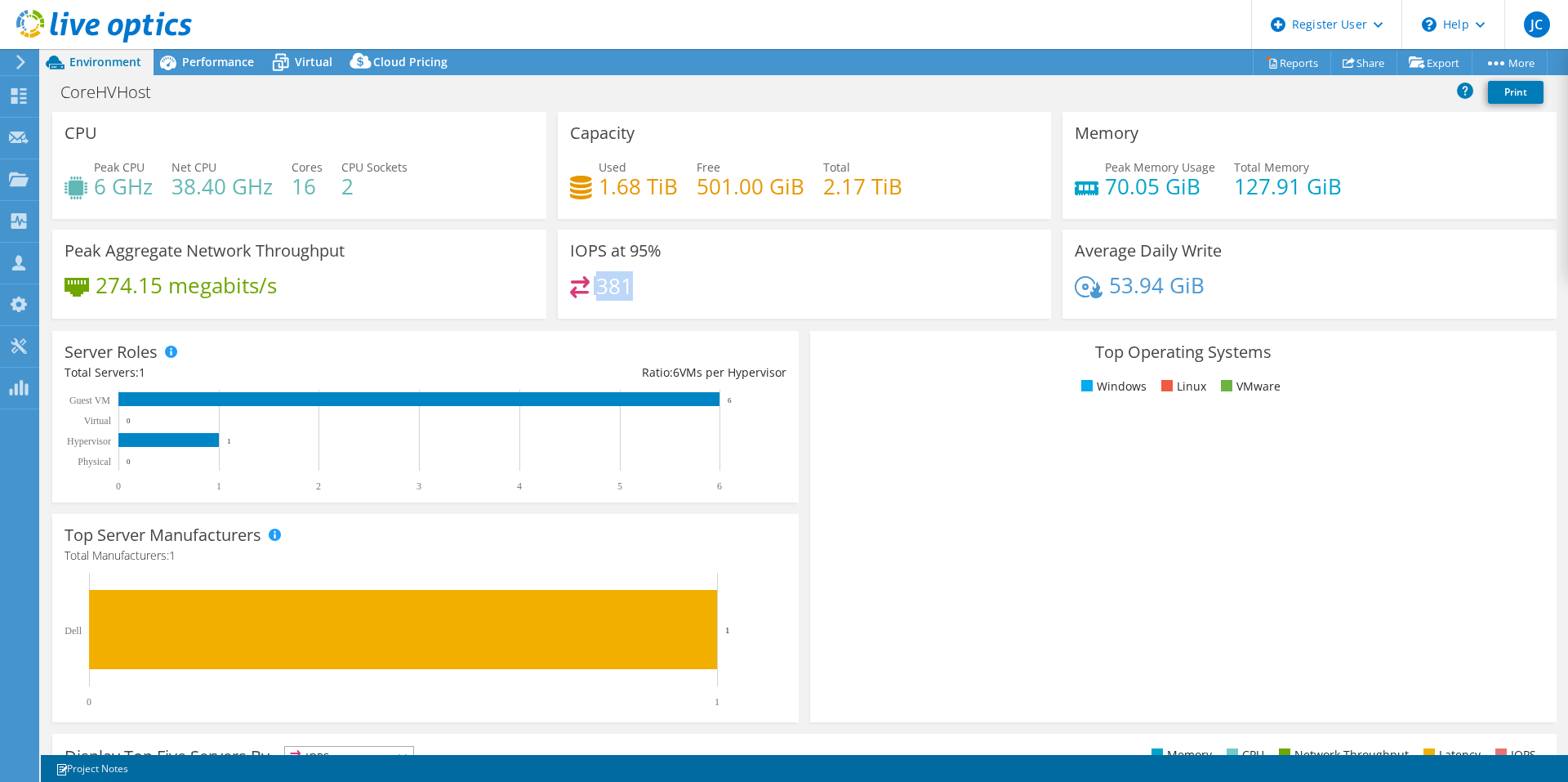
drag, startPoint x: 657, startPoint y: 288, endPoint x: 587, endPoint y: 291, distance: 70.1
click at [587, 291] on div "381" at bounding box center [804, 293] width 470 height 35
click at [652, 298] on div "381" at bounding box center [804, 293] width 470 height 35
drag, startPoint x: 662, startPoint y: 254, endPoint x: 628, endPoint y: 253, distance: 34.0
click at [628, 253] on div "IOPS at 95% 381" at bounding box center [805, 274] width 494 height 89
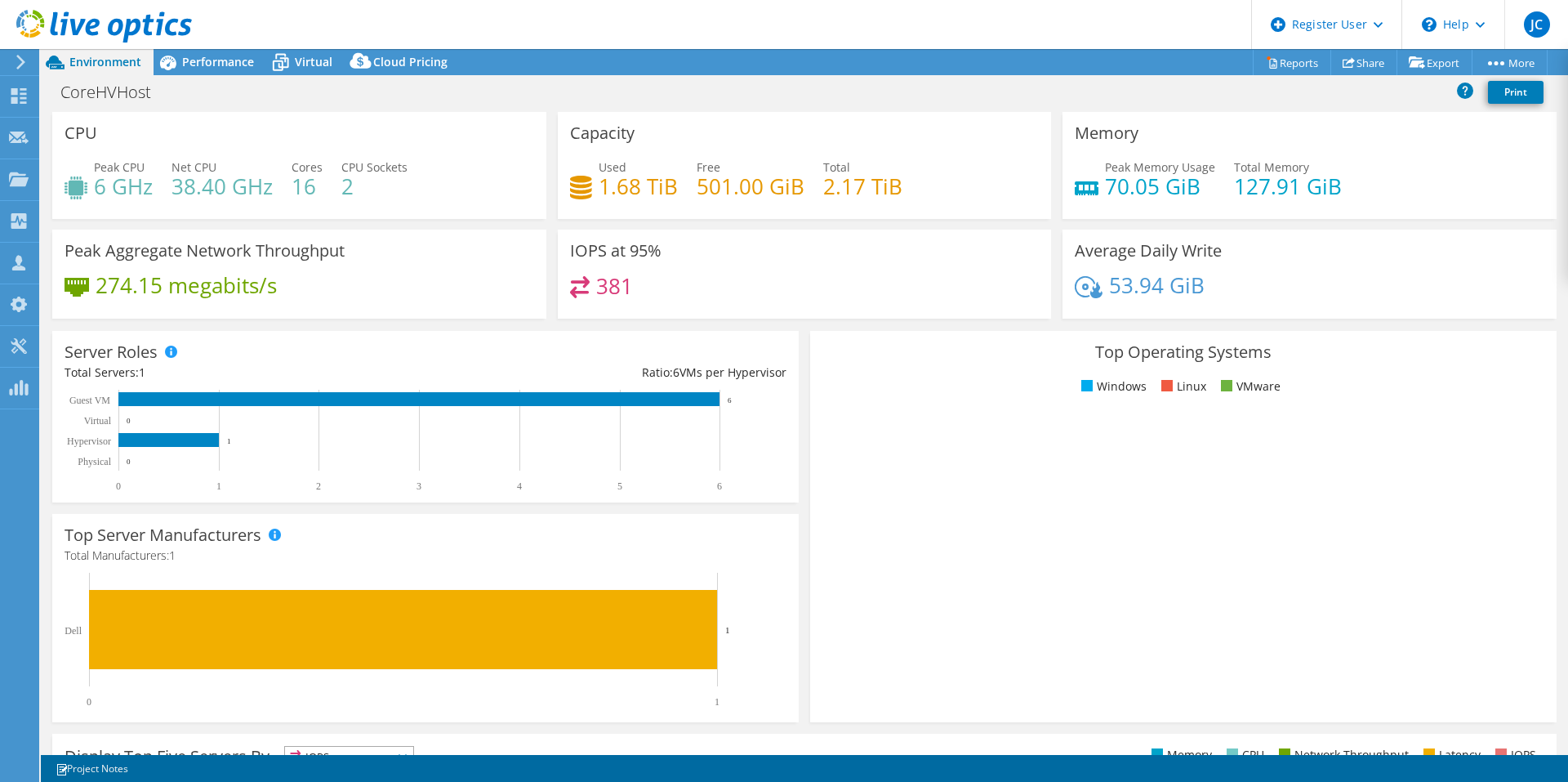
click at [666, 257] on div "IOPS at 95% 381" at bounding box center [805, 274] width 494 height 89
drag, startPoint x: 675, startPoint y: 256, endPoint x: 623, endPoint y: 256, distance: 52.0
click at [623, 256] on div "IOPS at 95% 381" at bounding box center [805, 274] width 494 height 89
click at [672, 261] on div "IOPS at 95% 381" at bounding box center [805, 274] width 494 height 89
drag, startPoint x: 593, startPoint y: 256, endPoint x: 560, endPoint y: 262, distance: 33.5
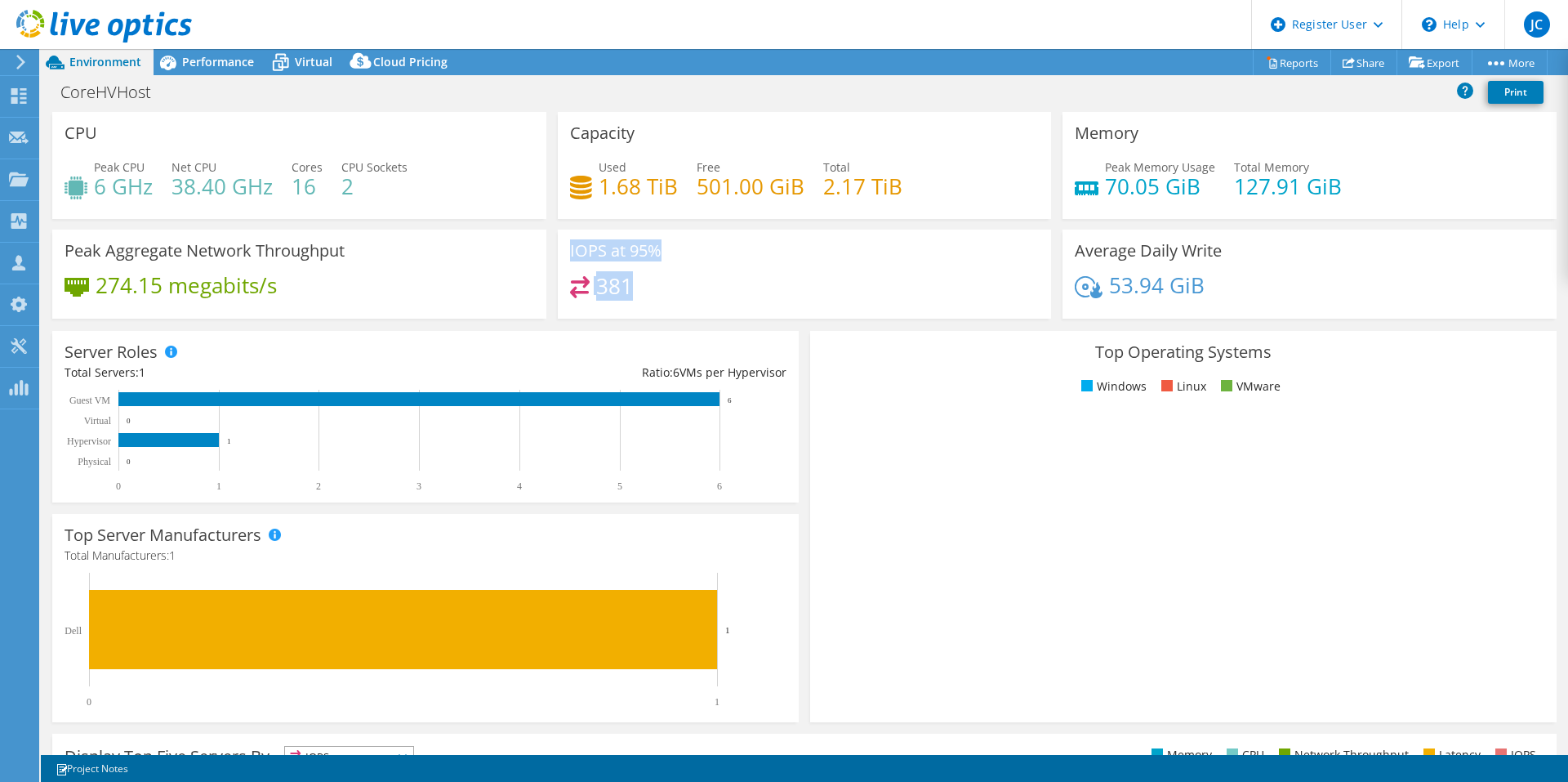
click at [560, 262] on div "IOPS at 95% 381" at bounding box center [805, 274] width 494 height 89
click at [635, 283] on div "381" at bounding box center [804, 293] width 470 height 35
click at [732, 402] on rect at bounding box center [422, 440] width 716 height 102
drag, startPoint x: 745, startPoint y: 402, endPoint x: 724, endPoint y: 403, distance: 21.0
click at [724, 403] on rect at bounding box center [422, 440] width 716 height 102
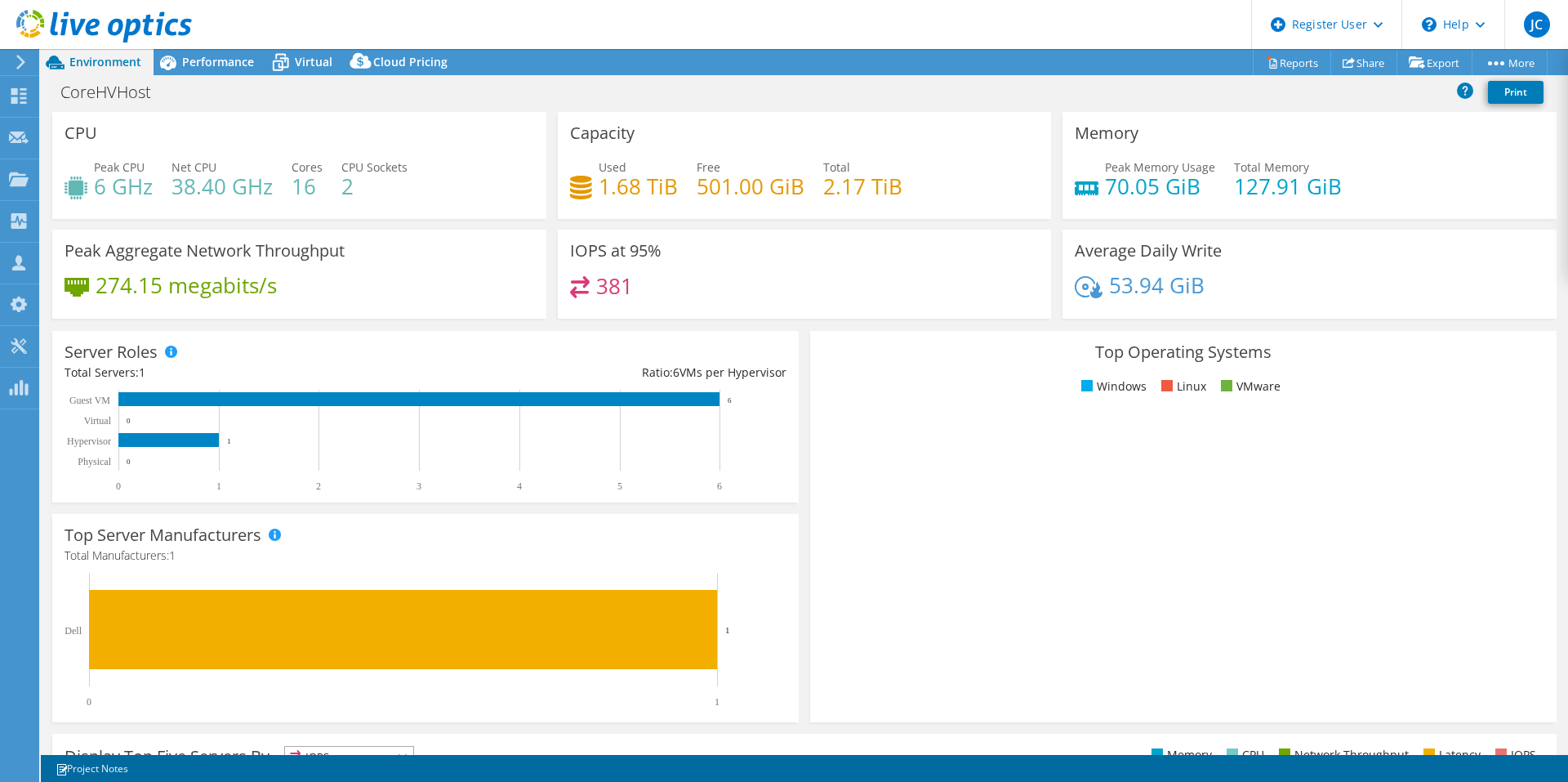
click at [791, 322] on div "IOPS at 95% 381" at bounding box center [805, 280] width 506 height 100
drag, startPoint x: 744, startPoint y: 398, endPoint x: 727, endPoint y: 398, distance: 17.0
click at [727, 398] on rect at bounding box center [422, 440] width 716 height 102
click at [195, 53] on div "Performance" at bounding box center [210, 62] width 113 height 26
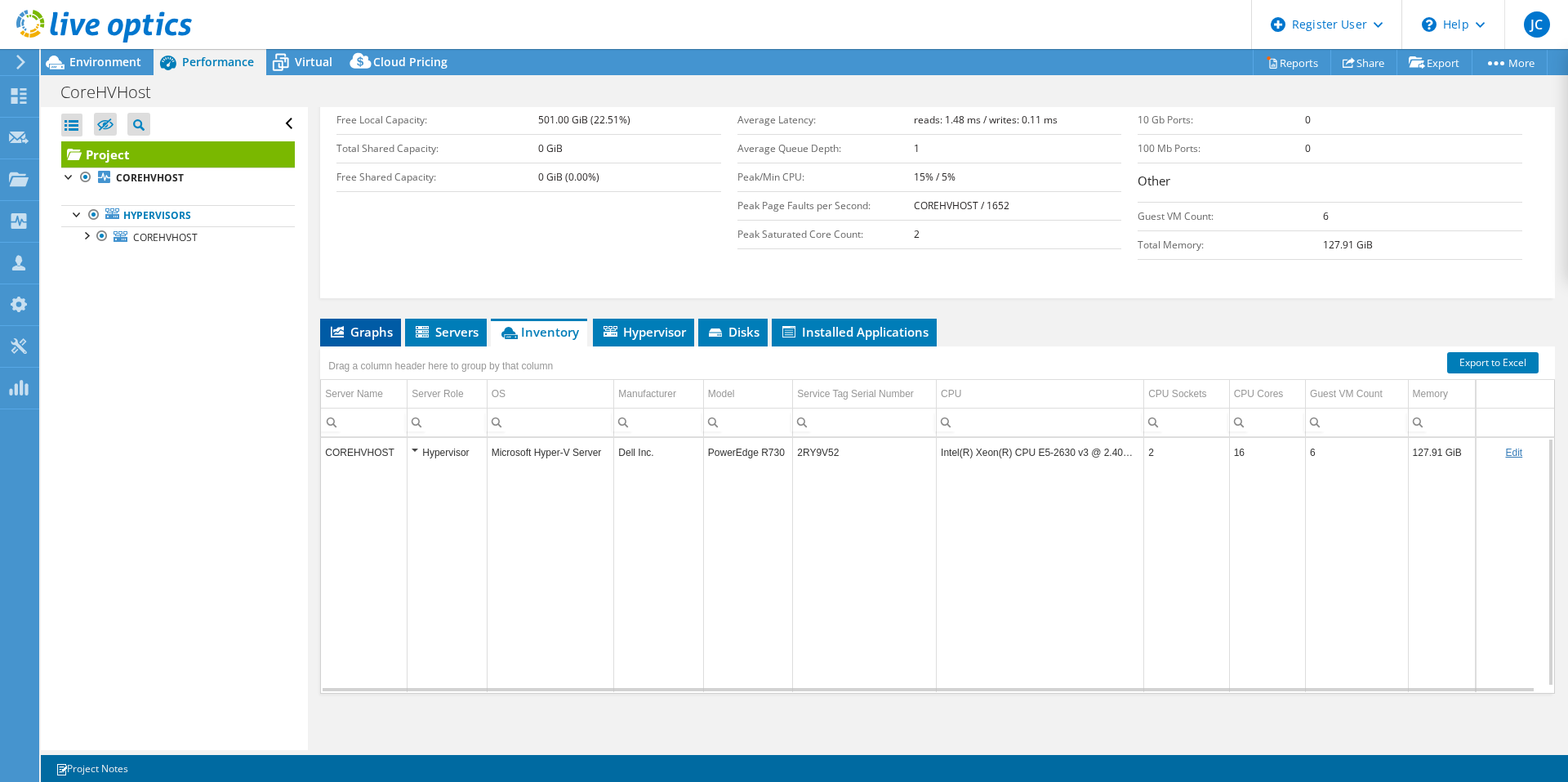
click at [349, 339] on span "Graphs" at bounding box center [361, 332] width 65 height 16
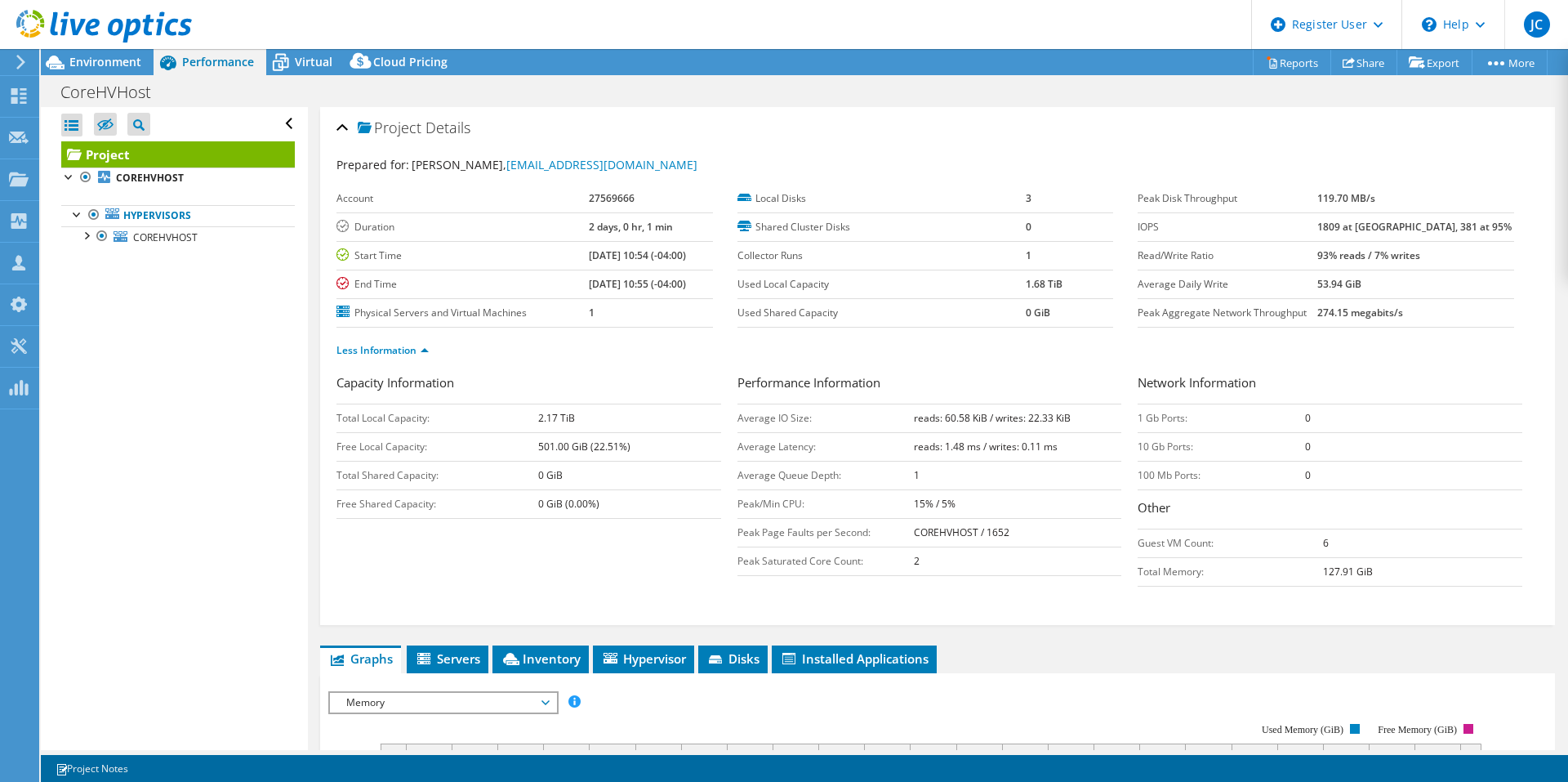
scroll to position [327, 0]
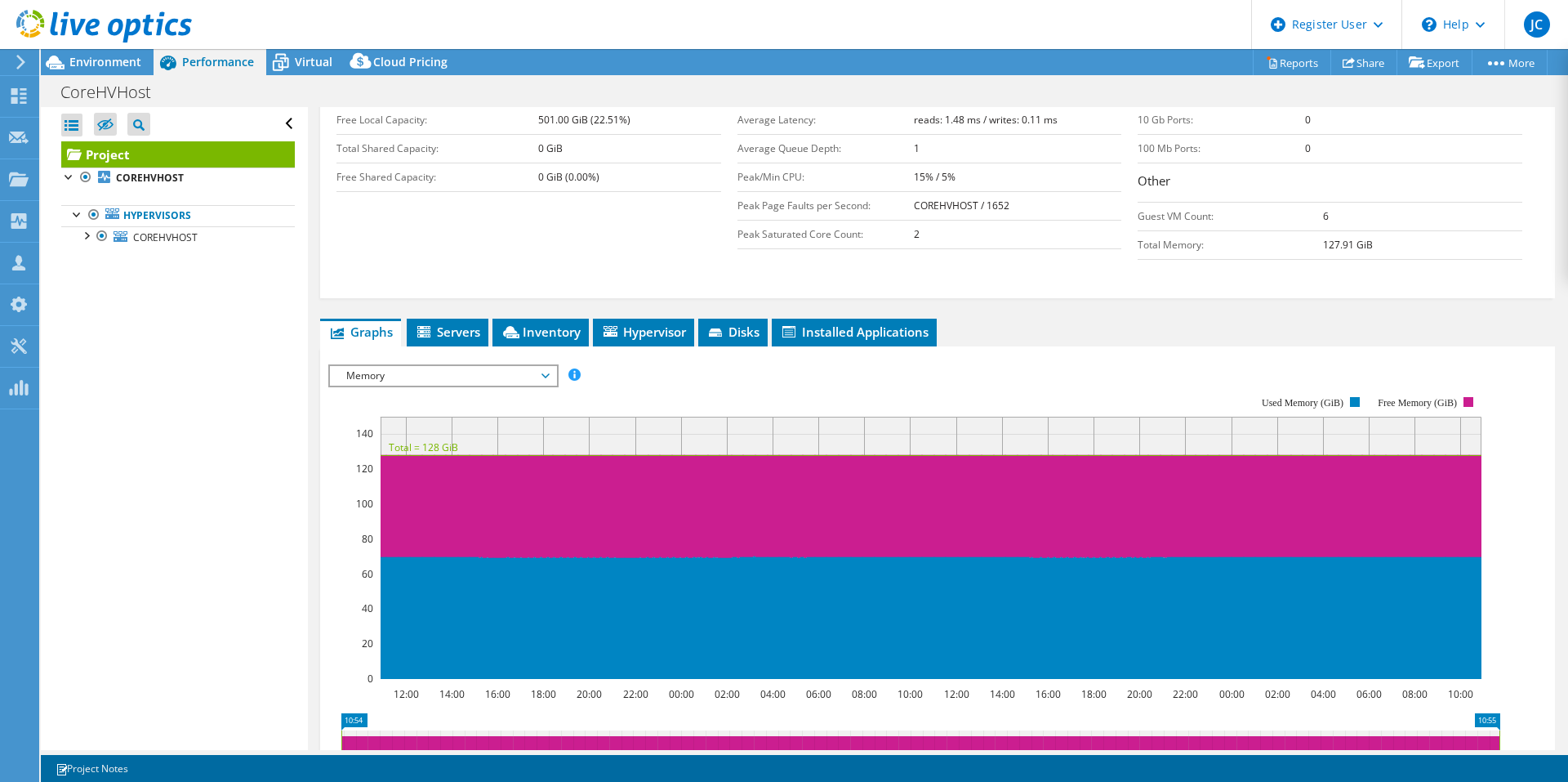
click at [430, 371] on span "Memory" at bounding box center [443, 375] width 210 height 20
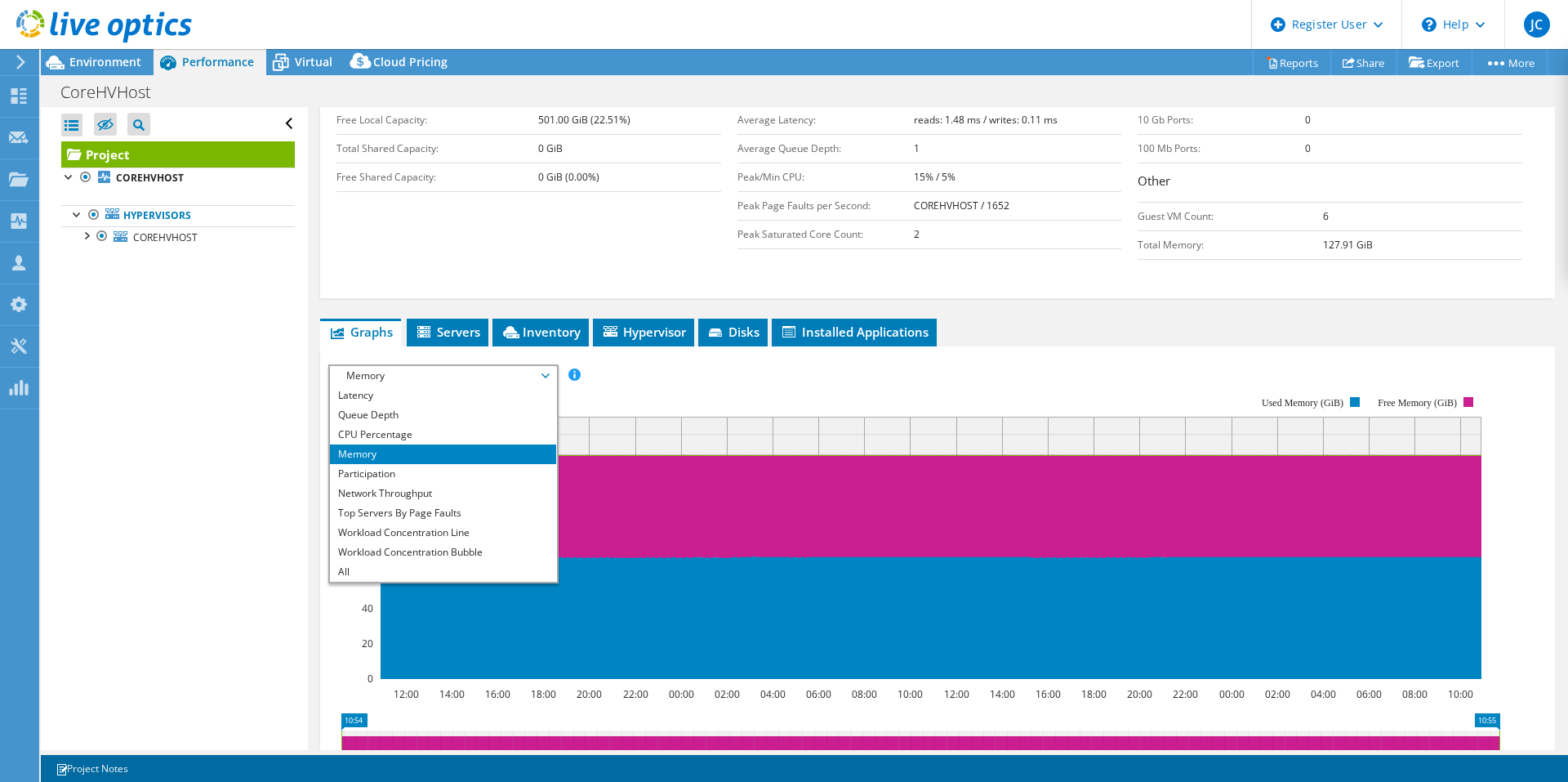
click at [358, 457] on li "Memory" at bounding box center [443, 454] width 226 height 20
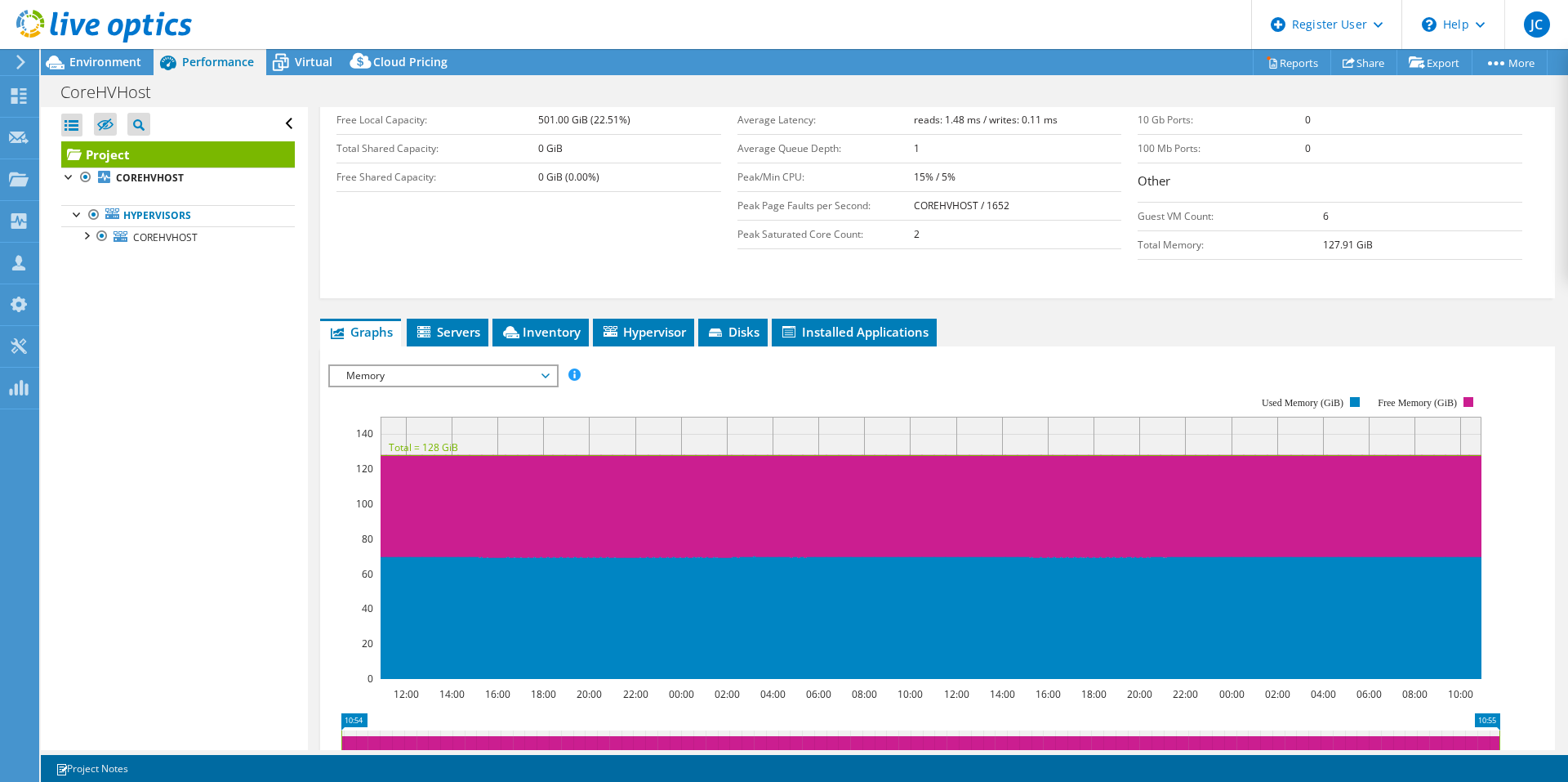
click at [494, 368] on span "Memory" at bounding box center [443, 375] width 210 height 20
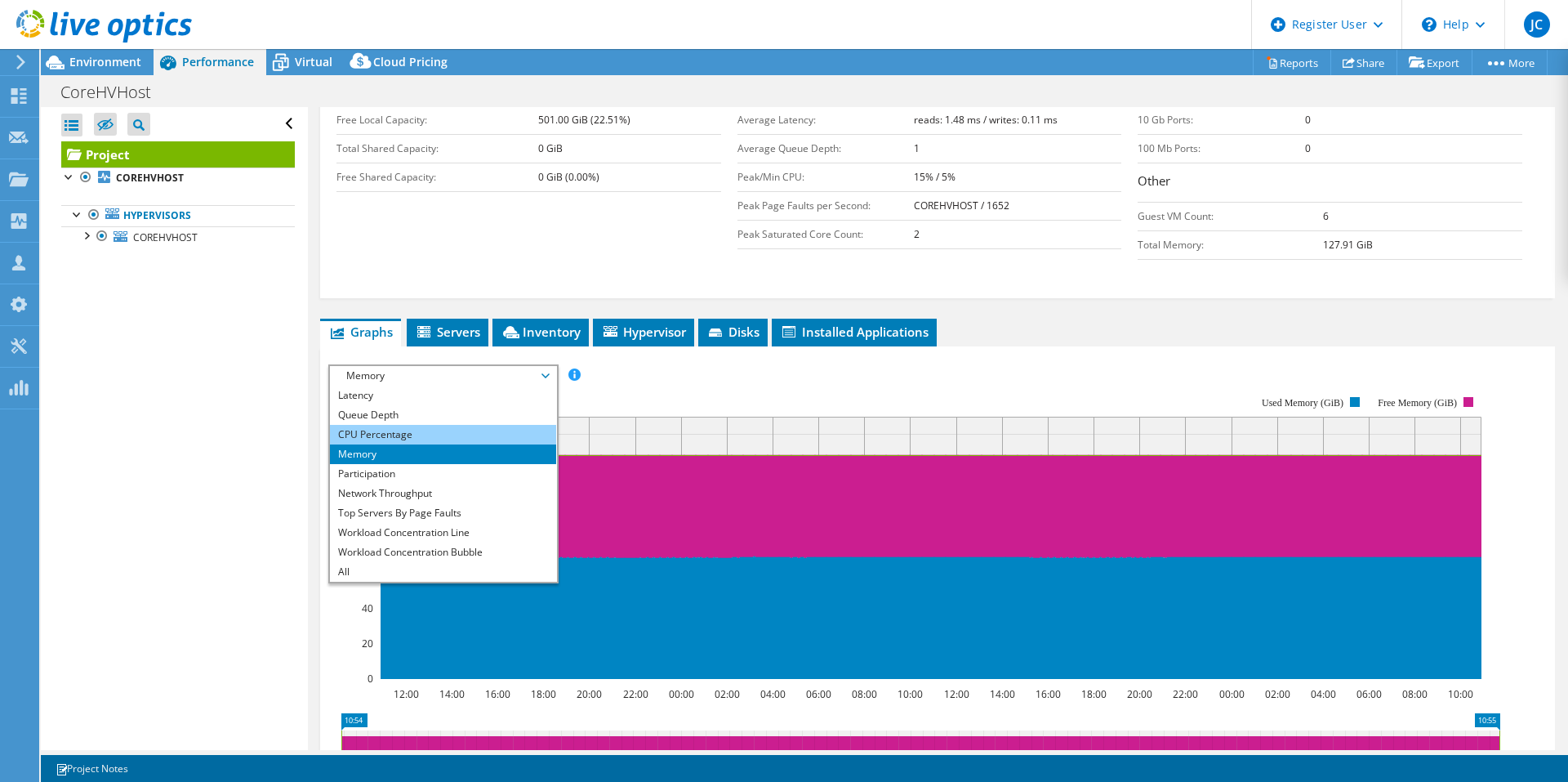
click at [398, 439] on li "CPU Percentage" at bounding box center [443, 434] width 226 height 20
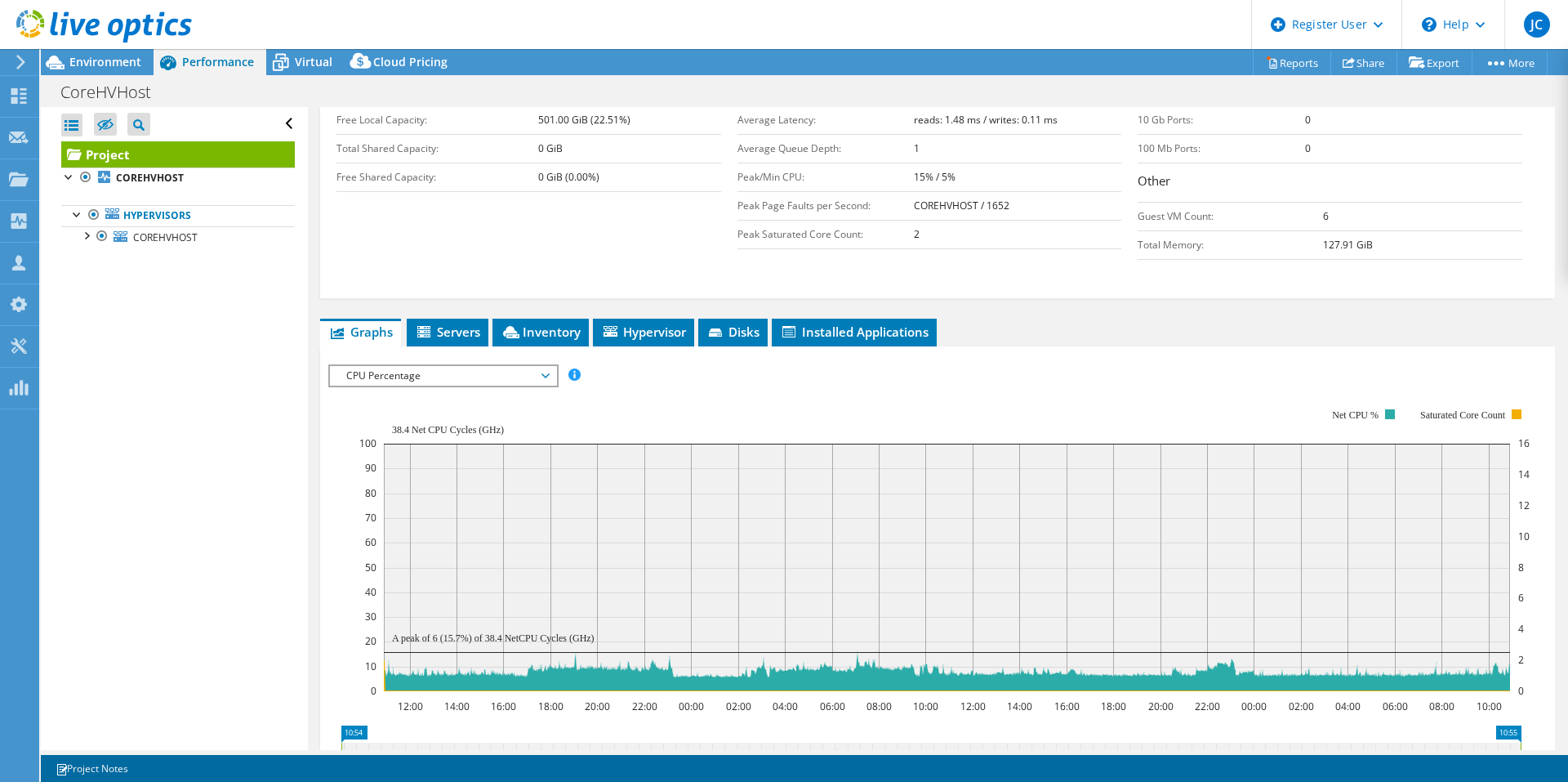
click at [525, 383] on span "CPU Percentage" at bounding box center [443, 375] width 210 height 20
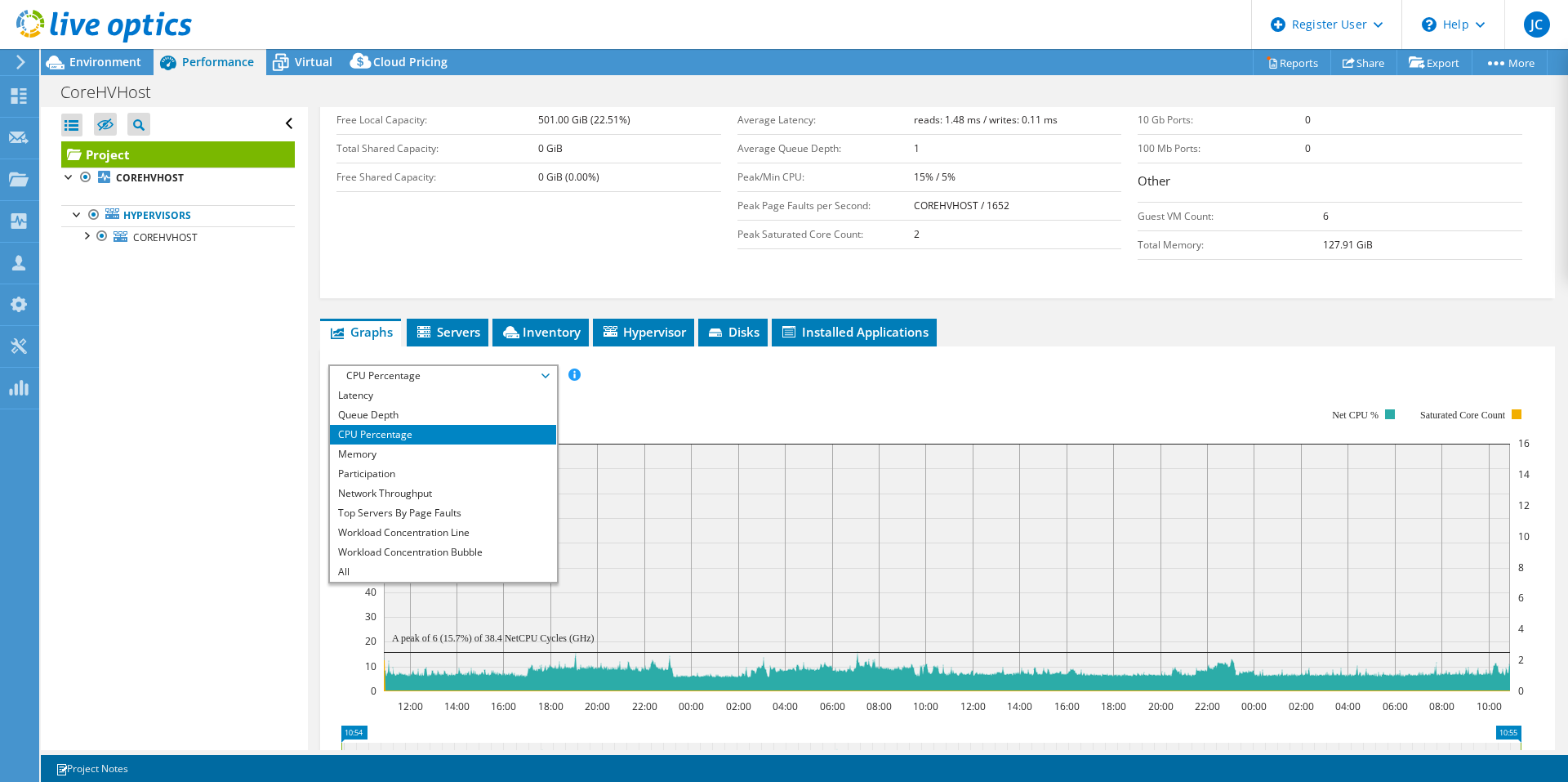
drag, startPoint x: 396, startPoint y: 487, endPoint x: 552, endPoint y: 488, distance: 156.0
click at [396, 487] on li "Network Throughput" at bounding box center [443, 493] width 226 height 20
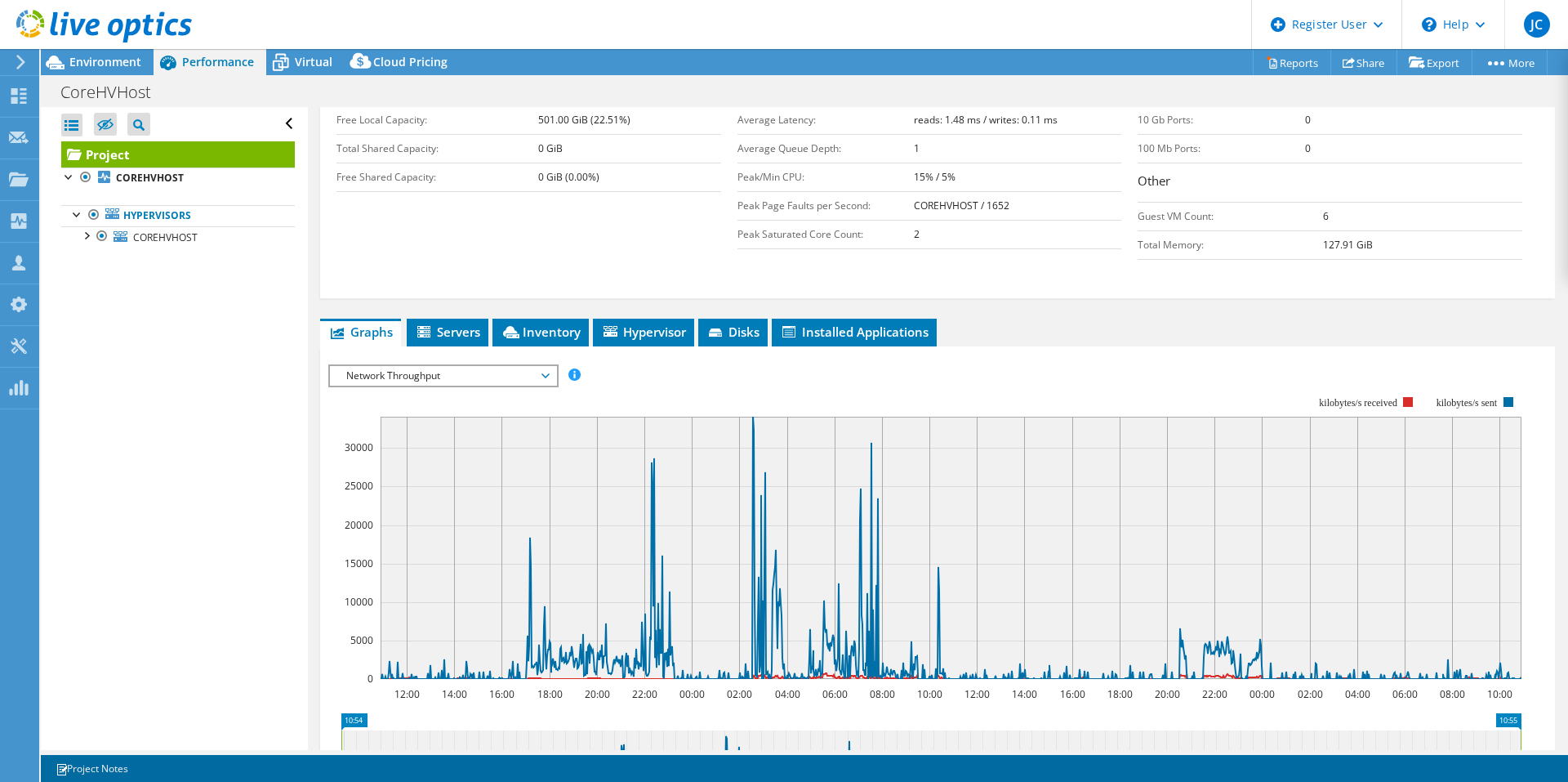
click at [490, 375] on span "Network Throughput" at bounding box center [443, 375] width 210 height 20
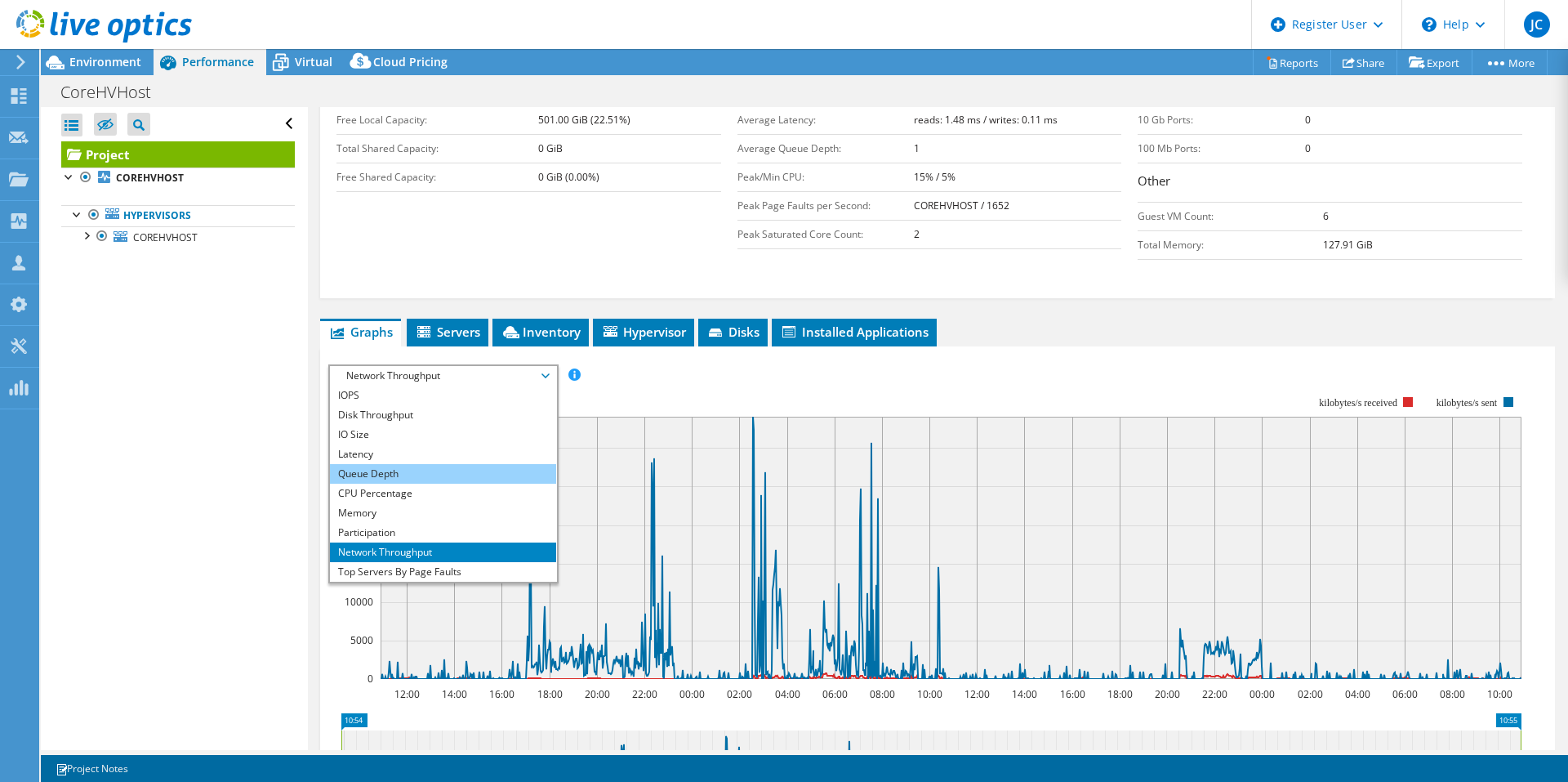
click at [424, 465] on li "Queue Depth" at bounding box center [443, 474] width 226 height 20
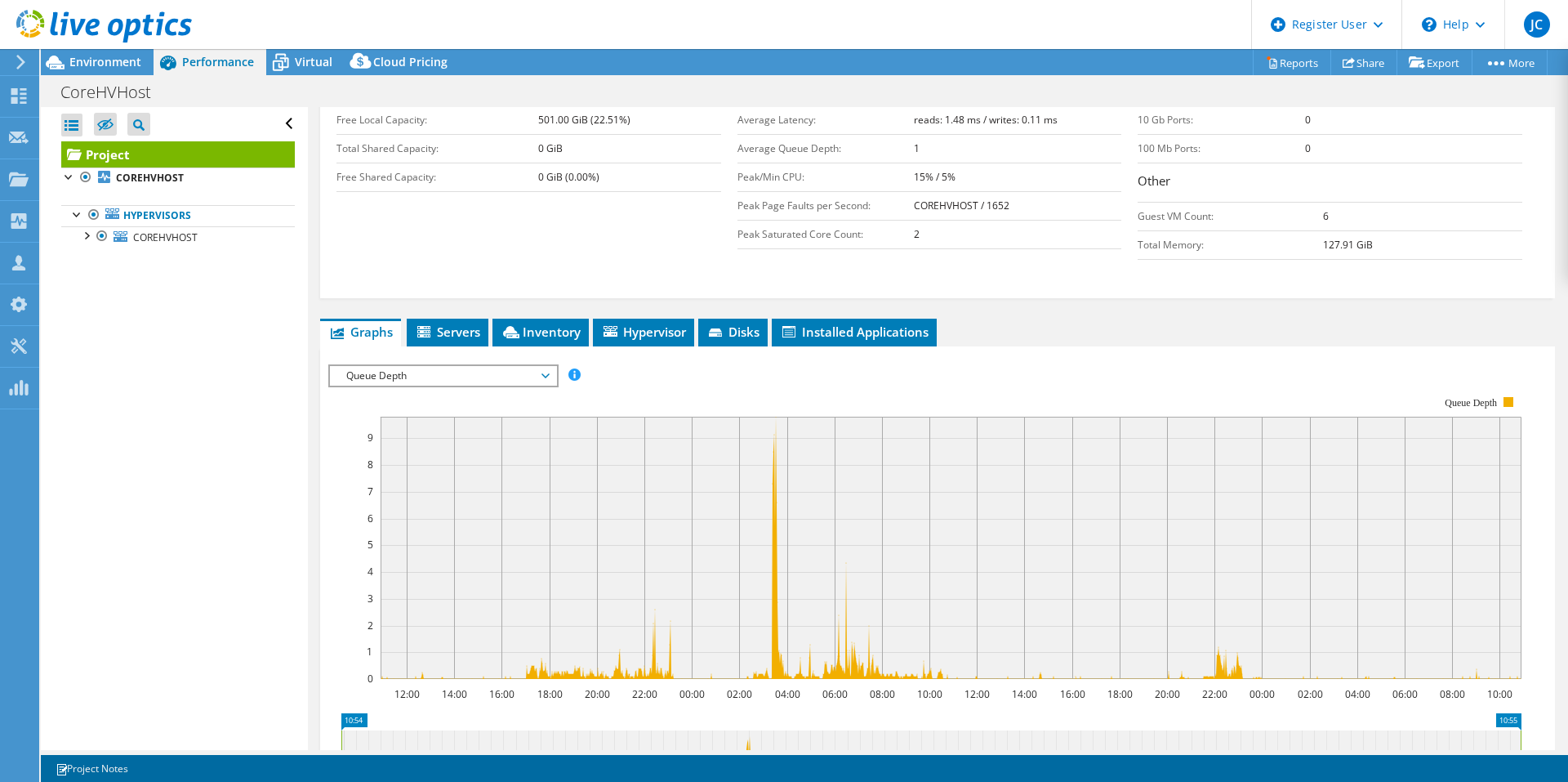
click at [512, 375] on span "Queue Depth" at bounding box center [443, 375] width 210 height 20
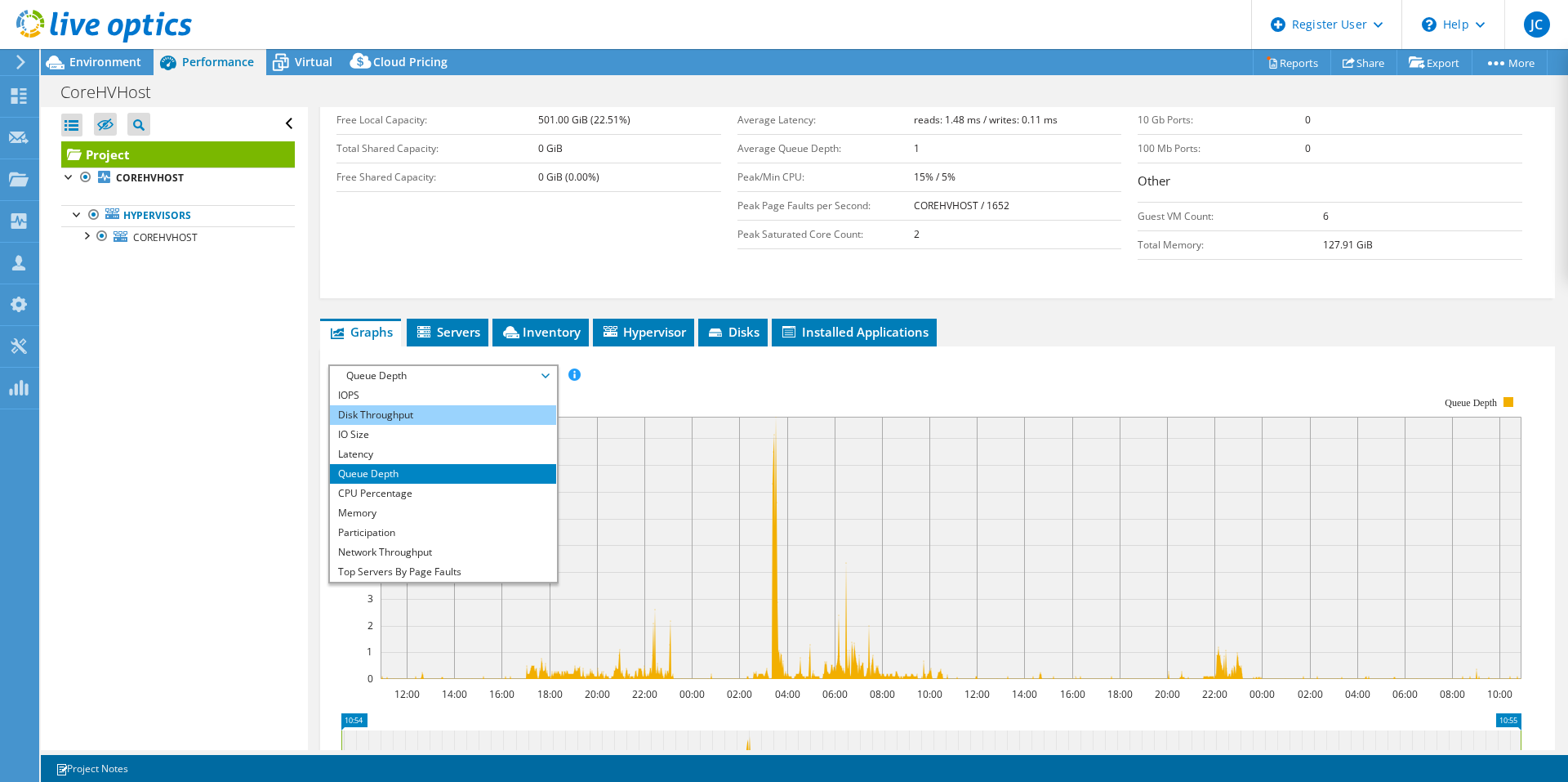
click at [432, 409] on li "Disk Throughput" at bounding box center [443, 415] width 226 height 20
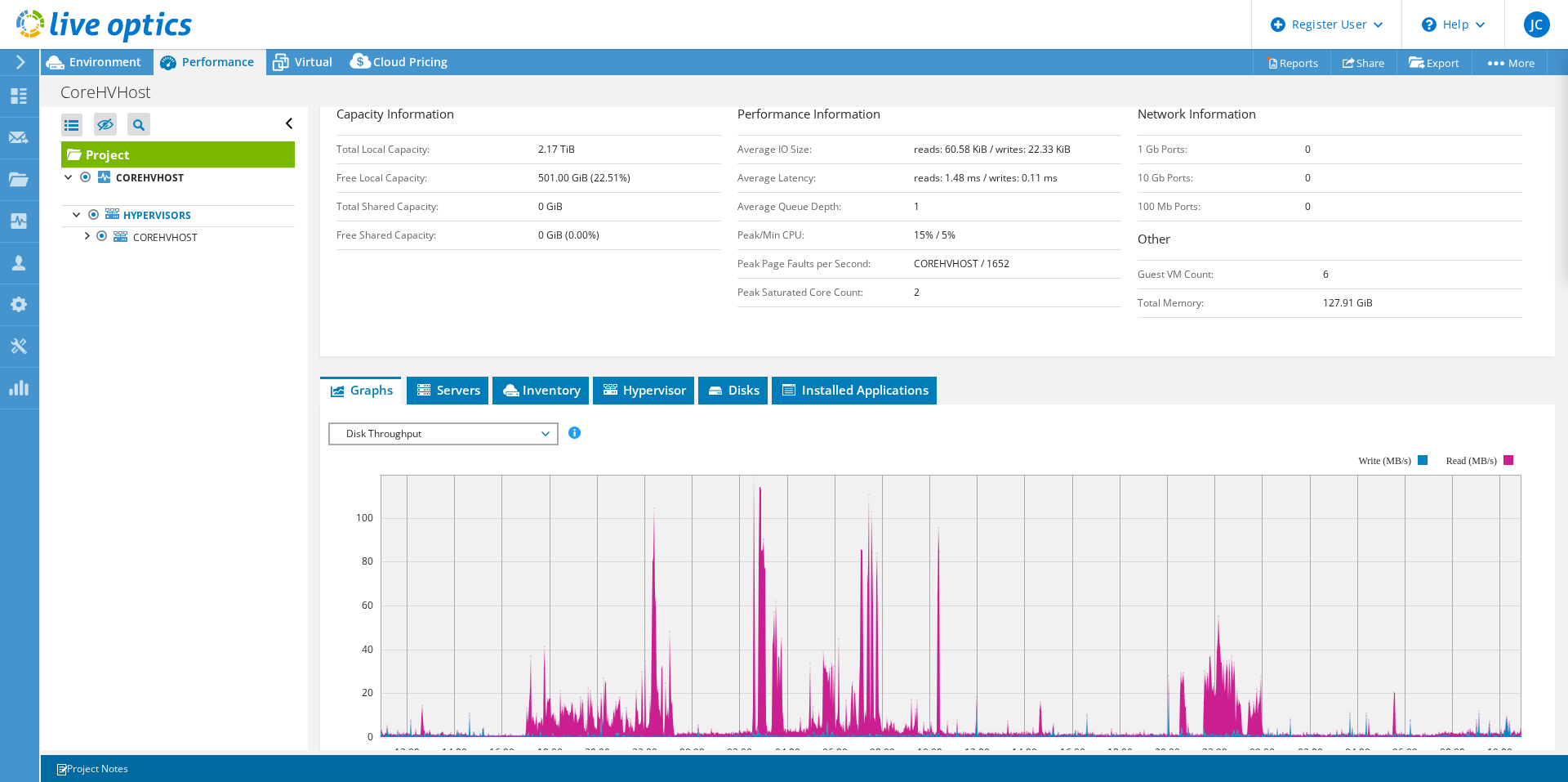
scroll to position [245, 0]
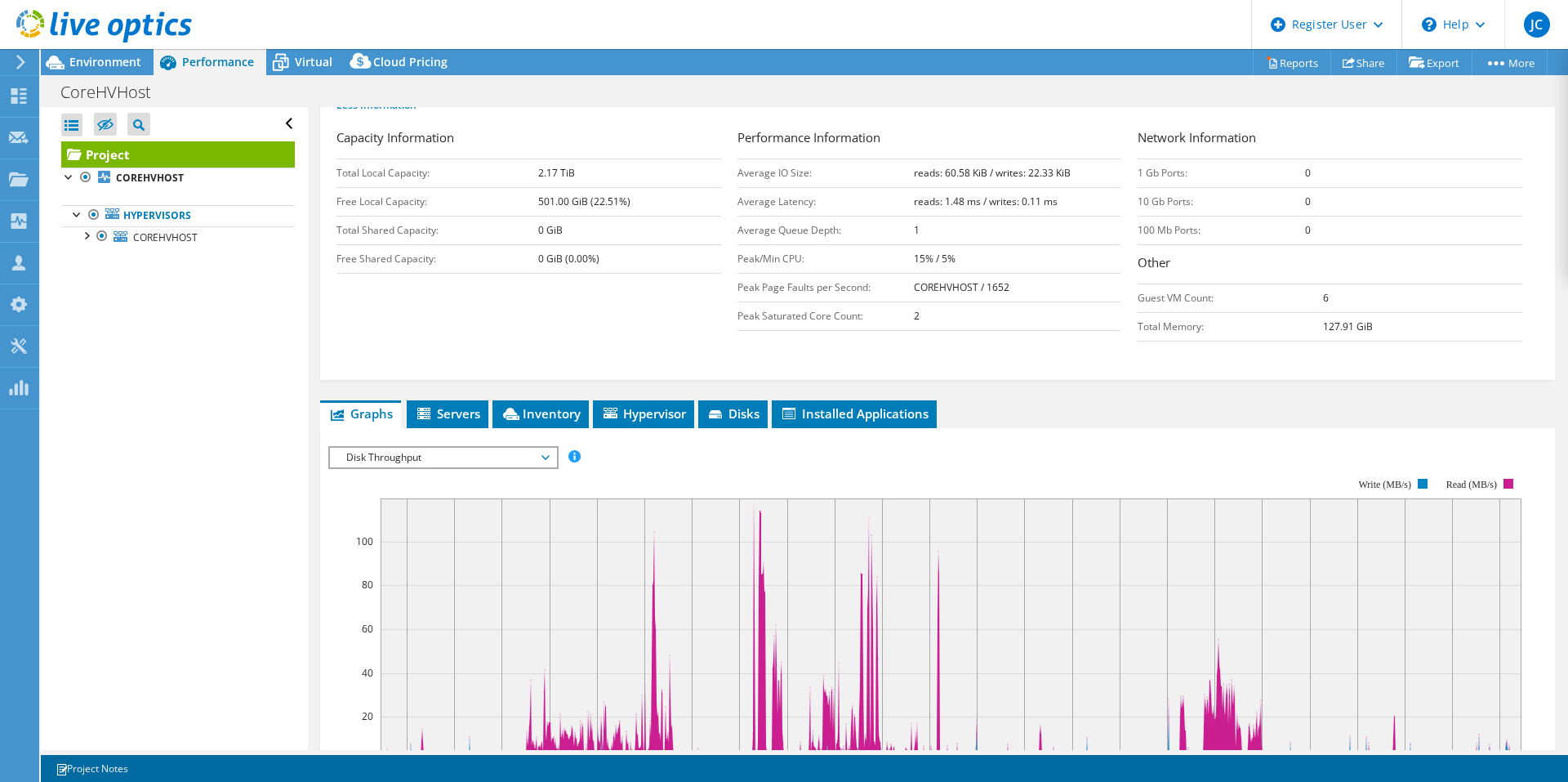
click at [467, 457] on span "Disk Throughput" at bounding box center [443, 457] width 210 height 20
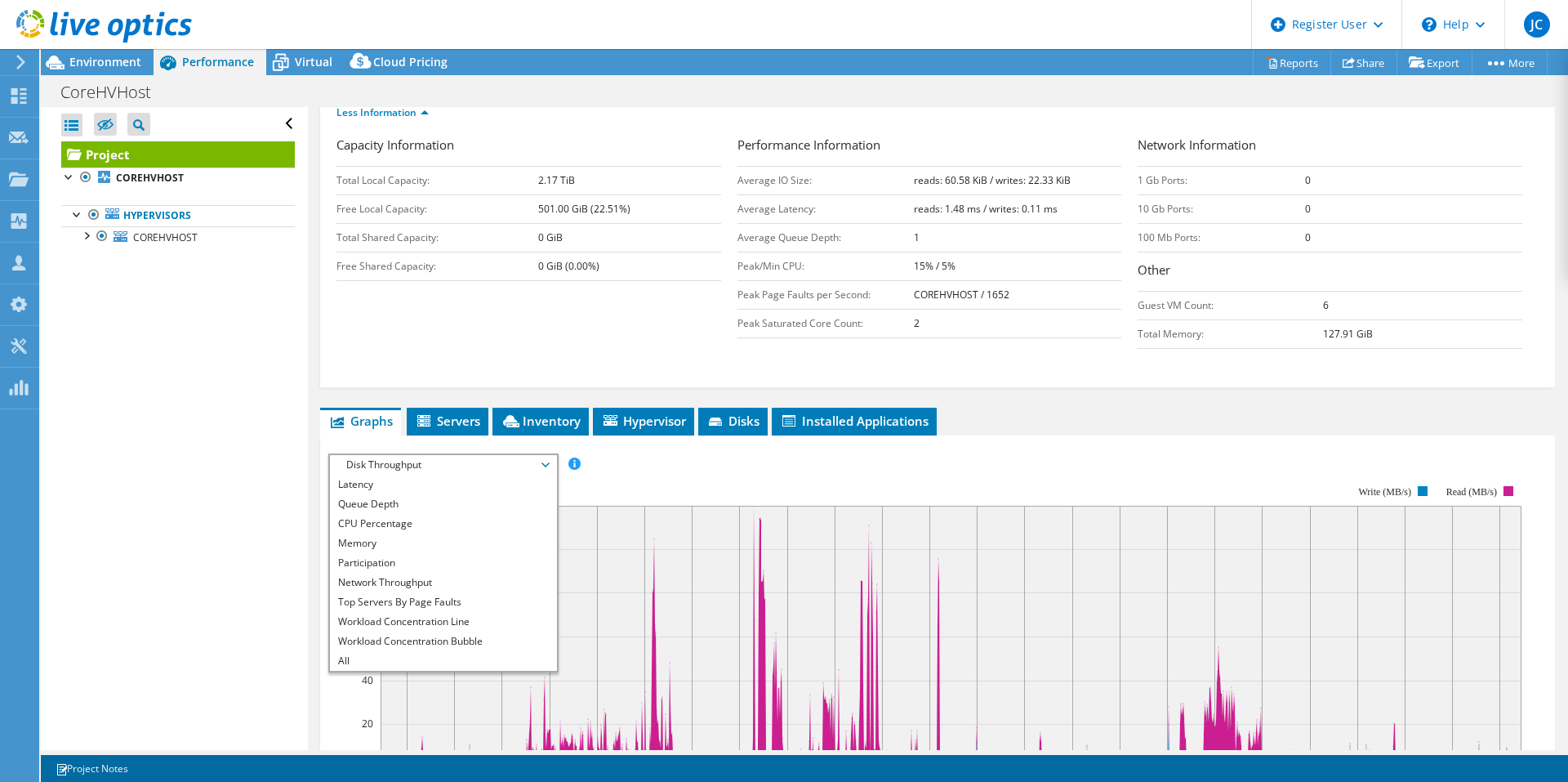
scroll to position [327, 0]
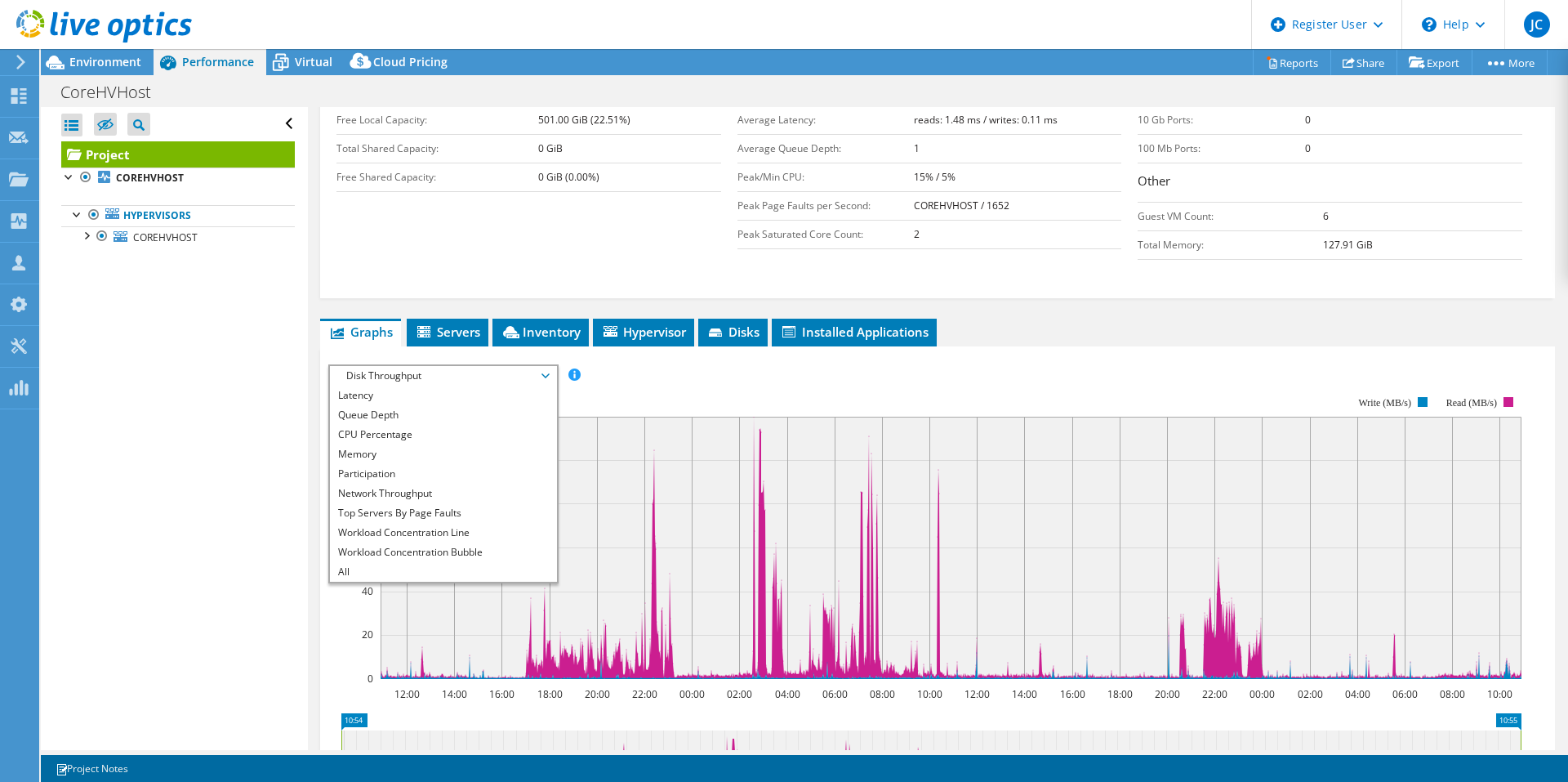
drag, startPoint x: 169, startPoint y: 398, endPoint x: 150, endPoint y: 398, distance: 19.0
click at [168, 398] on div "Open All Close All Hide Excluded Nodes Project Tree Filter" at bounding box center [174, 429] width 266 height 643
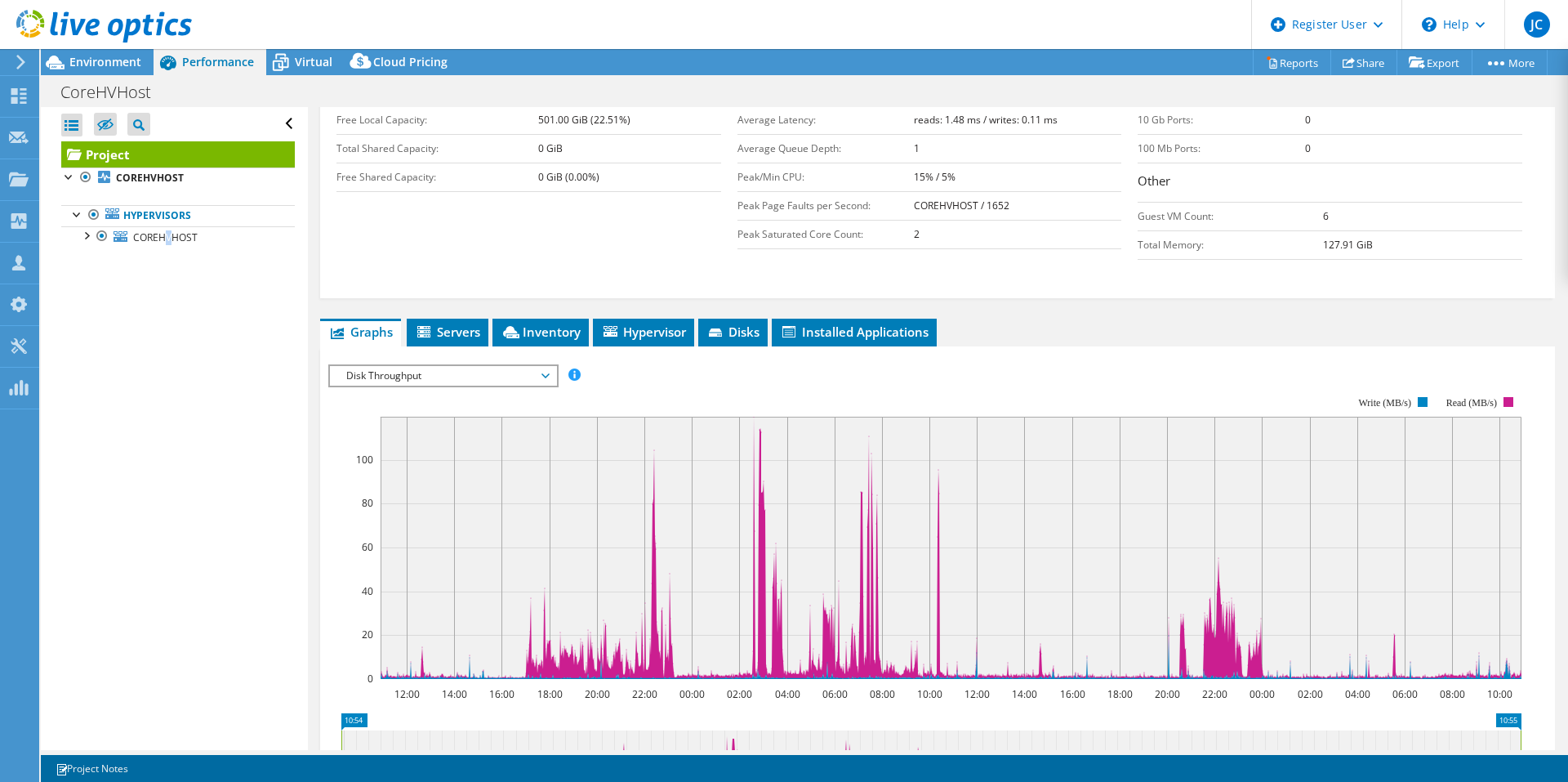
scroll to position [245, 0]
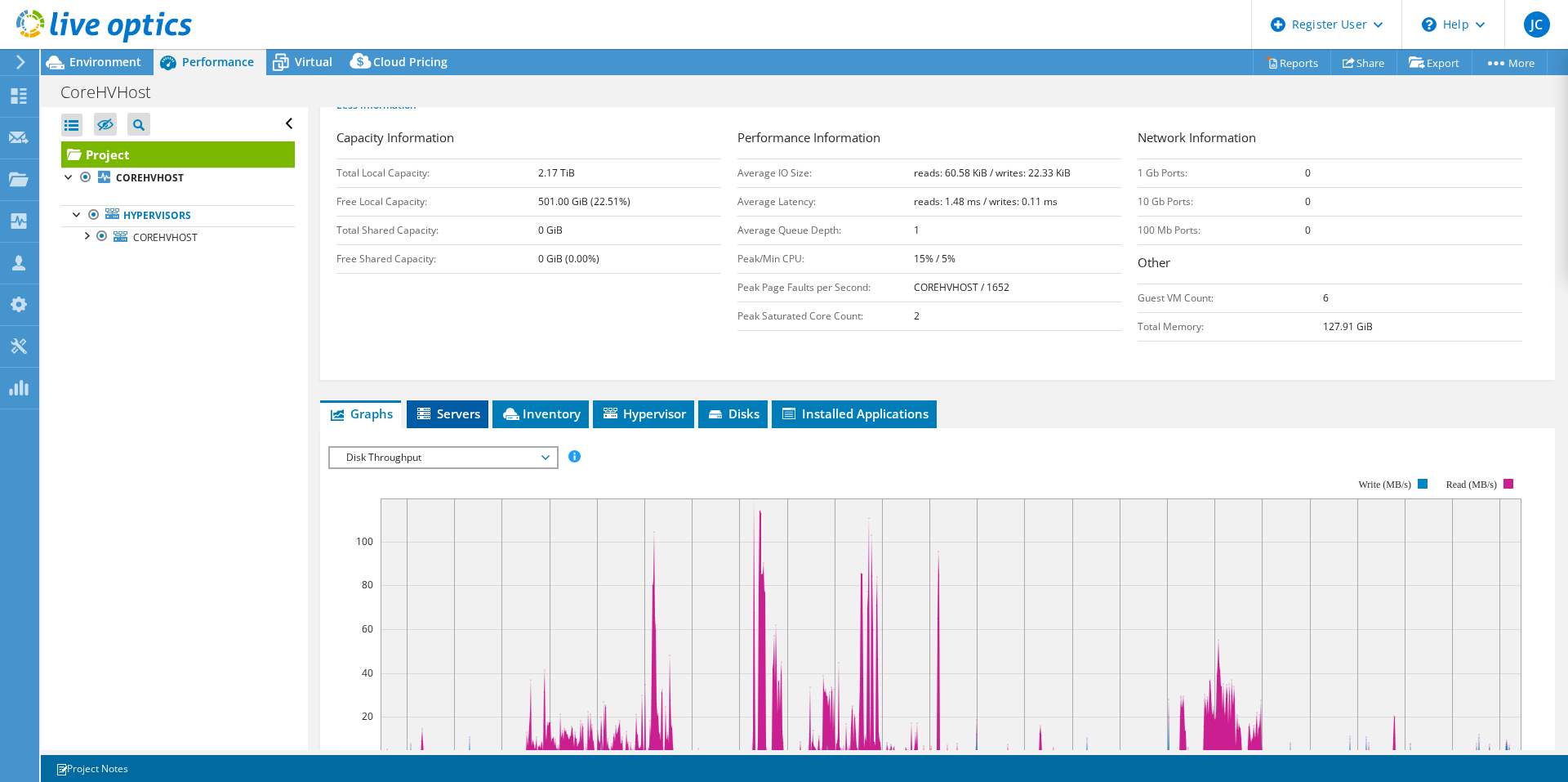
click at [471, 414] on span "Servers" at bounding box center [448, 413] width 66 height 16
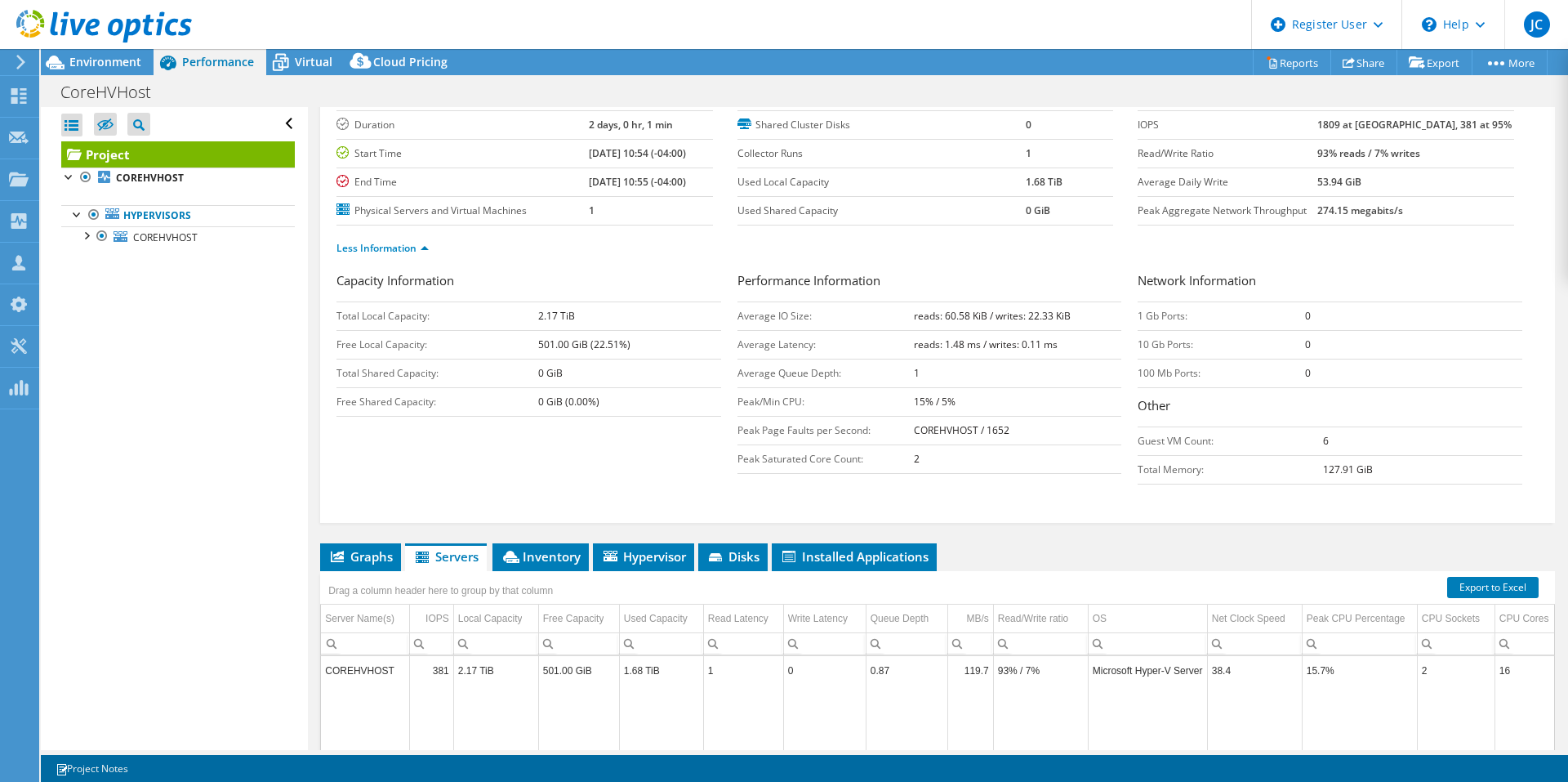
scroll to position [88, 0]
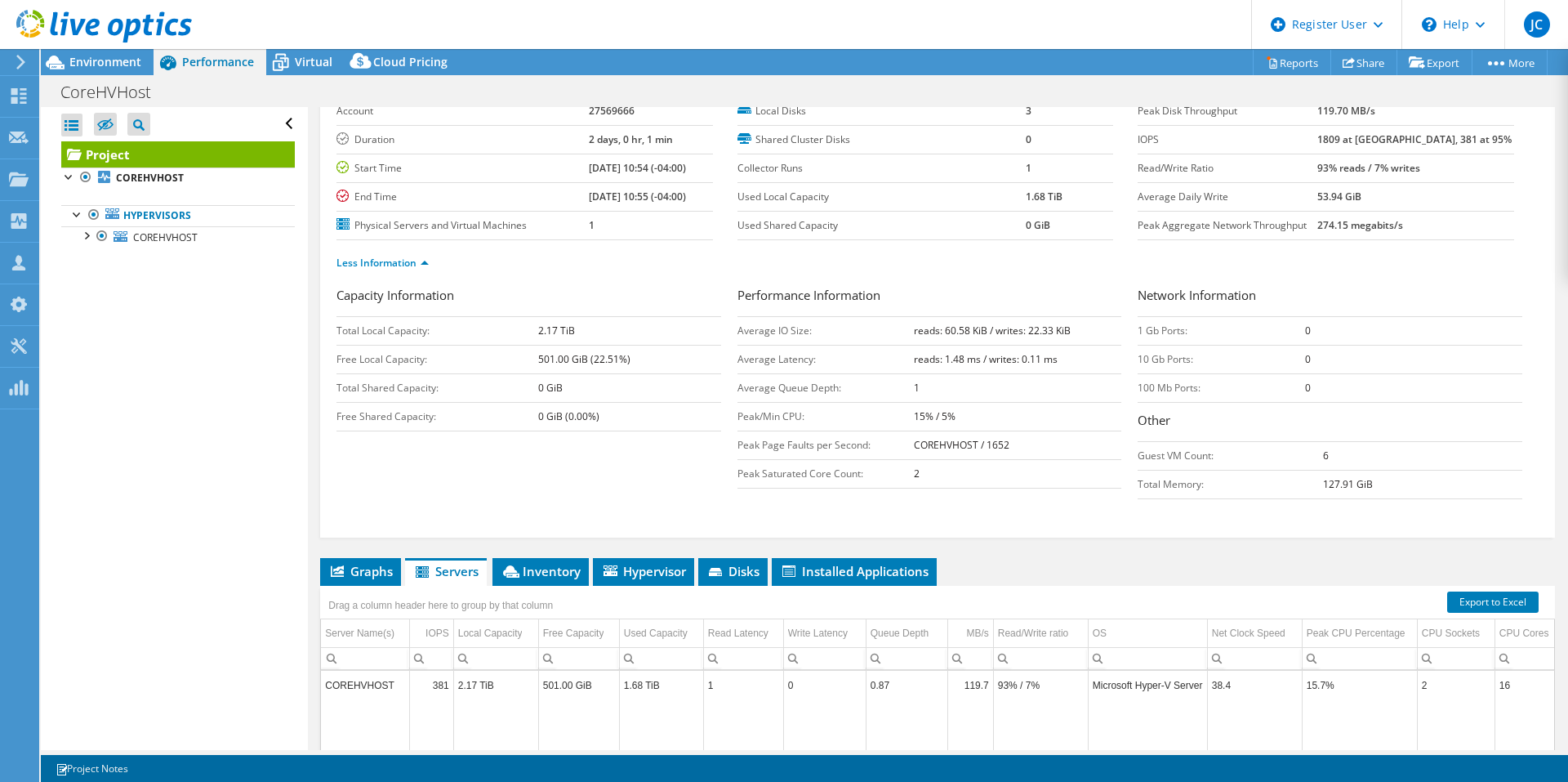
drag, startPoint x: 1344, startPoint y: 461, endPoint x: 1311, endPoint y: 461, distance: 33.0
click at [1311, 461] on tr "Guest VM Count: 6" at bounding box center [1329, 455] width 384 height 29
click at [1337, 452] on td "6" at bounding box center [1422, 455] width 199 height 29
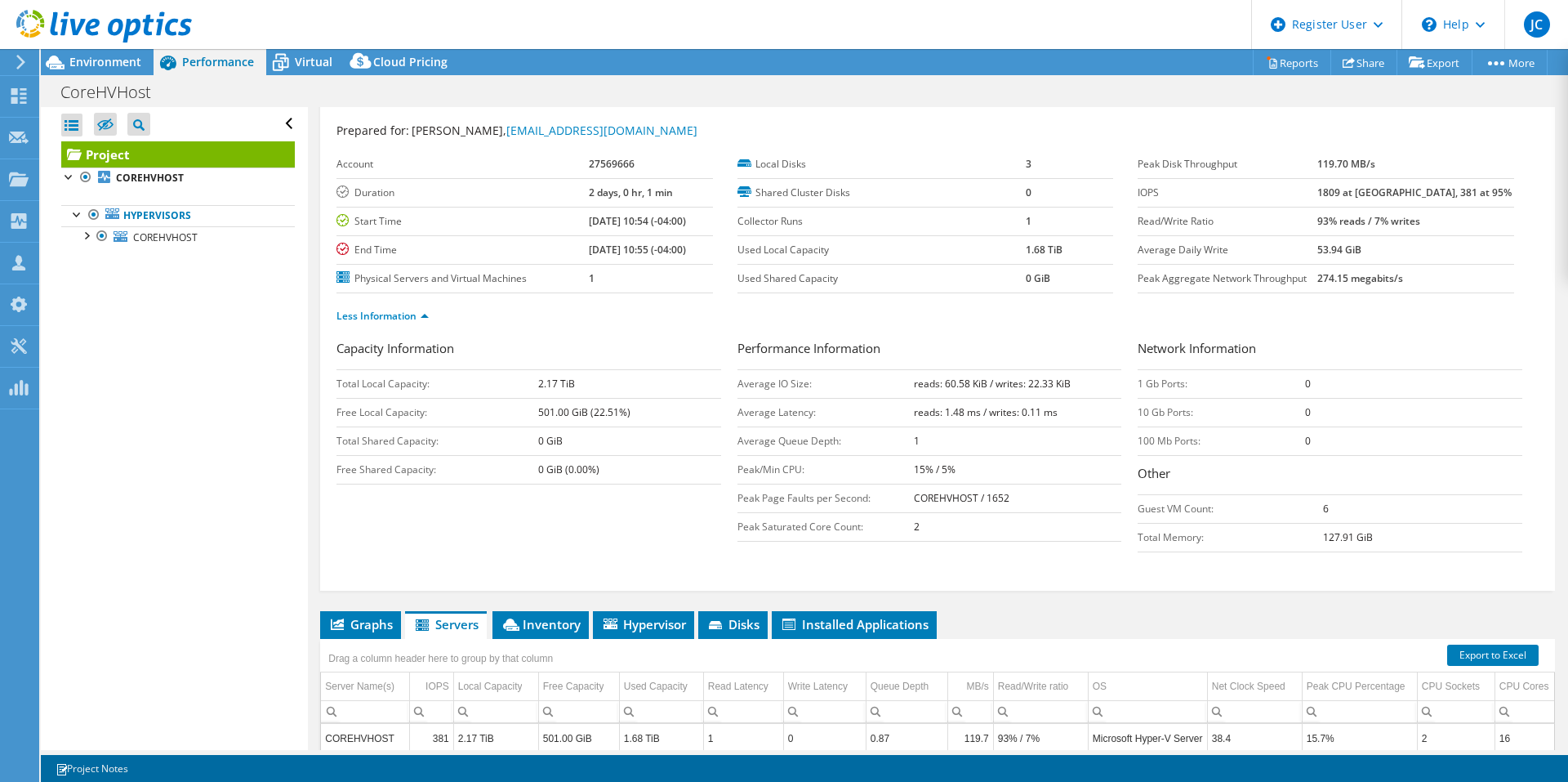
scroll to position [0, 0]
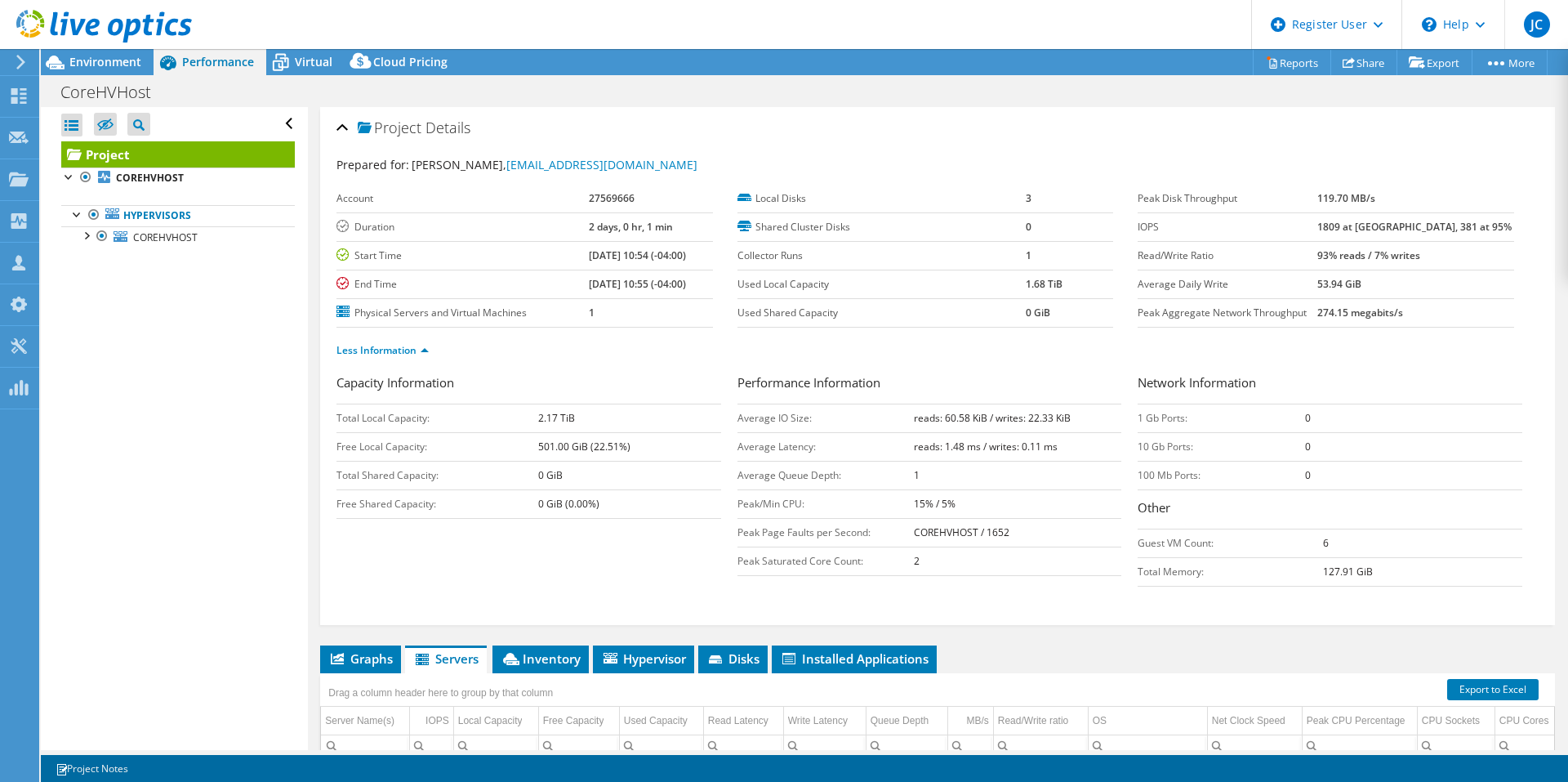
click at [129, 52] on div at bounding box center [96, 27] width 192 height 55
click at [129, 64] on span "Environment" at bounding box center [106, 61] width 72 height 16
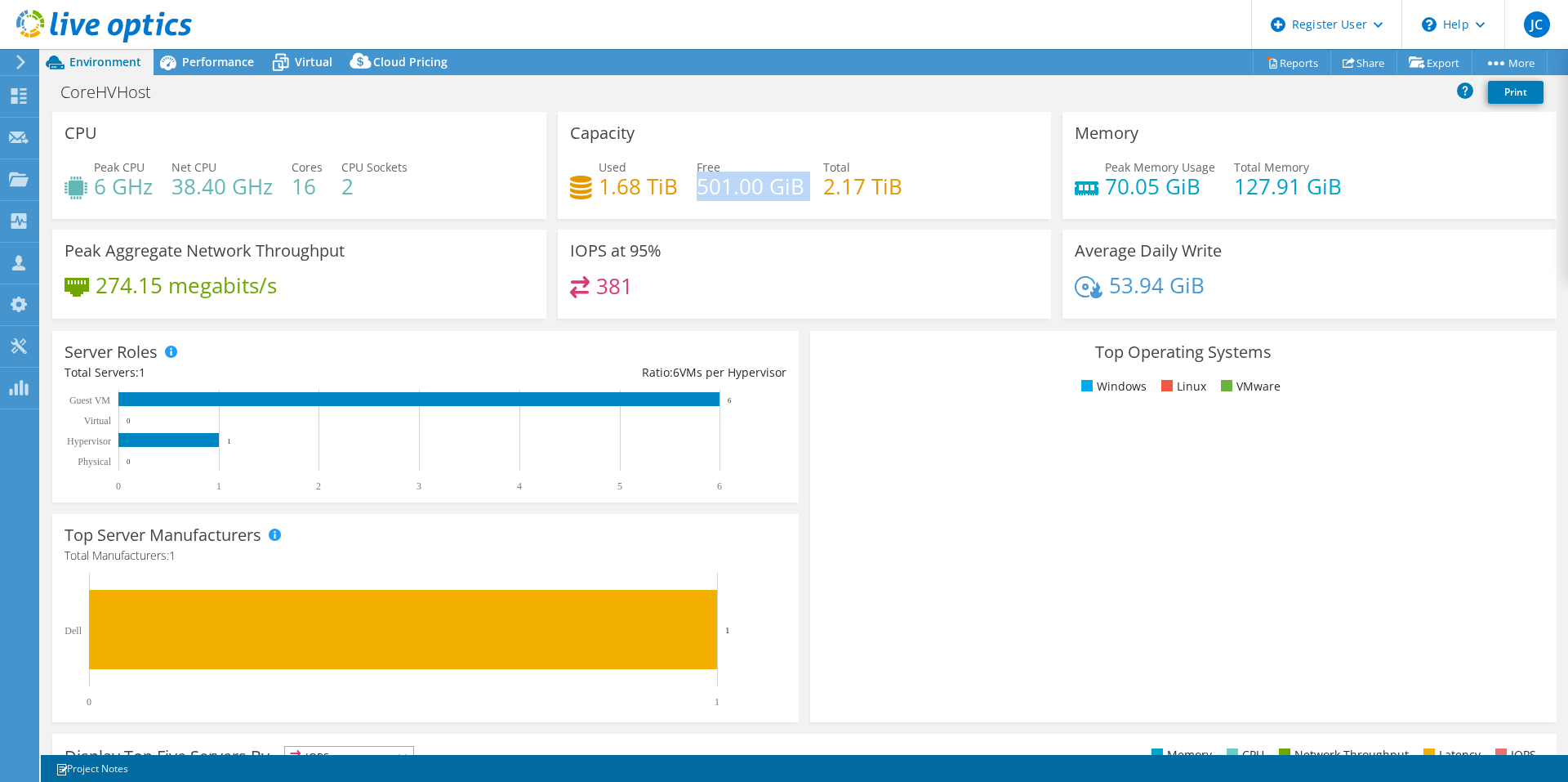
drag, startPoint x: 800, startPoint y: 185, endPoint x: 691, endPoint y: 184, distance: 109.0
click at [691, 184] on div "Used 1.68 TiB Free 501.00 GiB Total 2.17 TiB" at bounding box center [804, 184] width 470 height 53
click at [823, 190] on h4 "2.17 TiB" at bounding box center [862, 186] width 80 height 18
drag, startPoint x: 812, startPoint y: 190, endPoint x: 871, endPoint y: 194, distance: 59.1
click at [871, 194] on div "Used 1.68 TiB Free 501.00 GiB Total 2.17 TiB" at bounding box center [804, 184] width 470 height 53
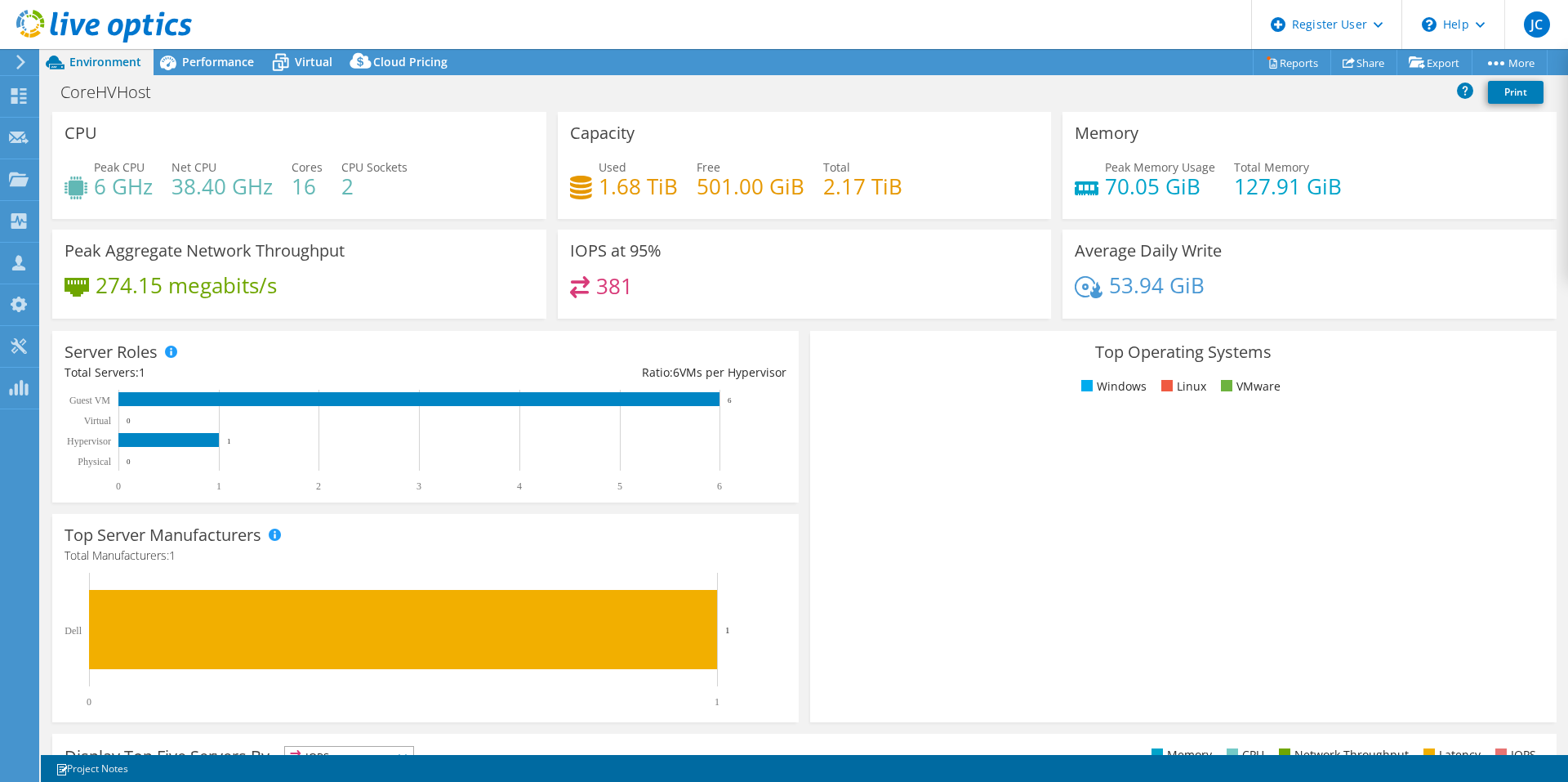
click at [889, 188] on h4 "2.17 TiB" at bounding box center [862, 186] width 80 height 18
click at [795, 321] on div "IOPS at 95% 381" at bounding box center [805, 280] width 506 height 100
click at [265, 34] on header "JC Dell User [PERSON_NAME] [PERSON_NAME][EMAIL_ADDRESS][DOMAIN_NAME] Dell My Pr…" at bounding box center [784, 25] width 1568 height 49
select select "USD"
